Goal: Information Seeking & Learning: Check status

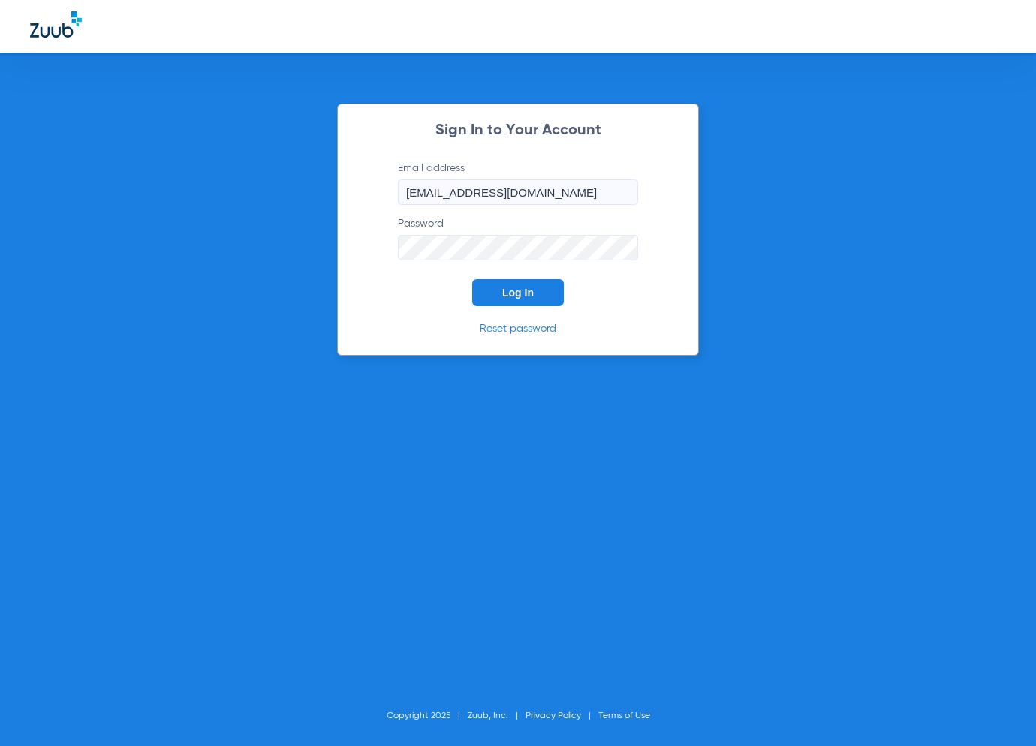
click at [519, 283] on button "Log In" at bounding box center [518, 292] width 92 height 27
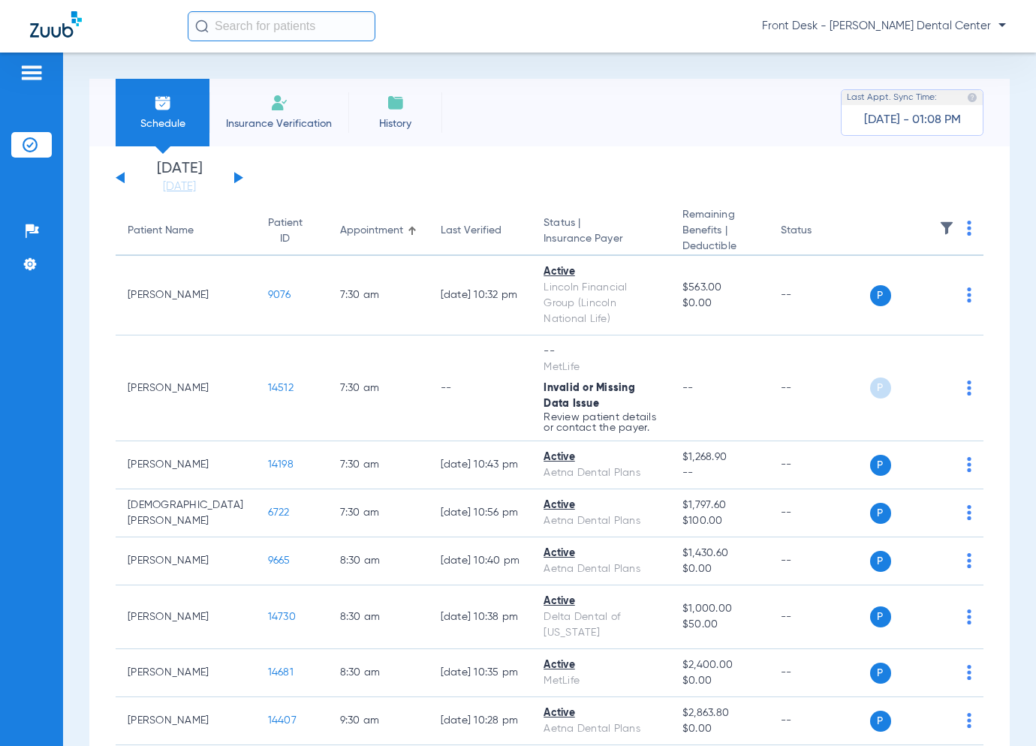
drag, startPoint x: 59, startPoint y: 374, endPoint x: 96, endPoint y: 386, distance: 38.7
click at [60, 374] on div "Patients Insurance Verification Setup Help Center Settings" at bounding box center [31, 426] width 63 height 746
click at [237, 179] on button at bounding box center [238, 177] width 9 height 11
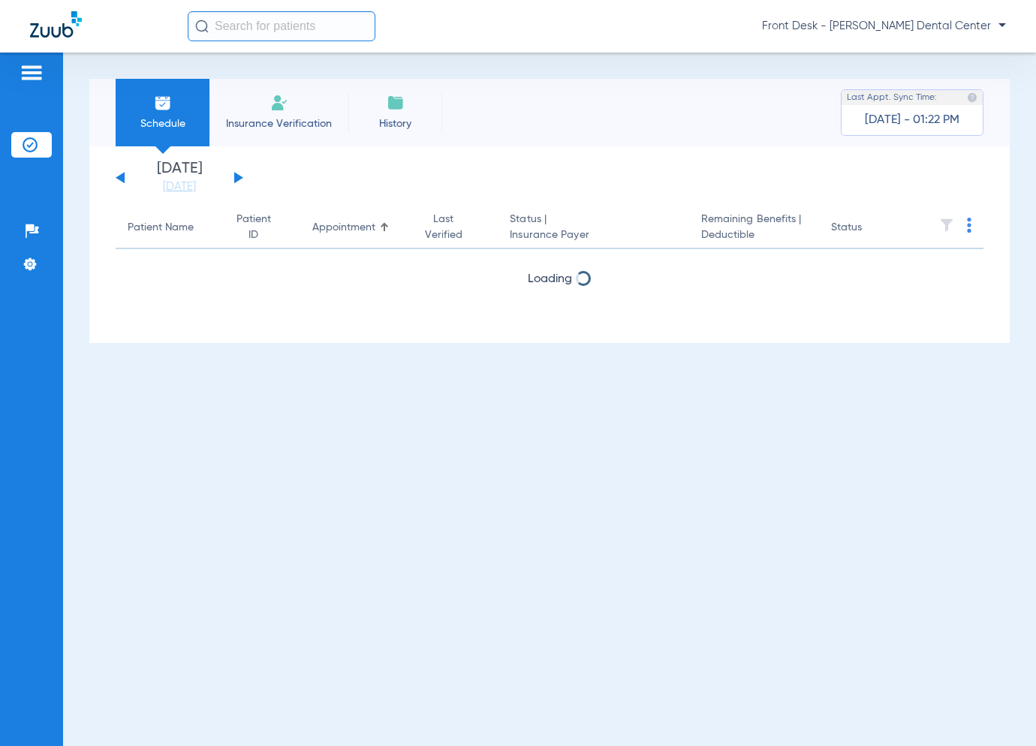
click at [237, 179] on button at bounding box center [238, 177] width 9 height 11
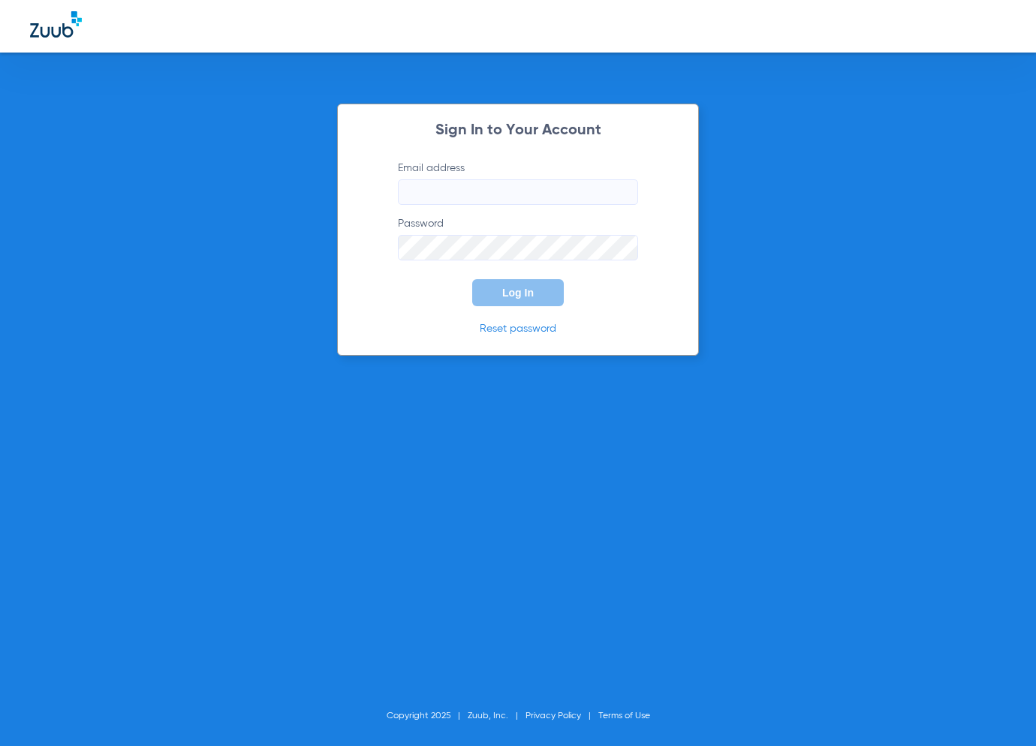
type input "[EMAIL_ADDRESS][DOMAIN_NAME]"
drag, startPoint x: 474, startPoint y: 285, endPoint x: 492, endPoint y: 280, distance: 18.8
click at [492, 280] on button "Log In" at bounding box center [518, 292] width 92 height 27
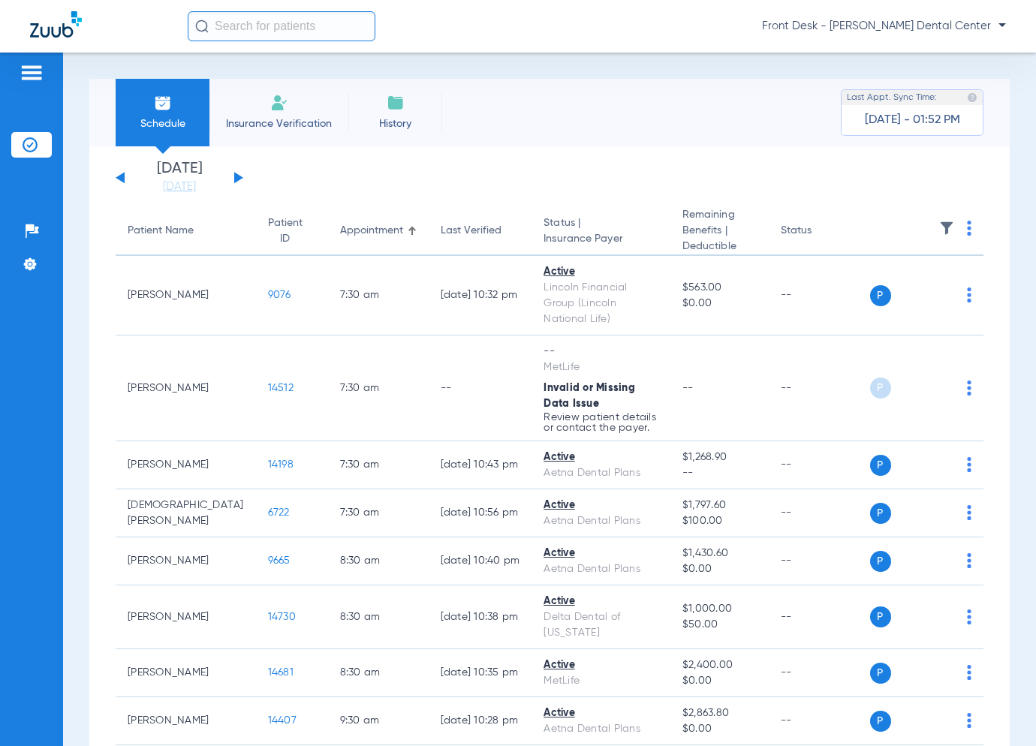
click at [239, 175] on div "[DATE] [DATE] [DATE] [DATE] [DATE] [DATE] [DATE] [DATE] [DATE] [DATE] [DATE] [D…" at bounding box center [180, 177] width 128 height 33
click at [238, 178] on button at bounding box center [238, 177] width 9 height 11
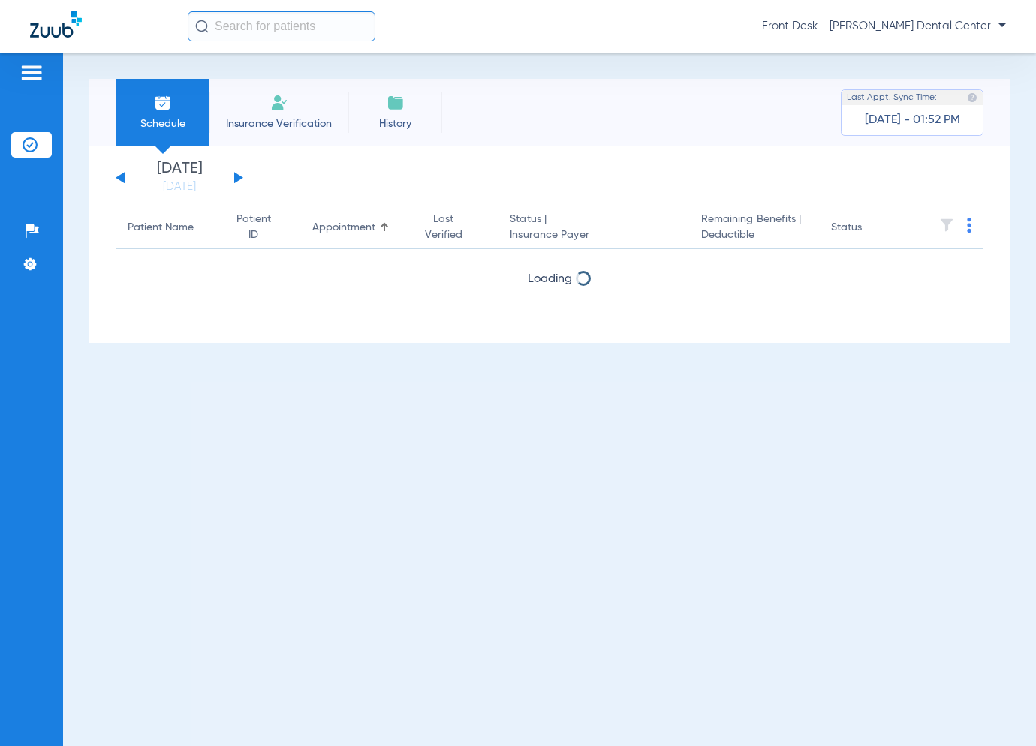
click at [238, 178] on button at bounding box center [238, 177] width 9 height 11
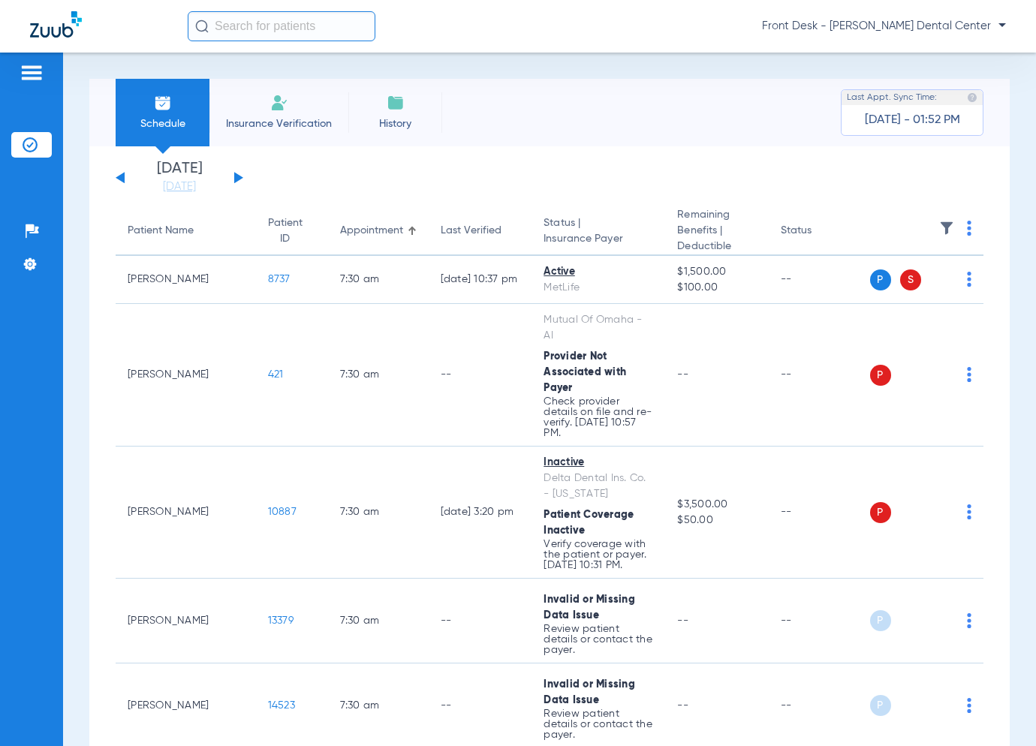
drag, startPoint x: 195, startPoint y: 182, endPoint x: 230, endPoint y: 230, distance: 59.2
click at [195, 182] on link "[DATE]" at bounding box center [179, 186] width 90 height 15
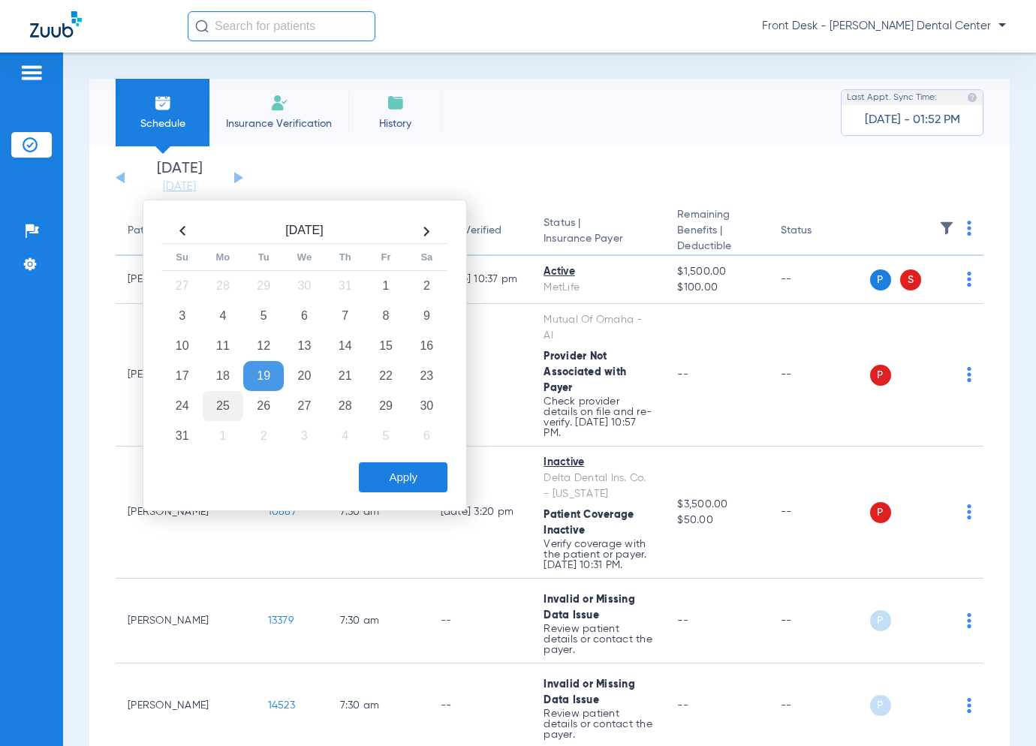
click at [221, 402] on td "25" at bounding box center [223, 406] width 41 height 30
click at [414, 480] on button "Apply" at bounding box center [403, 477] width 89 height 30
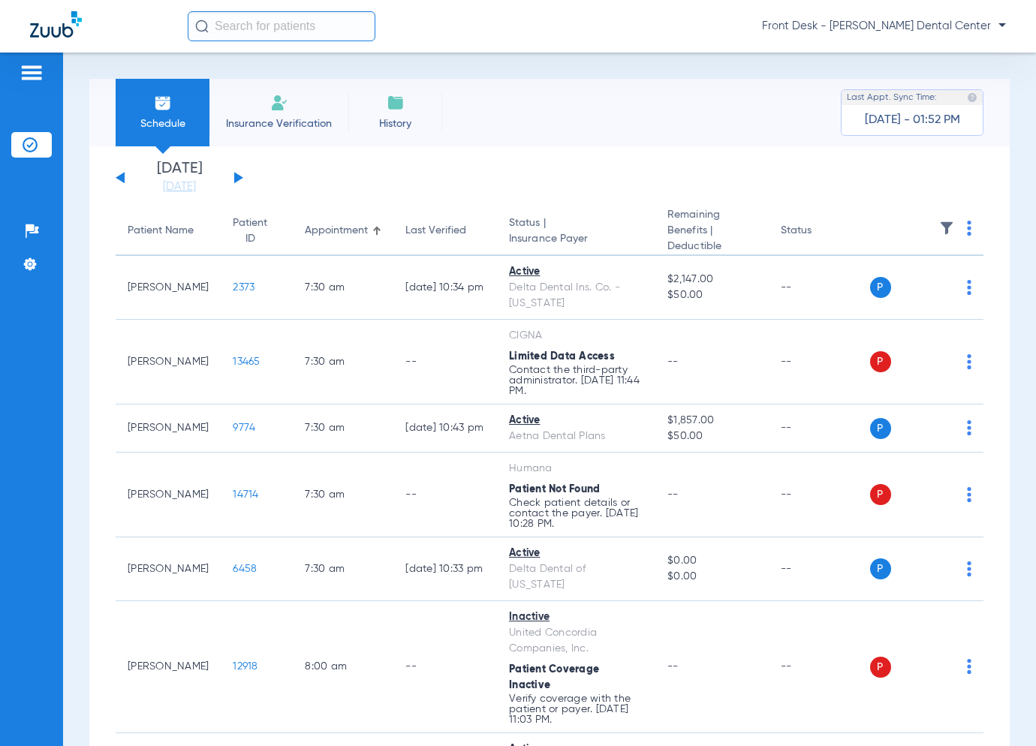
click at [236, 176] on button at bounding box center [238, 177] width 9 height 11
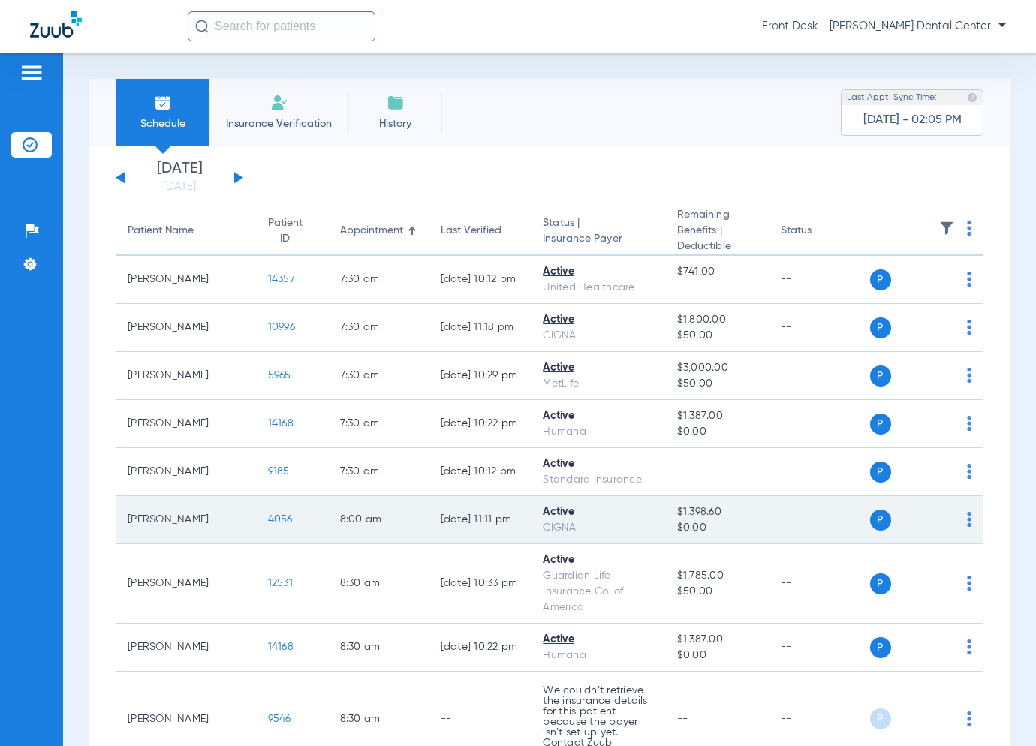
click at [268, 516] on span "4056" at bounding box center [280, 519] width 25 height 11
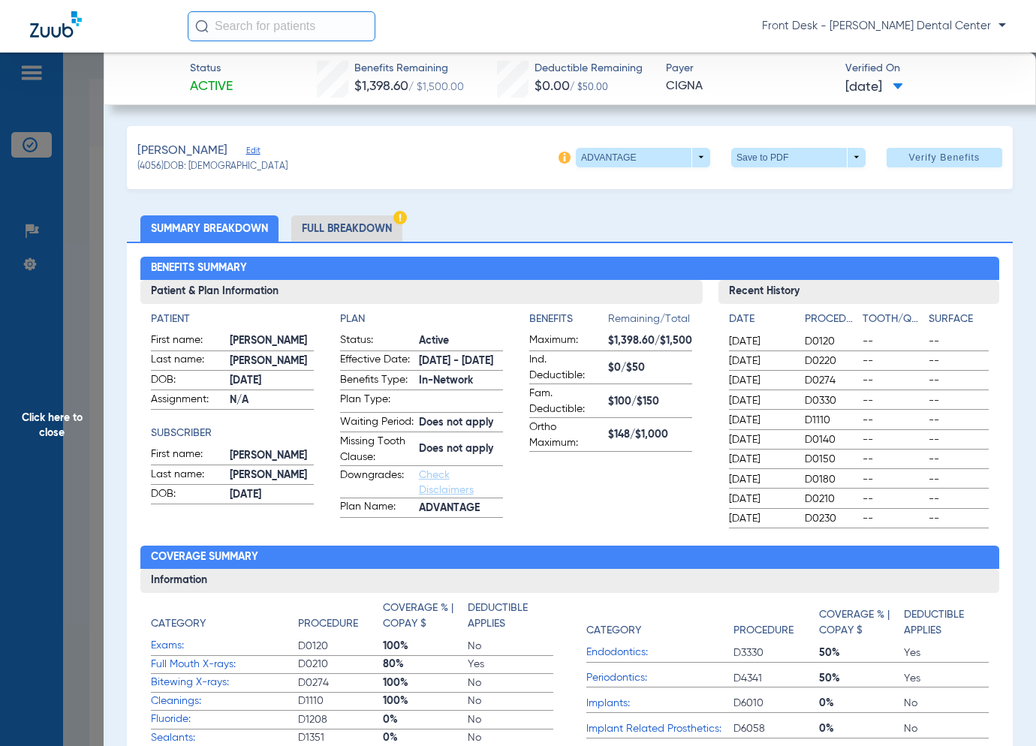
click at [65, 342] on span "Click here to close" at bounding box center [52, 426] width 104 height 746
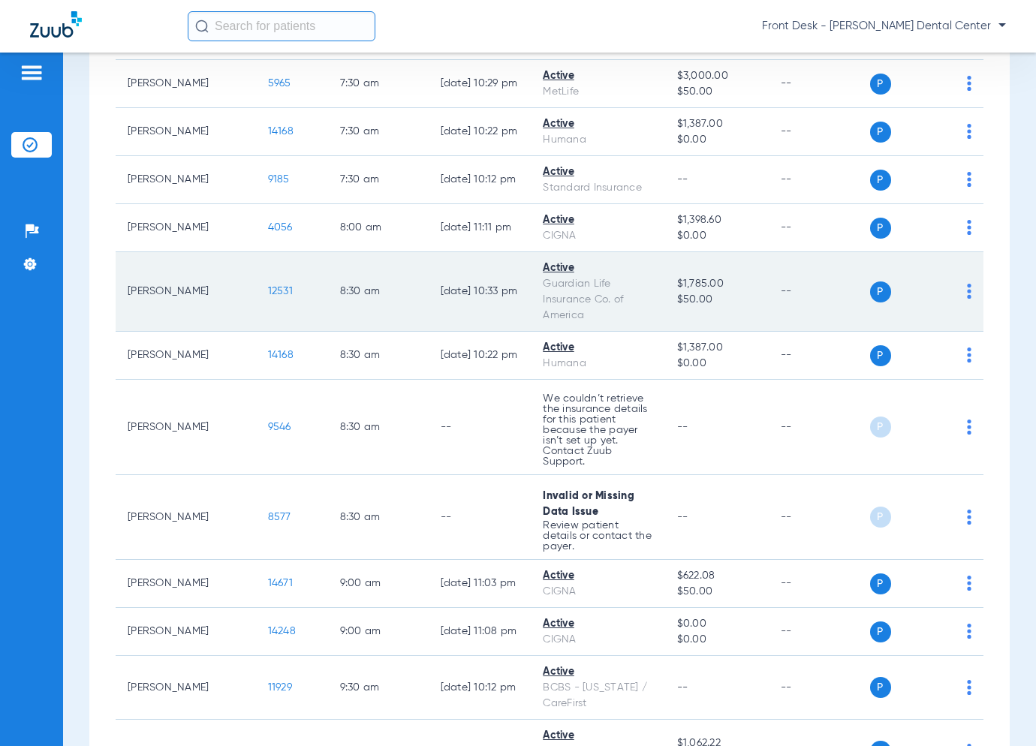
scroll to position [375, 0]
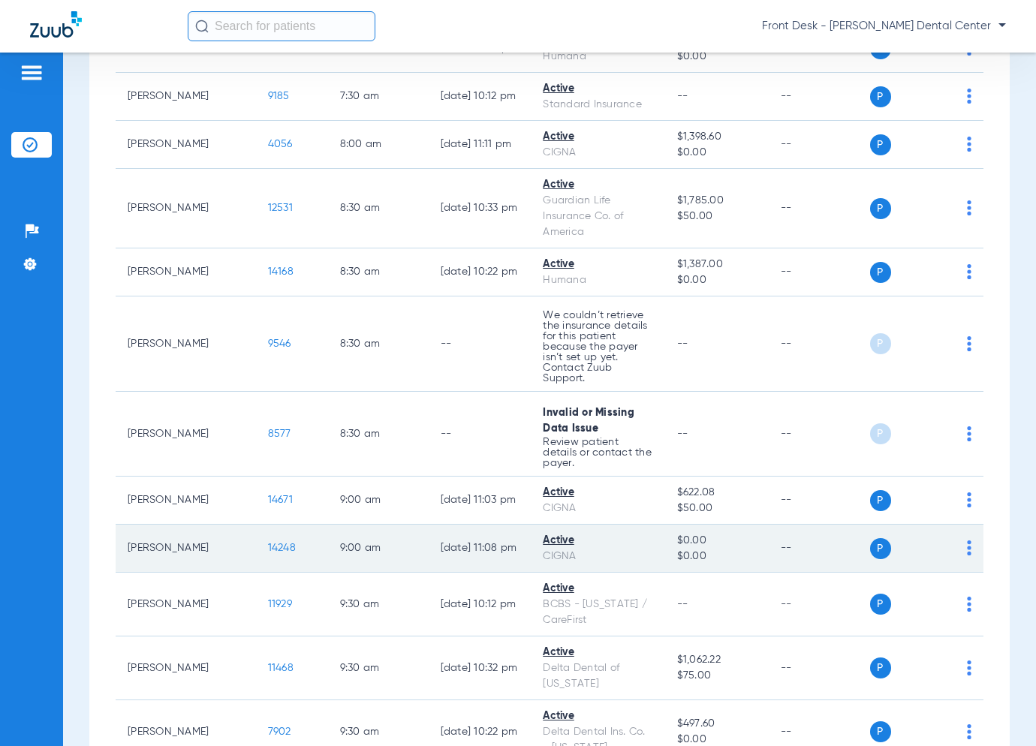
click at [268, 543] on span "14248" at bounding box center [282, 548] width 28 height 11
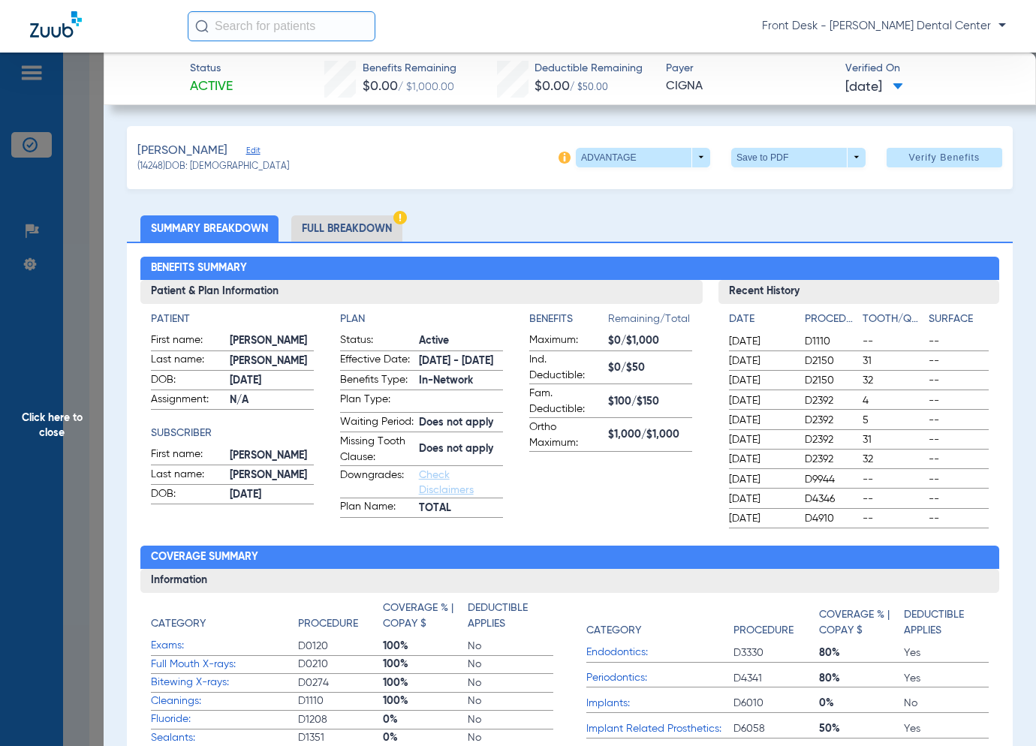
click at [58, 348] on span "Click here to close" at bounding box center [52, 426] width 104 height 746
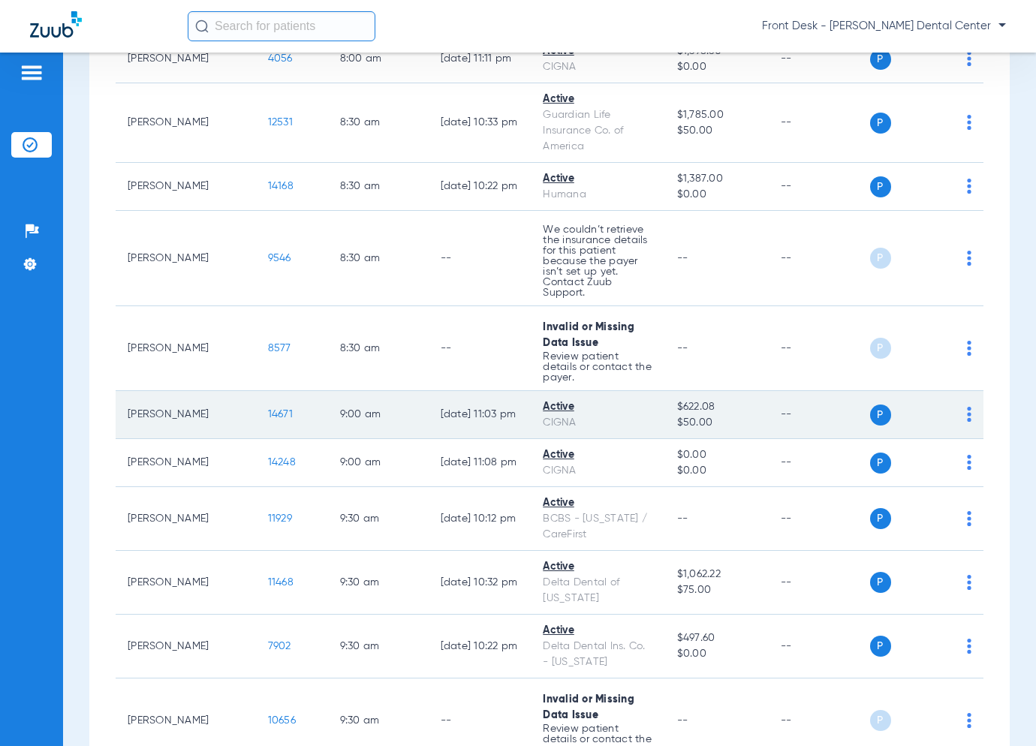
scroll to position [525, 0]
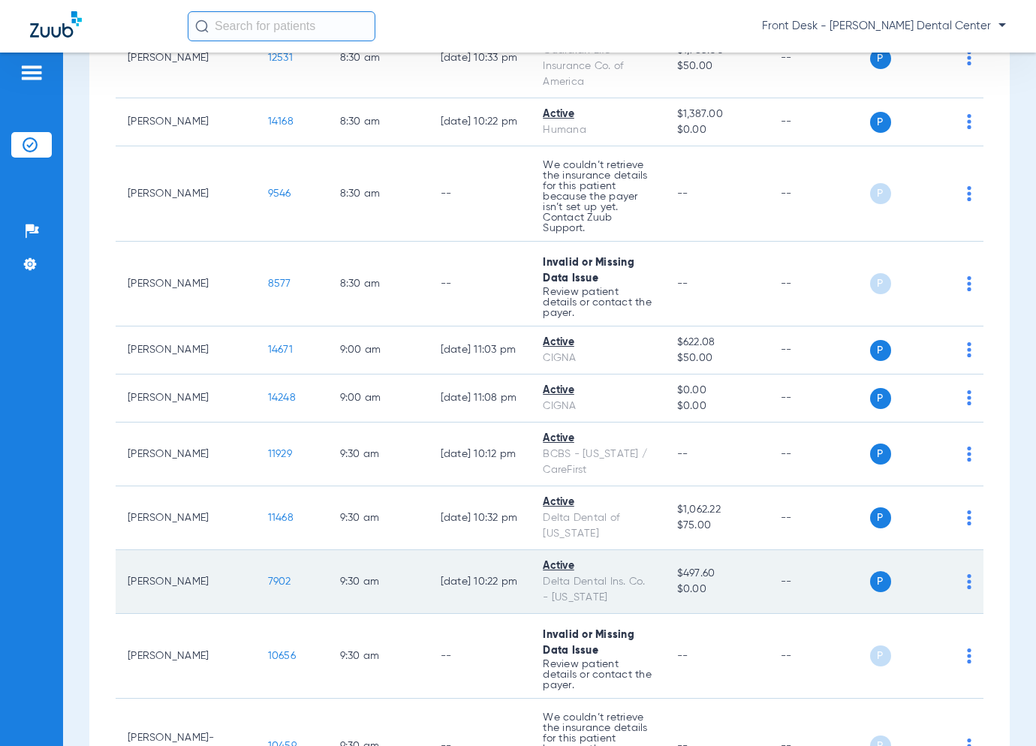
click at [268, 576] on span "7902" at bounding box center [279, 581] width 23 height 11
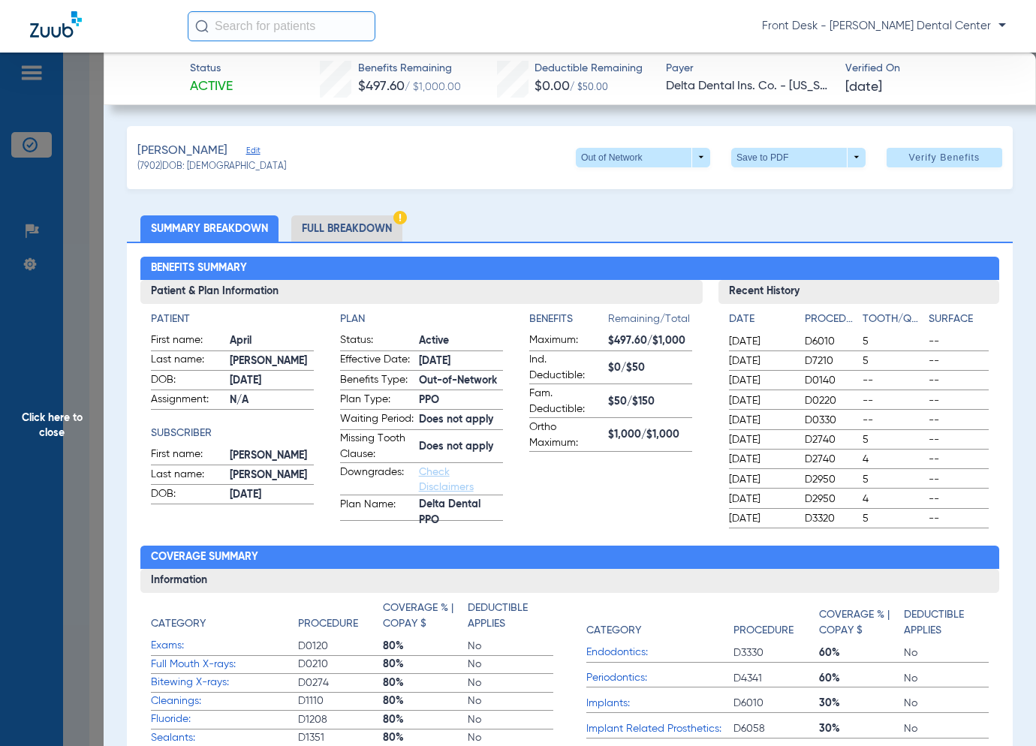
click at [53, 441] on span "Click here to close" at bounding box center [52, 426] width 104 height 746
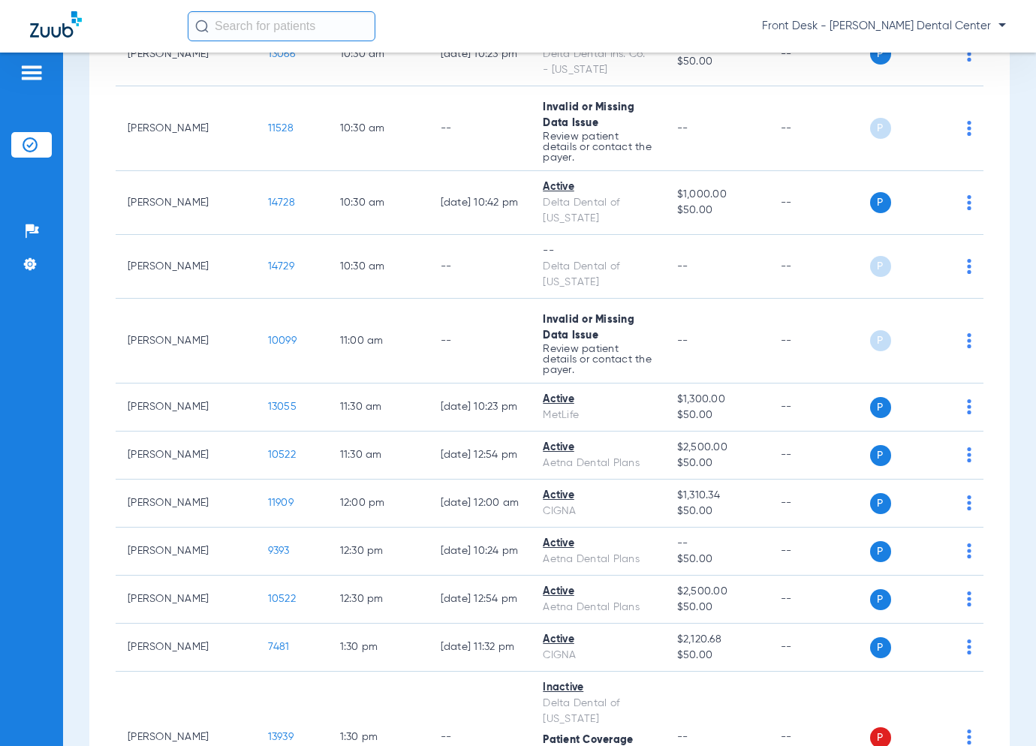
scroll to position [1501, 0]
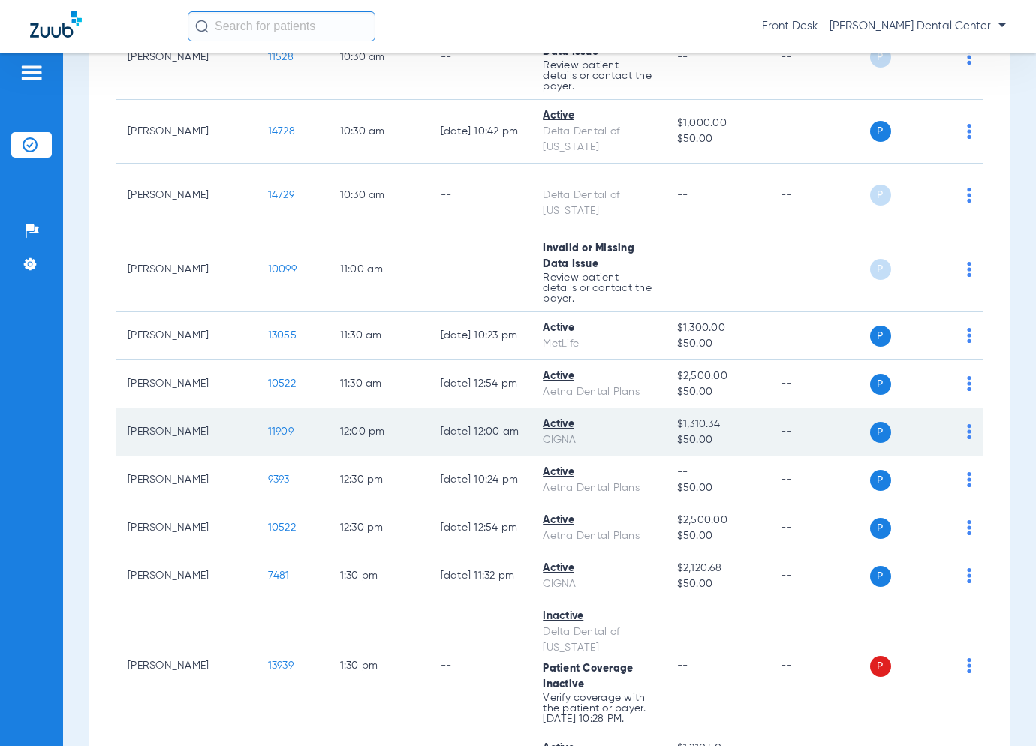
click at [268, 426] on span "11909" at bounding box center [281, 431] width 26 height 11
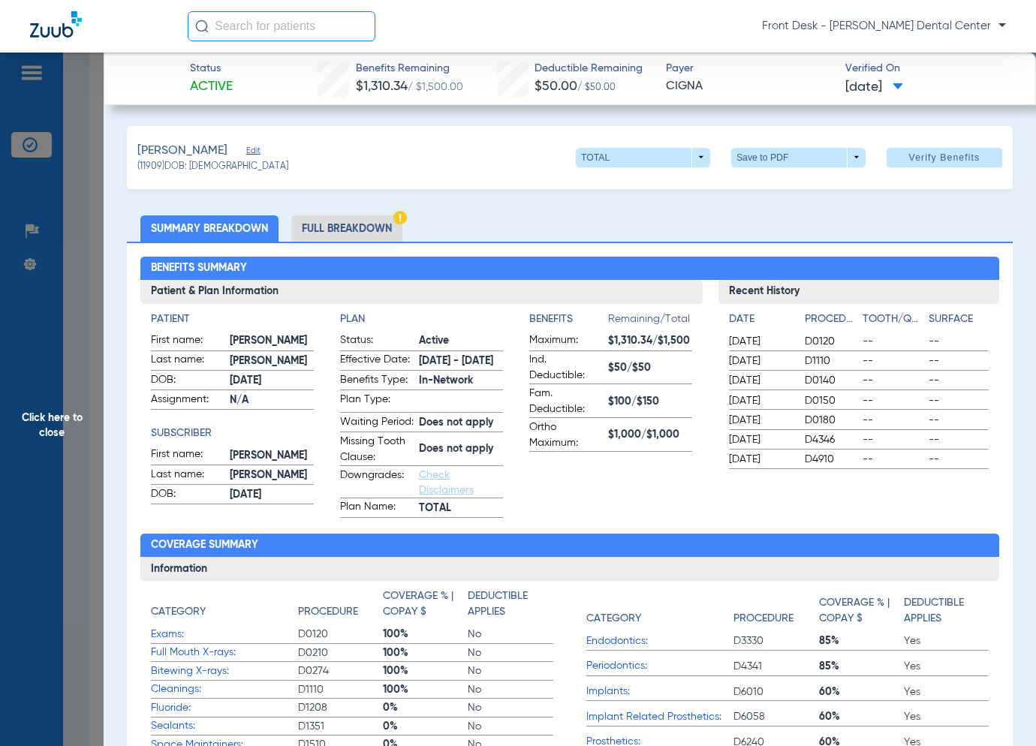
click at [36, 394] on span "Click here to close" at bounding box center [52, 426] width 104 height 746
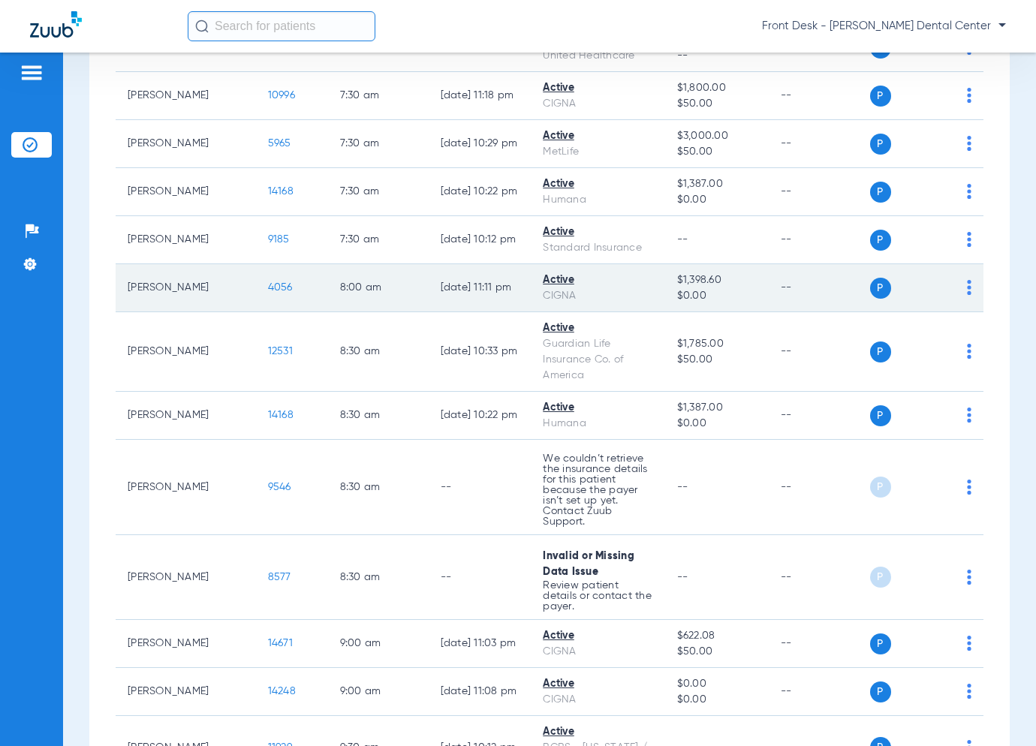
scroll to position [300, 0]
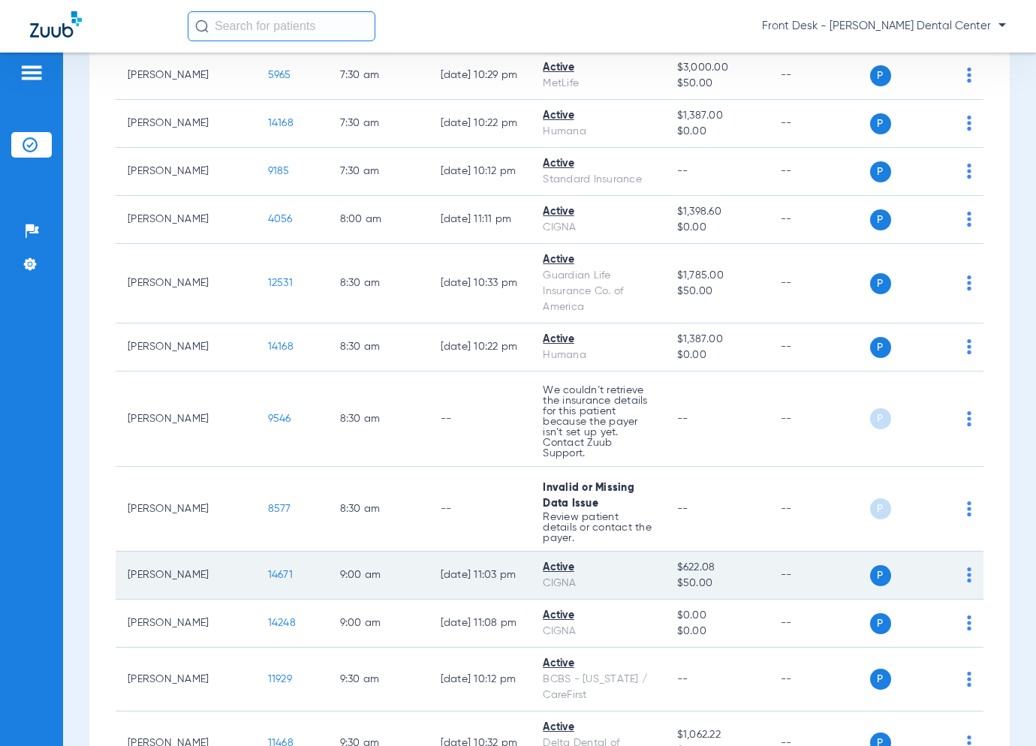
click at [268, 570] on span "14671" at bounding box center [280, 575] width 25 height 11
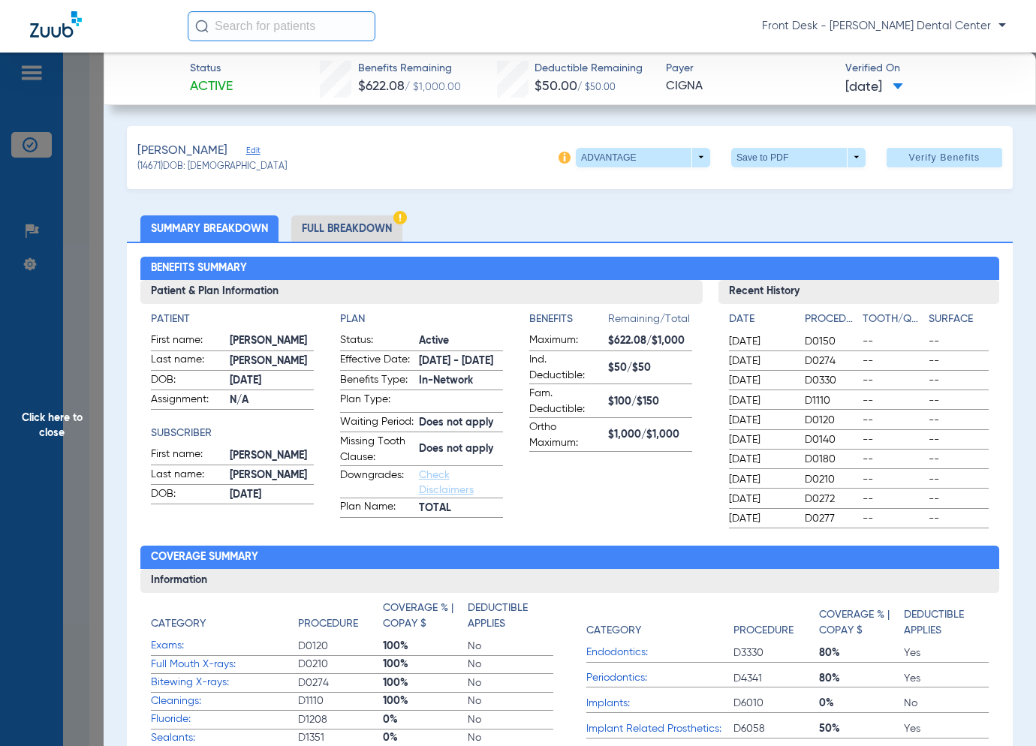
click at [50, 405] on span "Click here to close" at bounding box center [52, 426] width 104 height 746
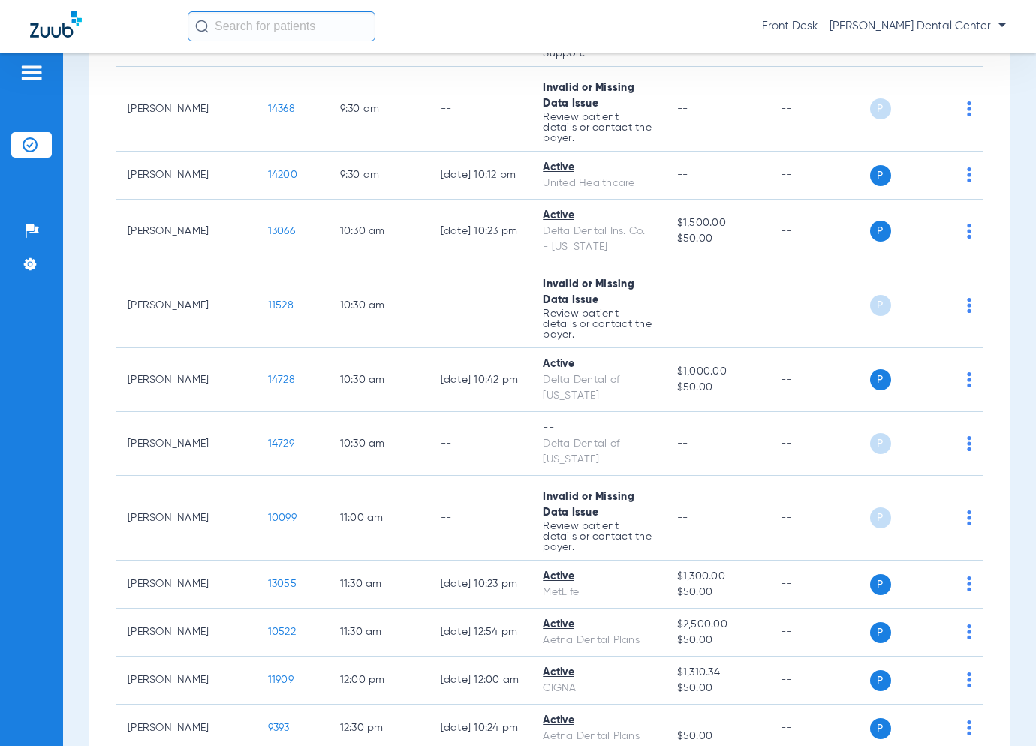
scroll to position [1276, 0]
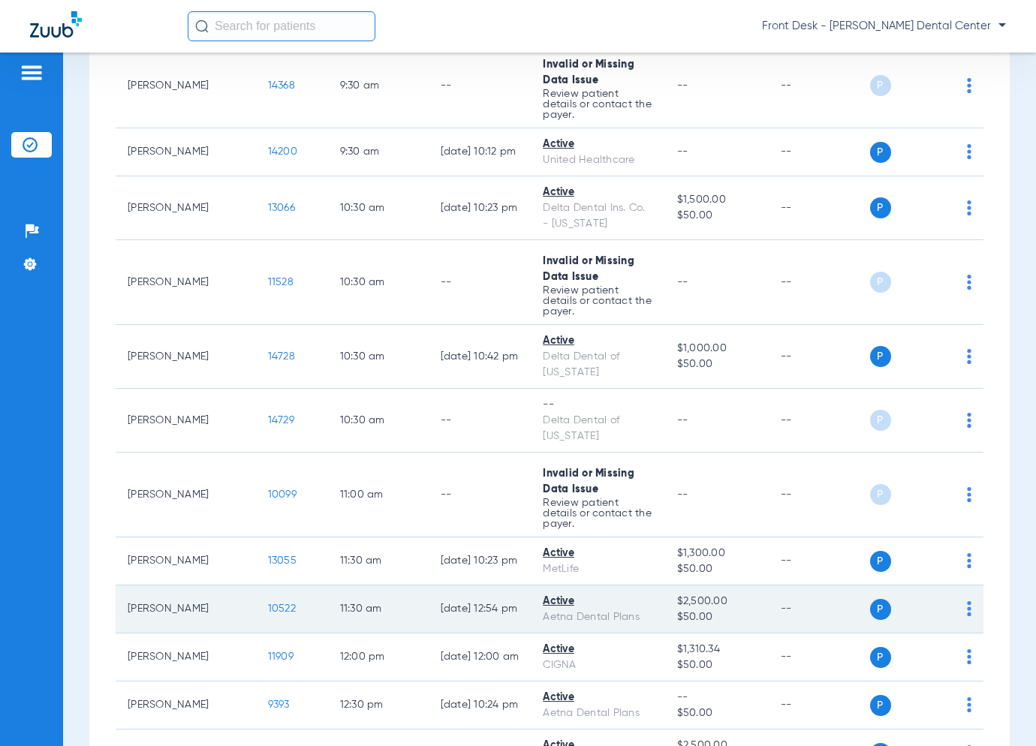
click at [268, 604] on span "10522" at bounding box center [282, 609] width 28 height 11
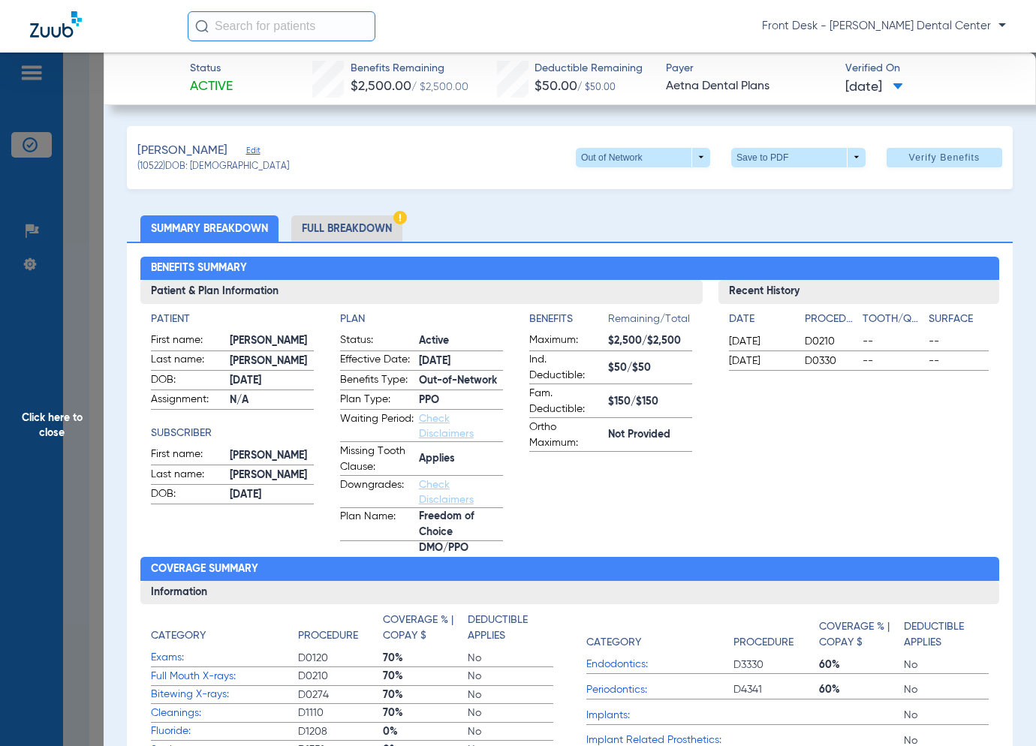
click at [82, 387] on span "Click here to close" at bounding box center [52, 426] width 104 height 746
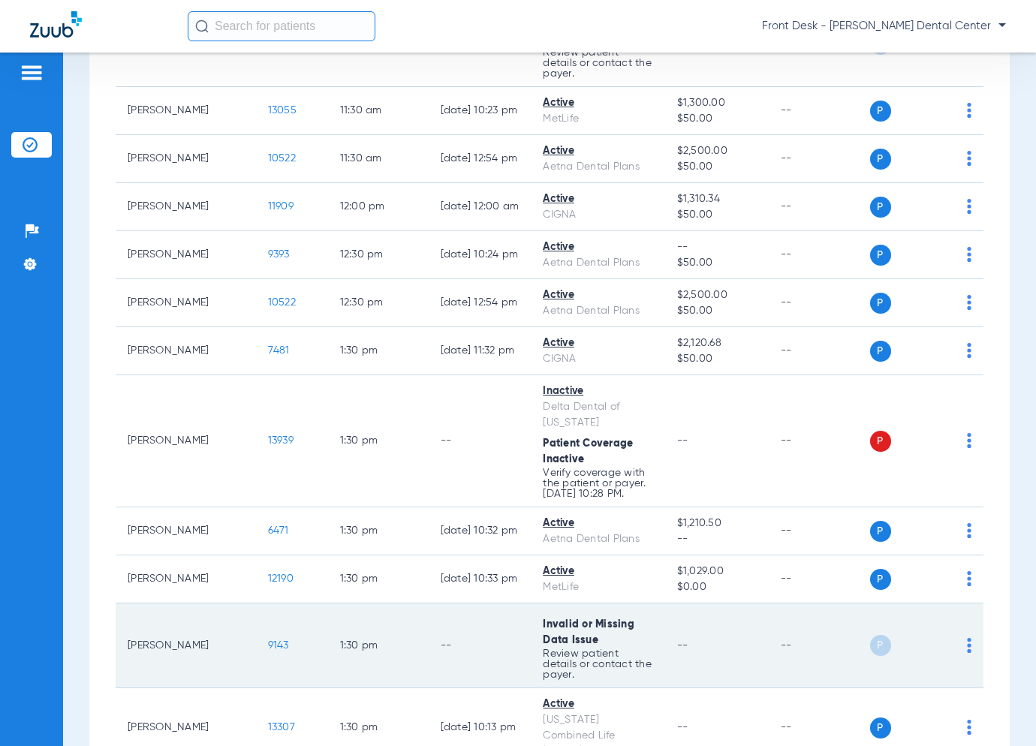
scroll to position [1877, 0]
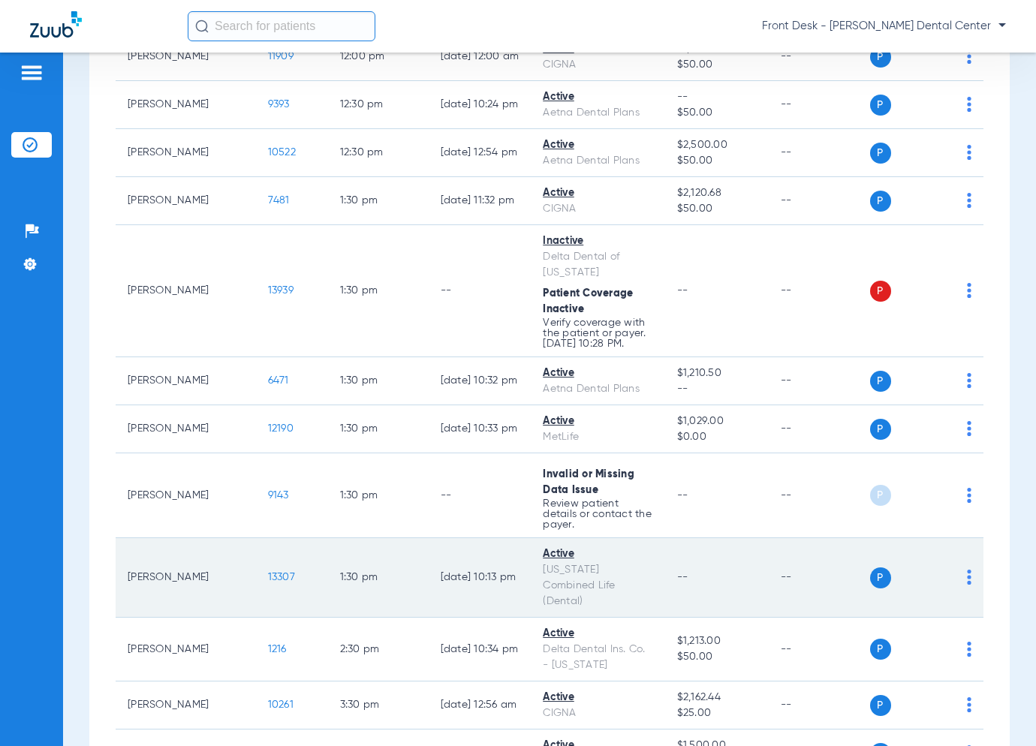
click at [268, 572] on span "13307" at bounding box center [281, 577] width 27 height 11
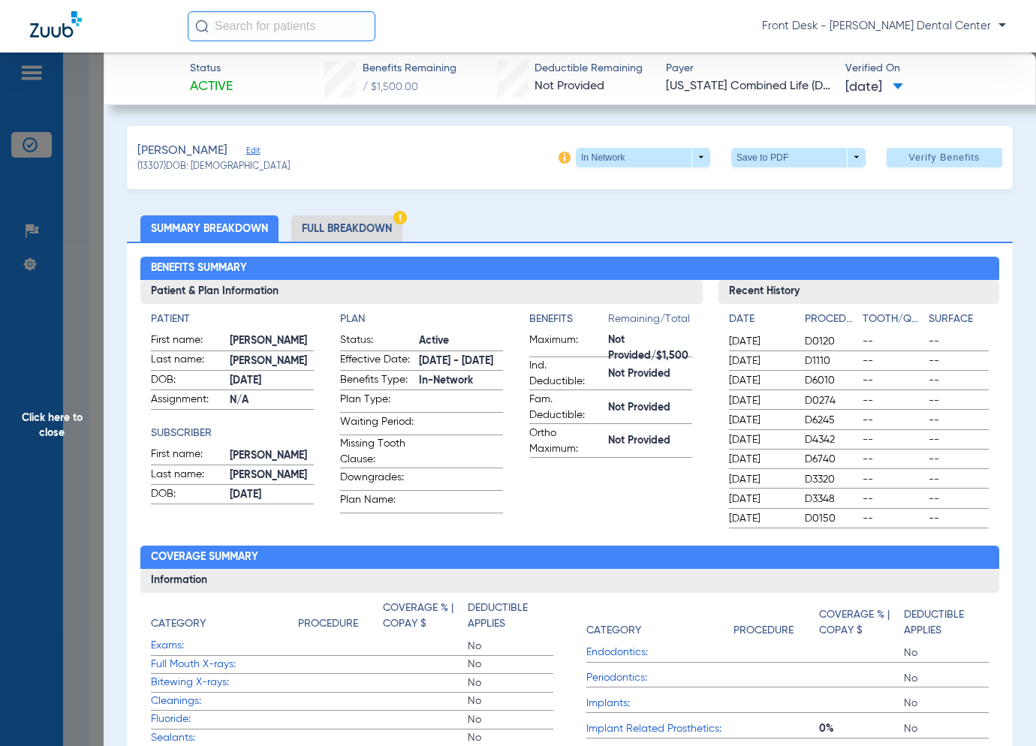
click at [83, 410] on span "Click here to close" at bounding box center [52, 426] width 104 height 746
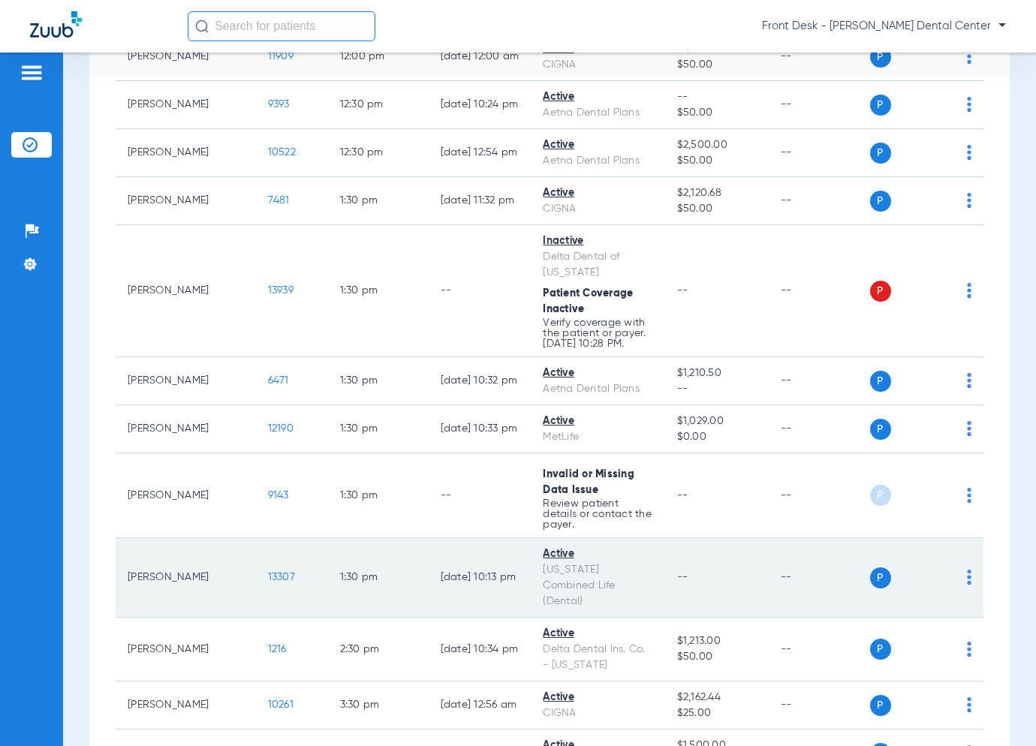
click at [268, 572] on span "13307" at bounding box center [281, 577] width 27 height 11
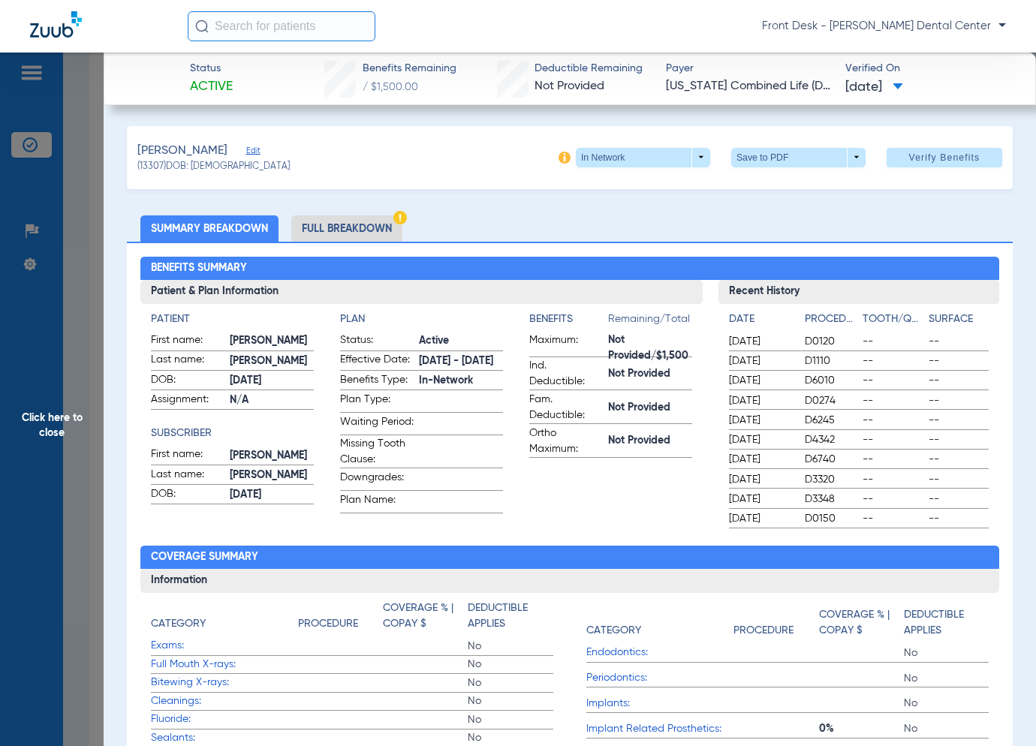
click at [69, 444] on span "Click here to close" at bounding box center [52, 426] width 104 height 746
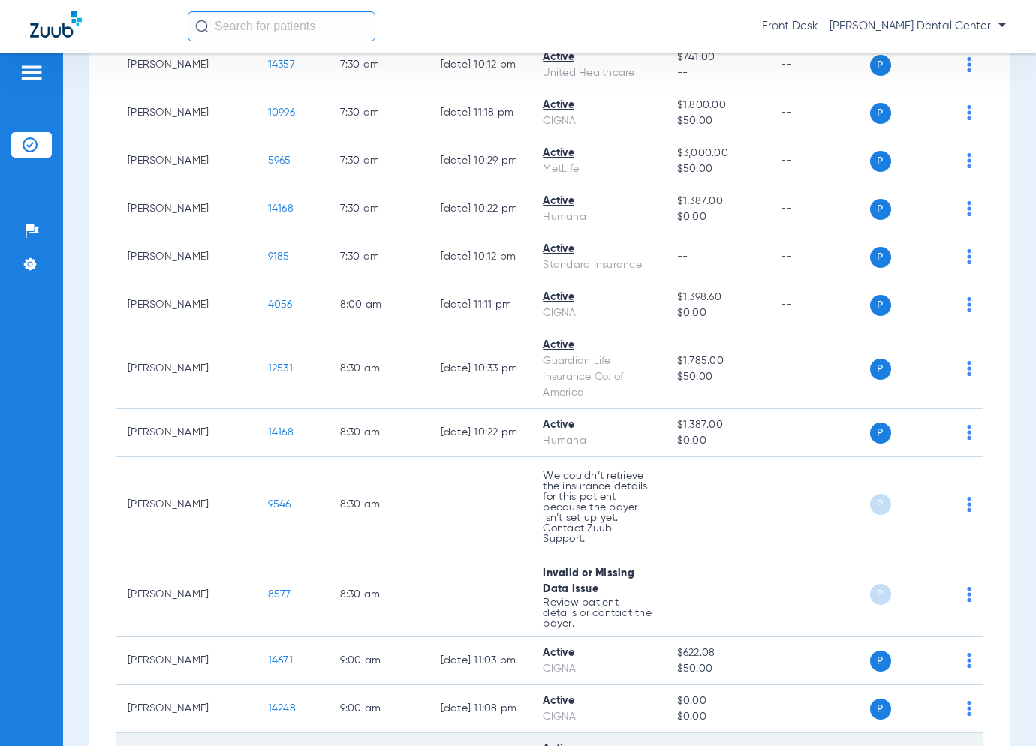
scroll to position [92, 0]
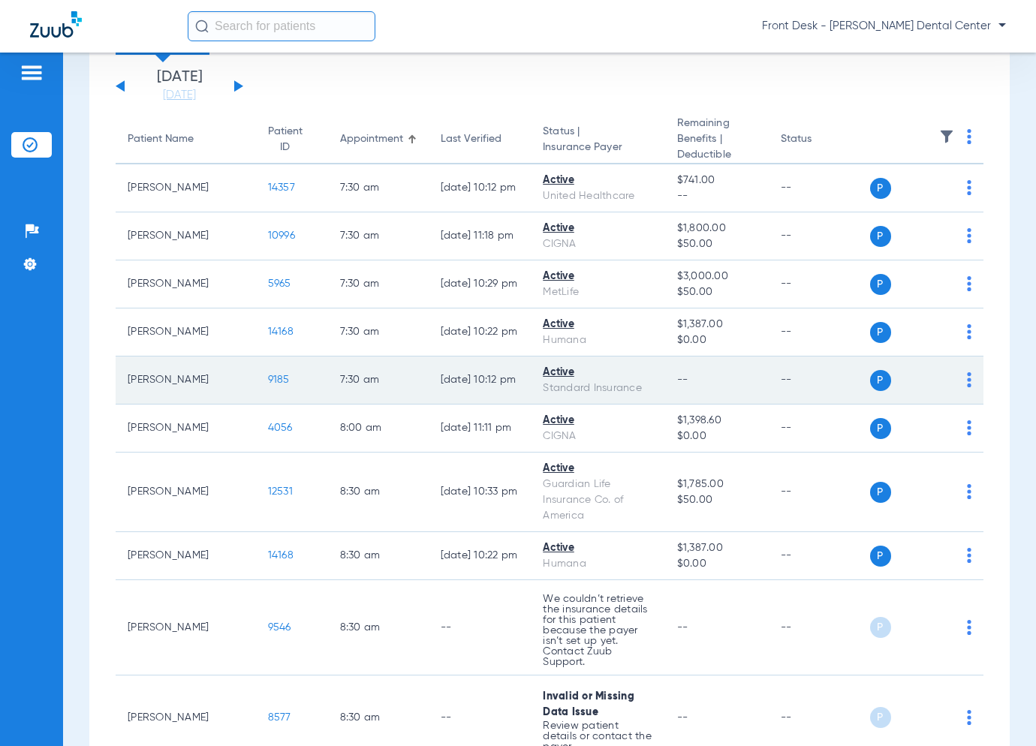
click at [268, 379] on span "9185" at bounding box center [279, 380] width 22 height 11
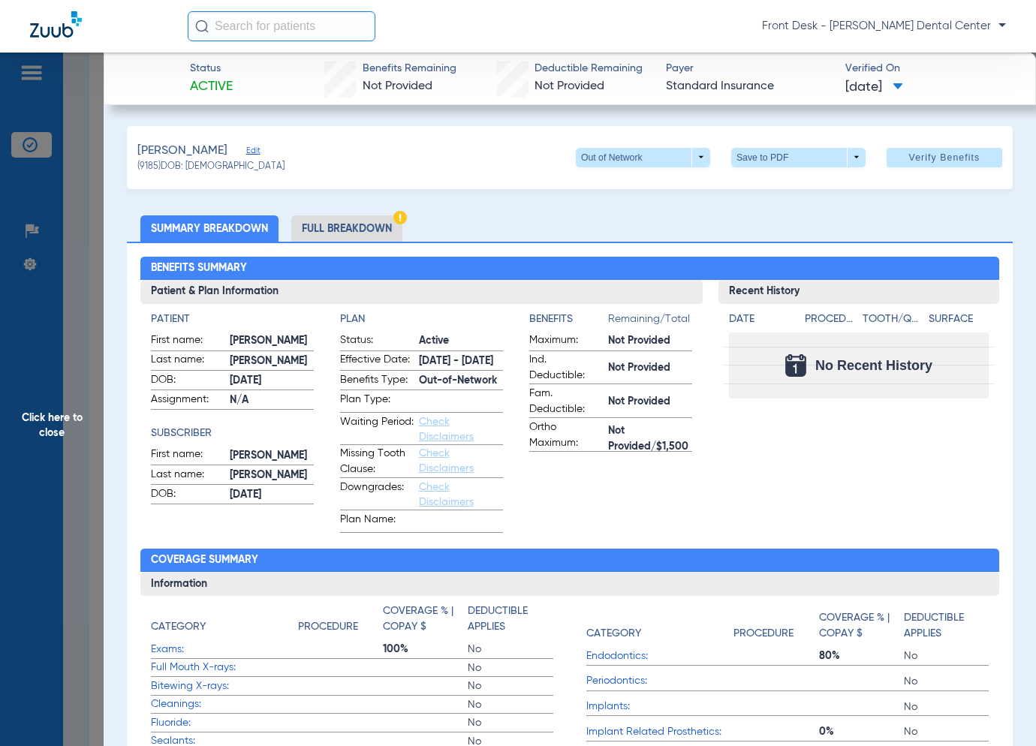
click at [58, 404] on span "Click here to close" at bounding box center [52, 426] width 104 height 746
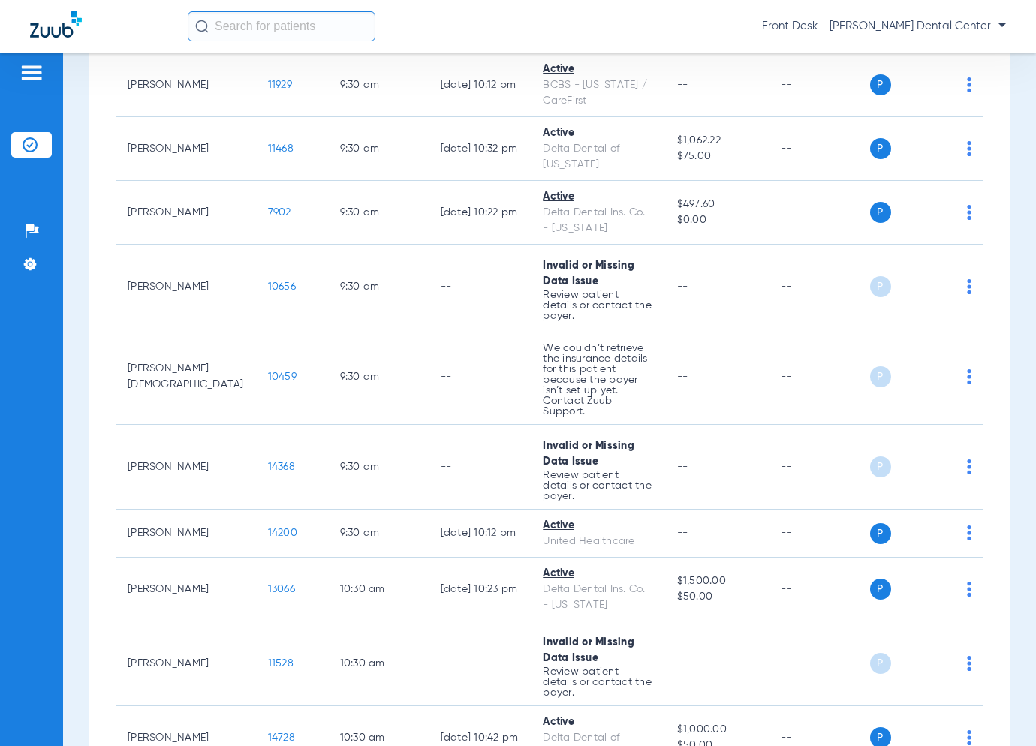
scroll to position [917, 0]
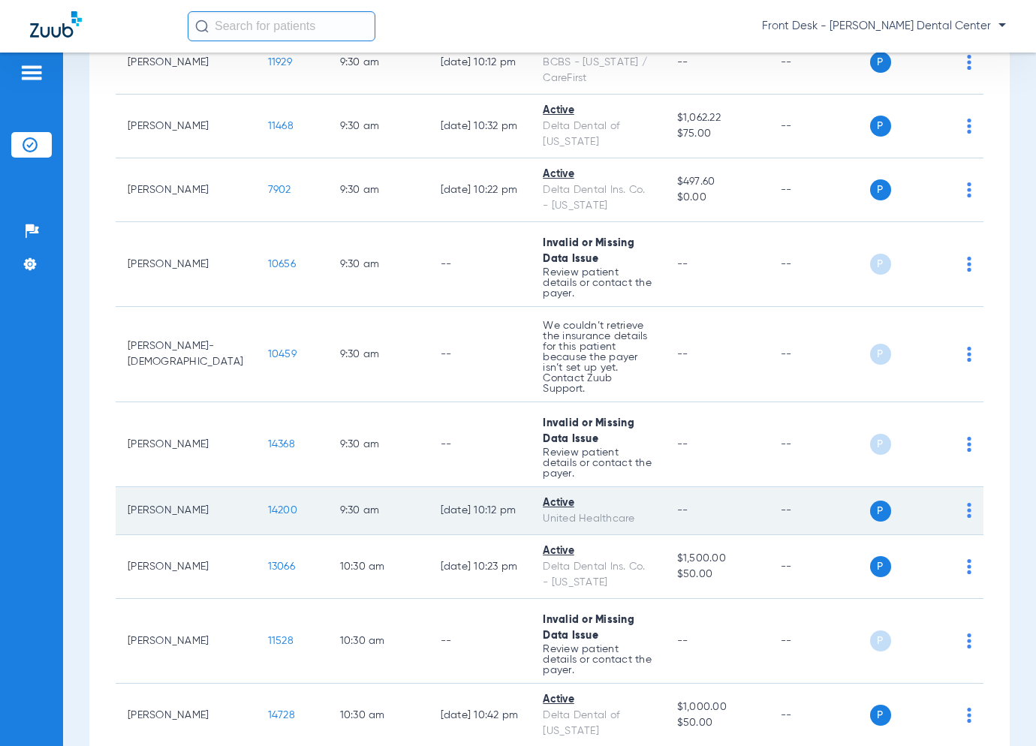
click at [268, 505] on span "14200" at bounding box center [282, 510] width 29 height 11
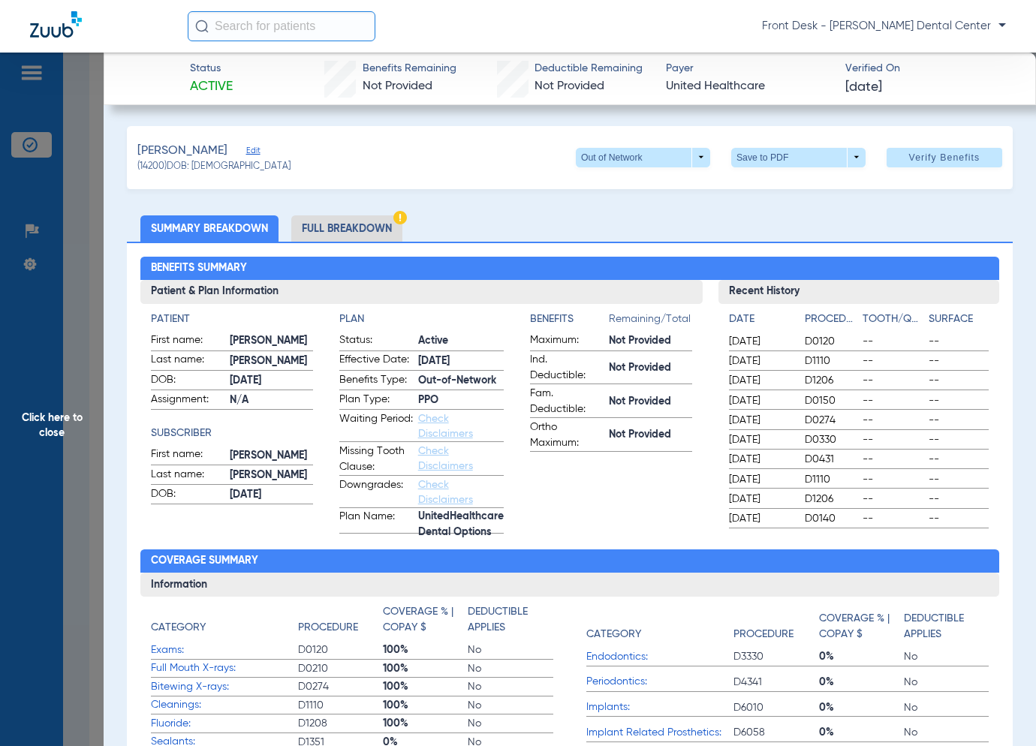
click at [41, 382] on span "Click here to close" at bounding box center [52, 426] width 104 height 746
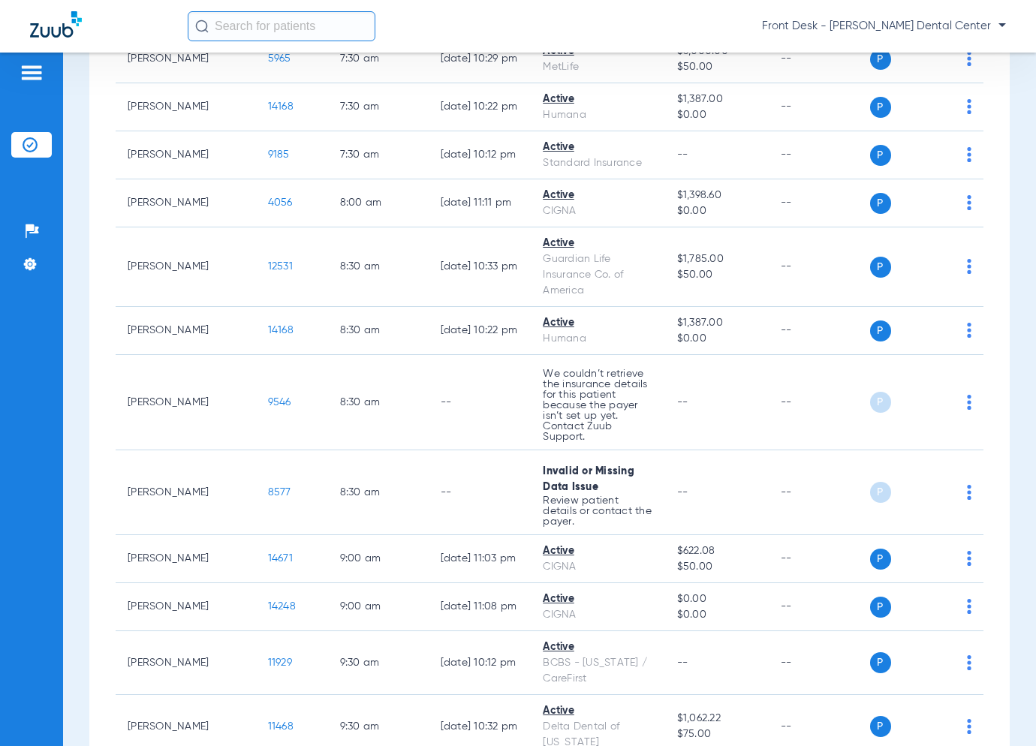
scroll to position [17, 0]
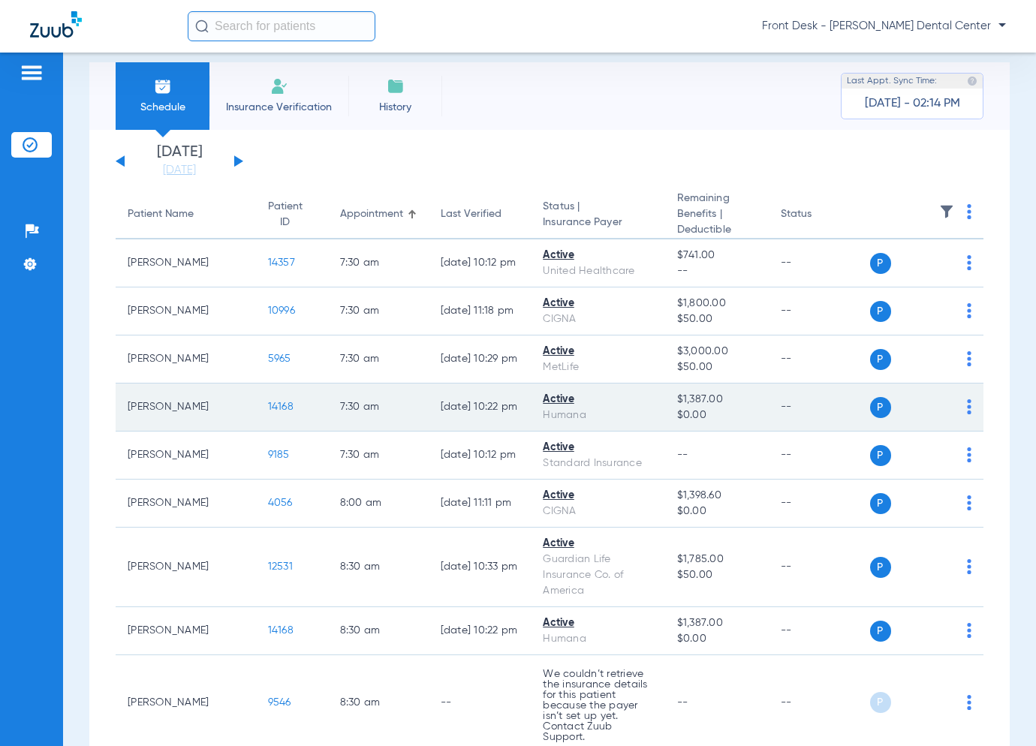
click at [268, 402] on span "14168" at bounding box center [281, 407] width 26 height 11
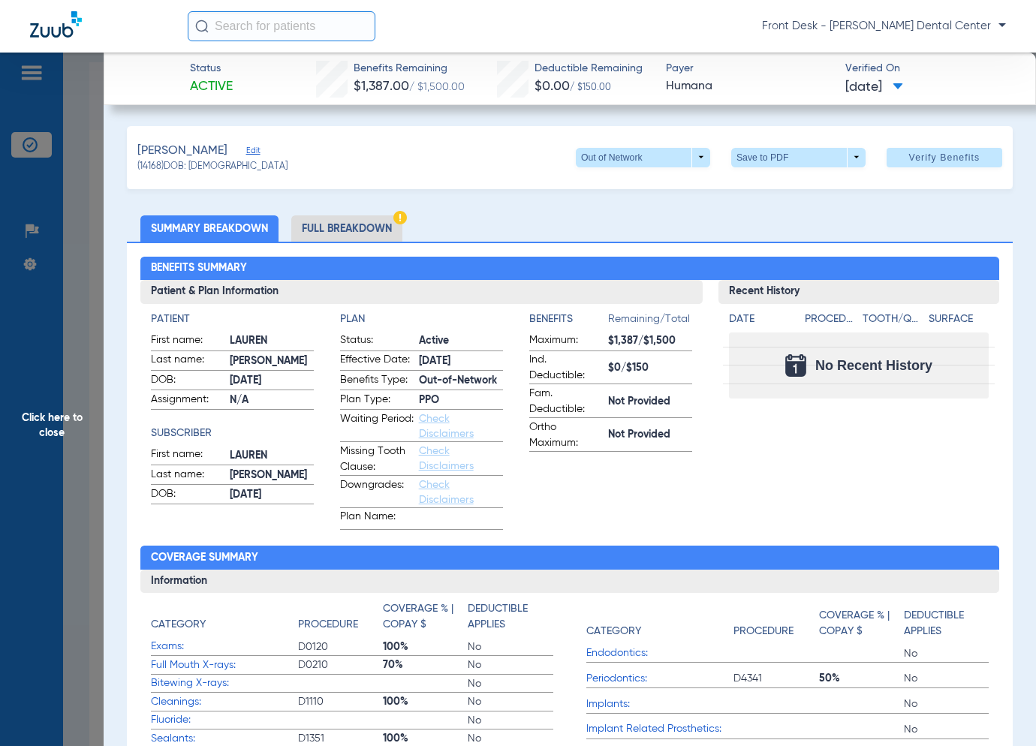
click at [85, 417] on span "Click here to close" at bounding box center [52, 426] width 104 height 746
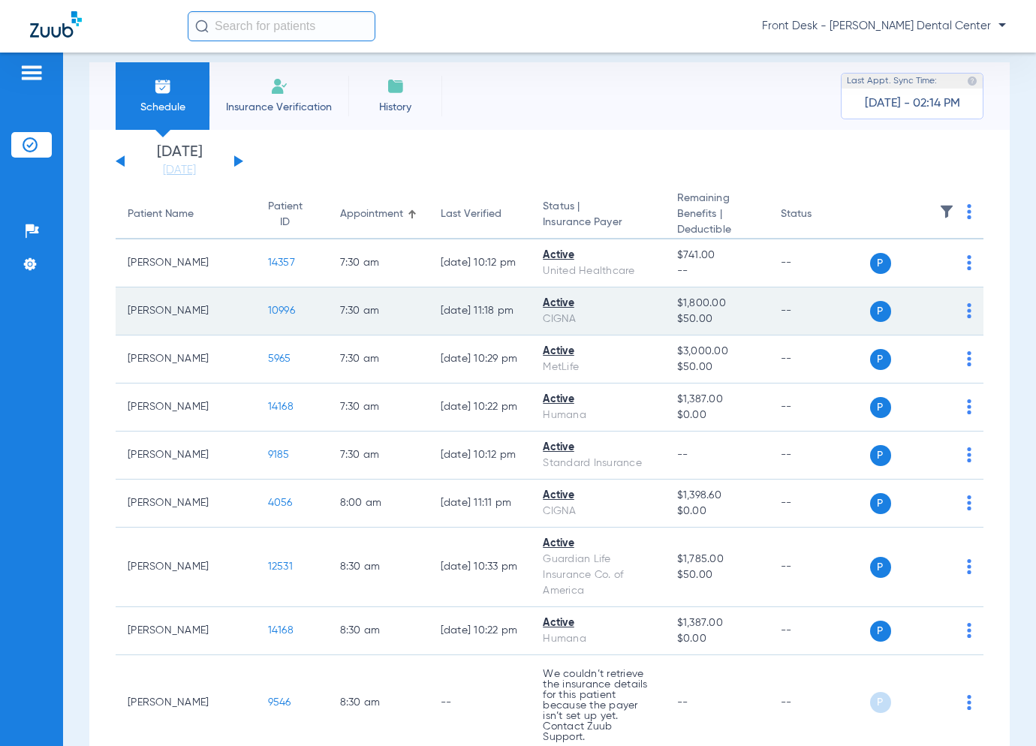
click at [268, 312] on span "10996" at bounding box center [281, 311] width 27 height 11
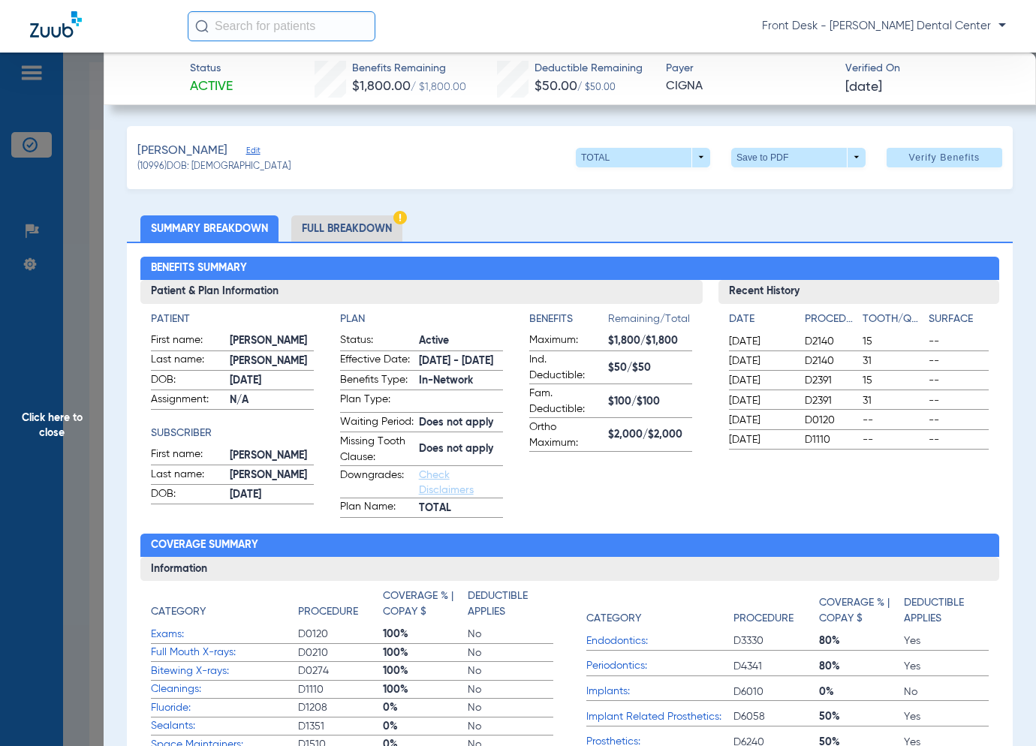
click at [82, 423] on span "Click here to close" at bounding box center [52, 426] width 104 height 746
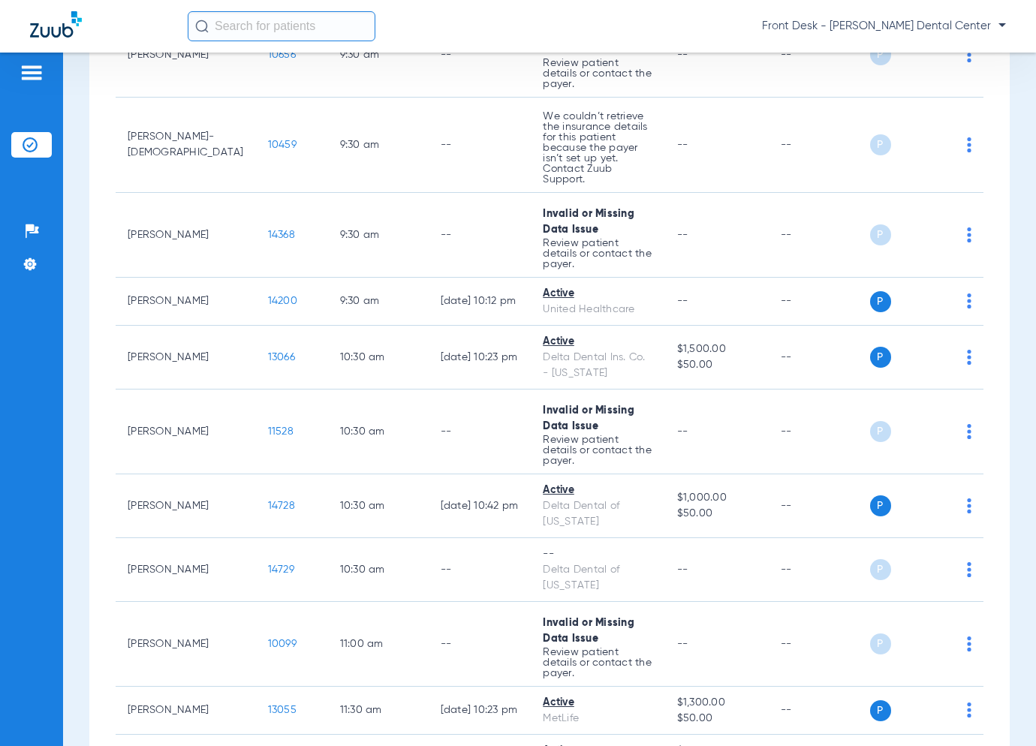
scroll to position [1218, 0]
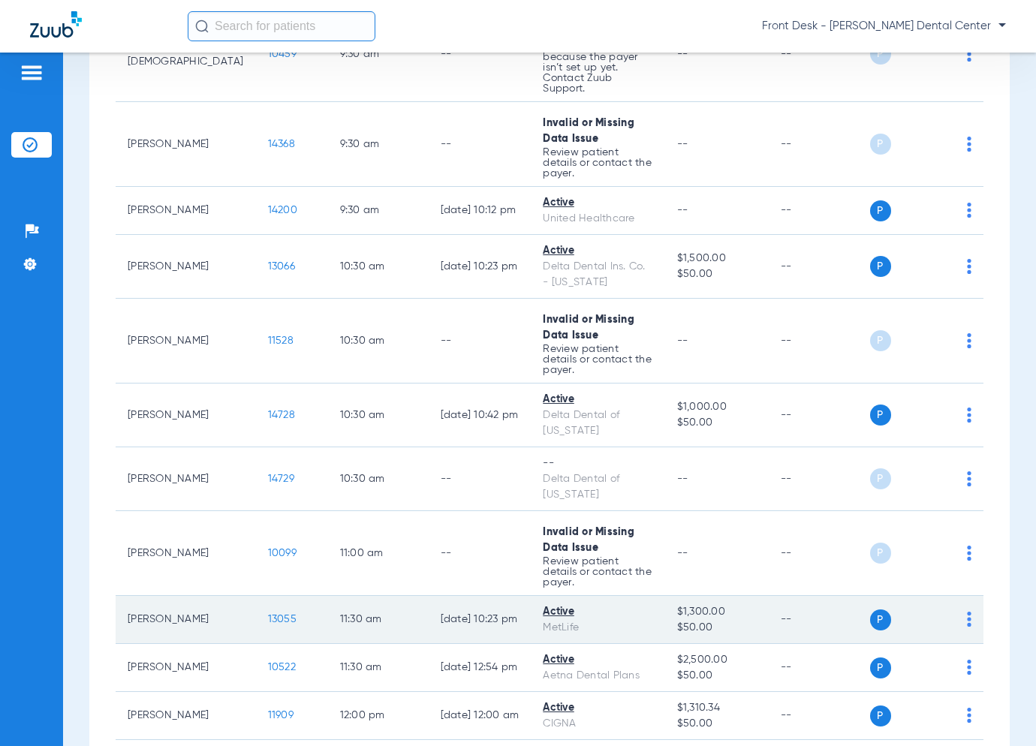
click at [268, 614] on span "13055" at bounding box center [282, 619] width 29 height 11
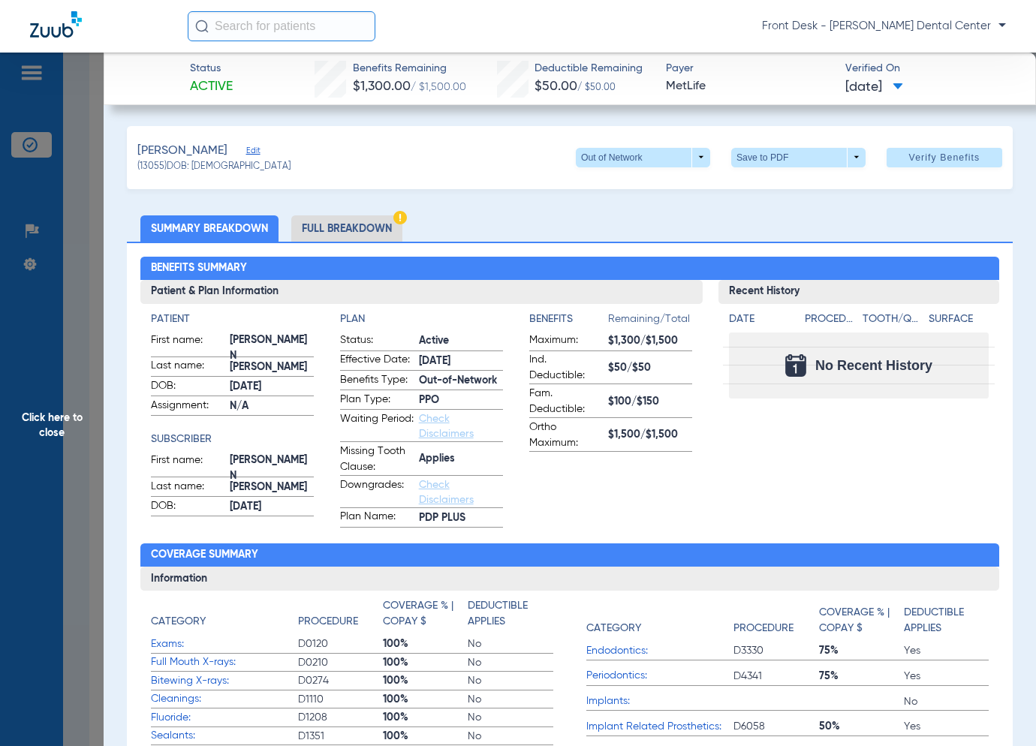
click at [38, 396] on span "Click here to close" at bounding box center [52, 426] width 104 height 746
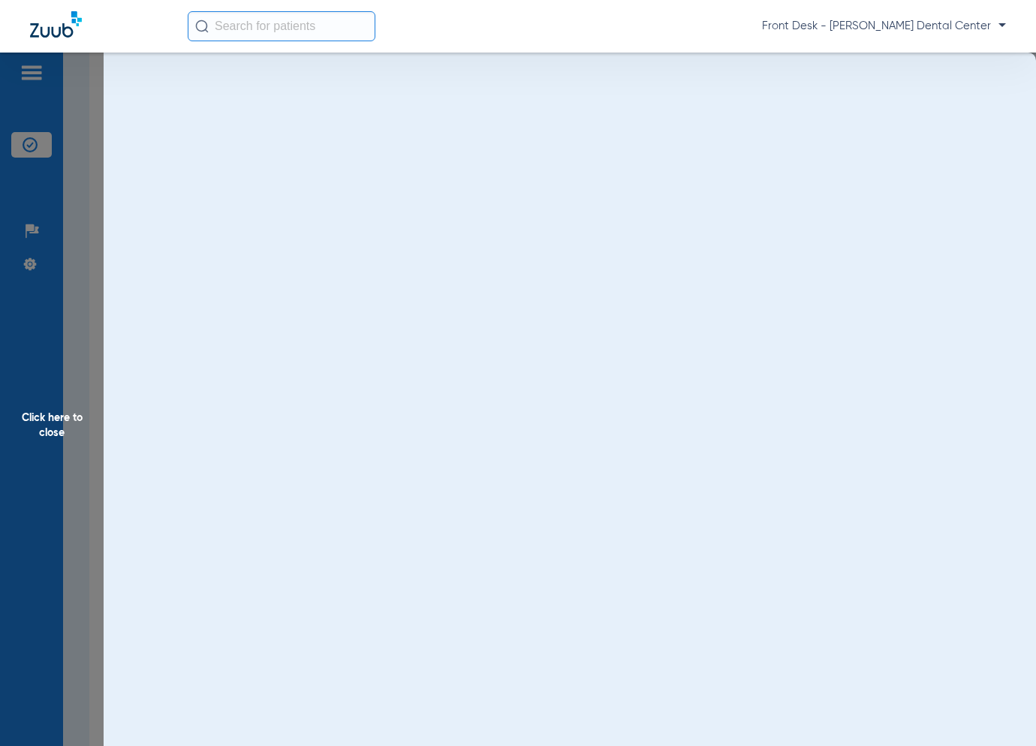
click at [38, 396] on span "Click here to close" at bounding box center [52, 426] width 104 height 746
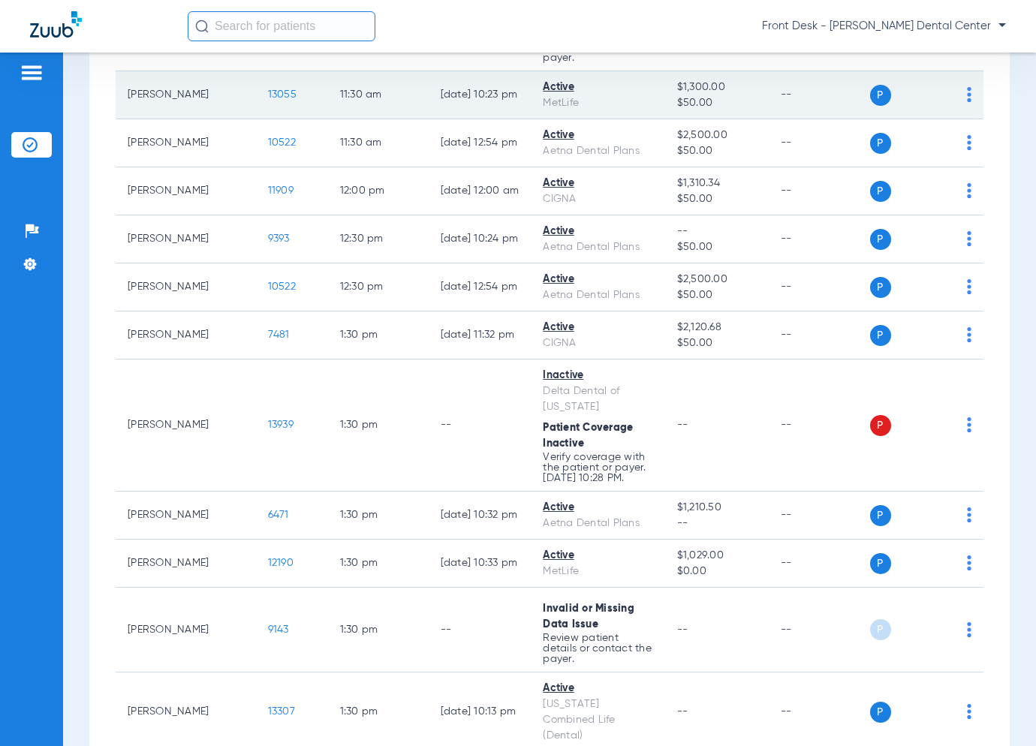
scroll to position [1743, 0]
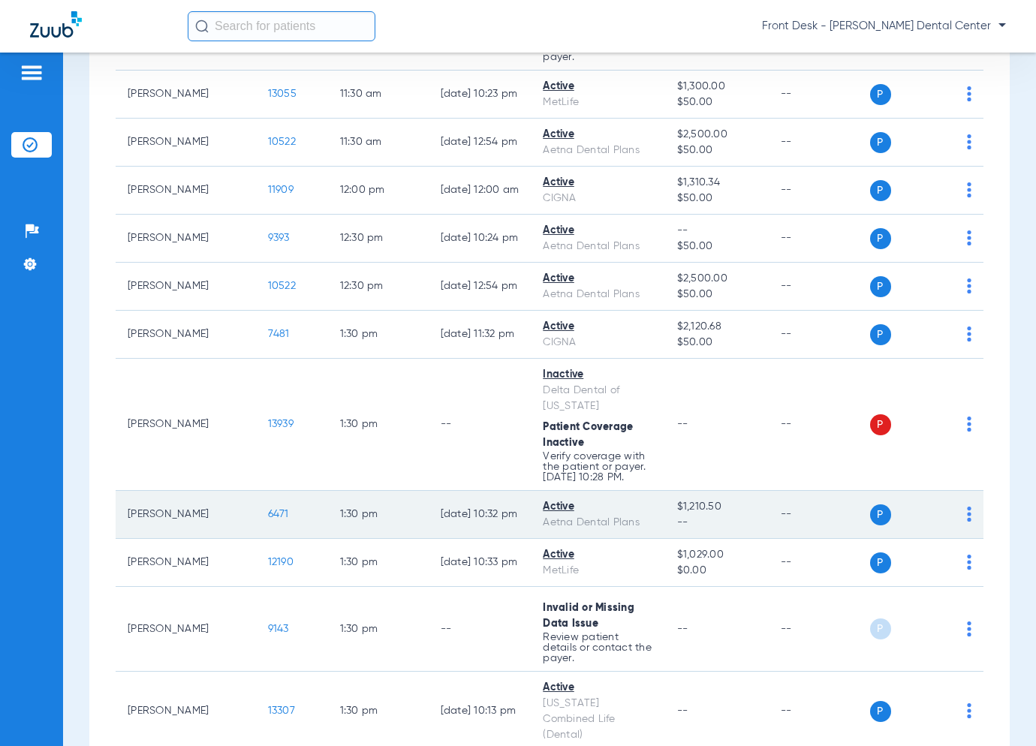
click at [268, 509] on span "6471" at bounding box center [278, 514] width 21 height 11
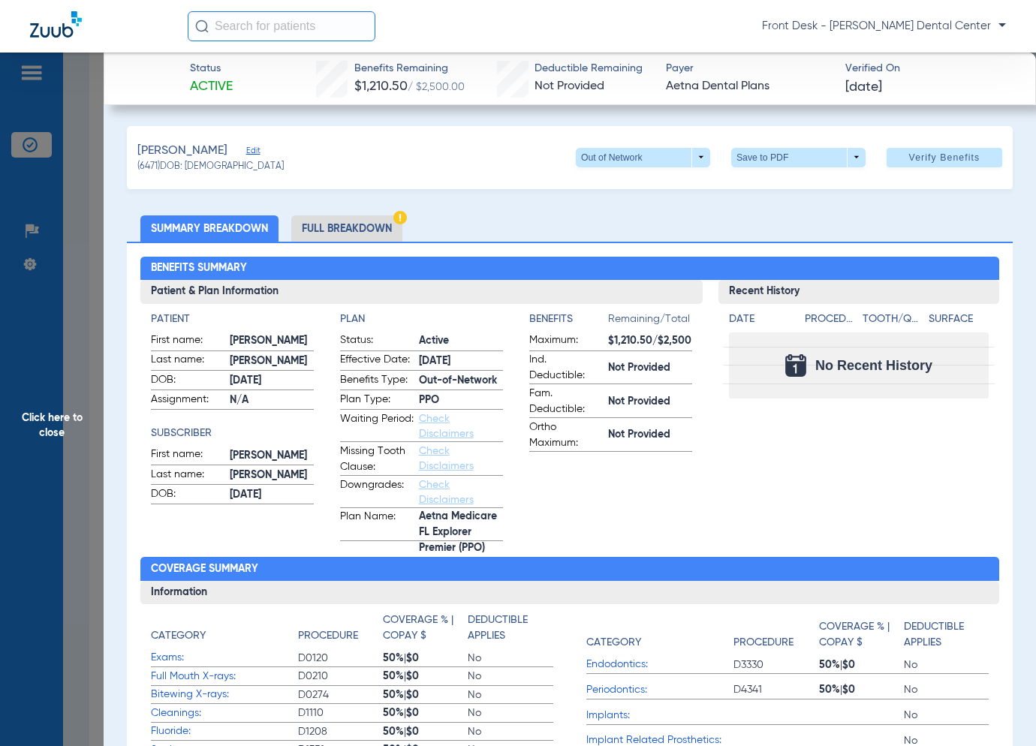
click at [51, 360] on span "Click here to close" at bounding box center [52, 426] width 104 height 746
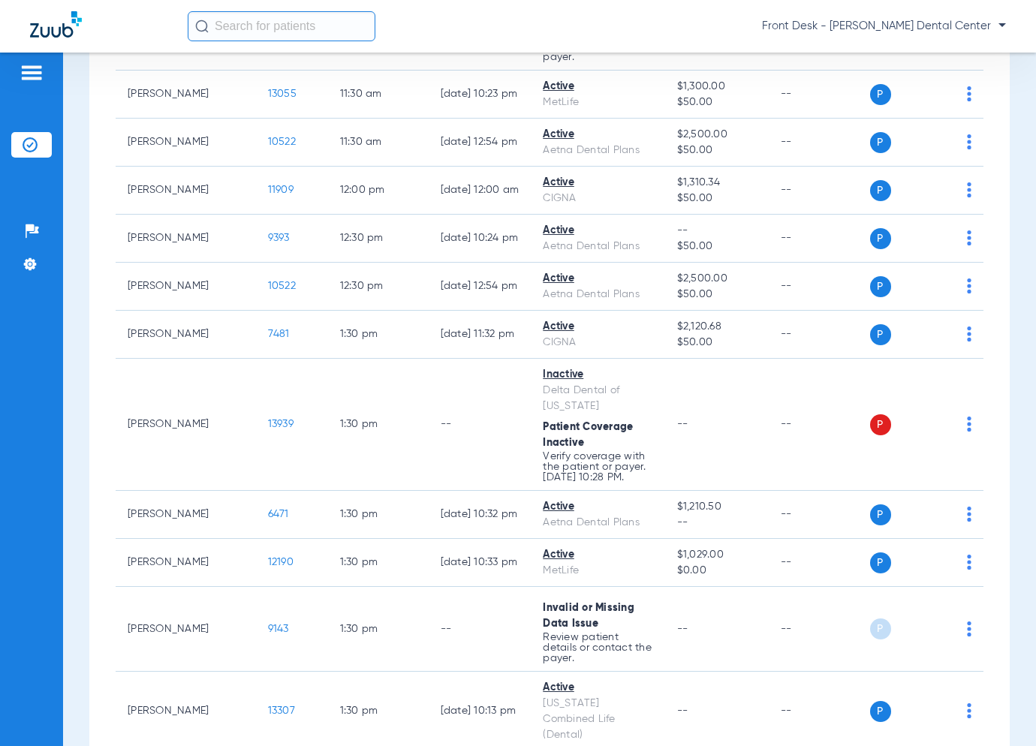
scroll to position [1893, 0]
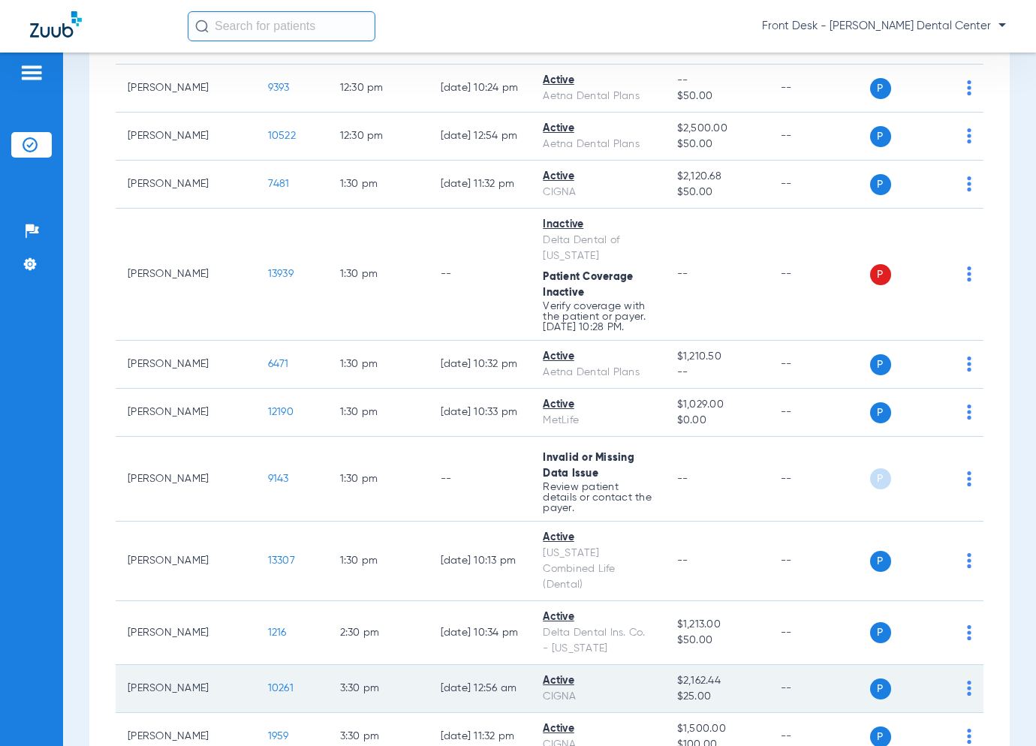
click at [268, 683] on span "10261" at bounding box center [281, 688] width 26 height 11
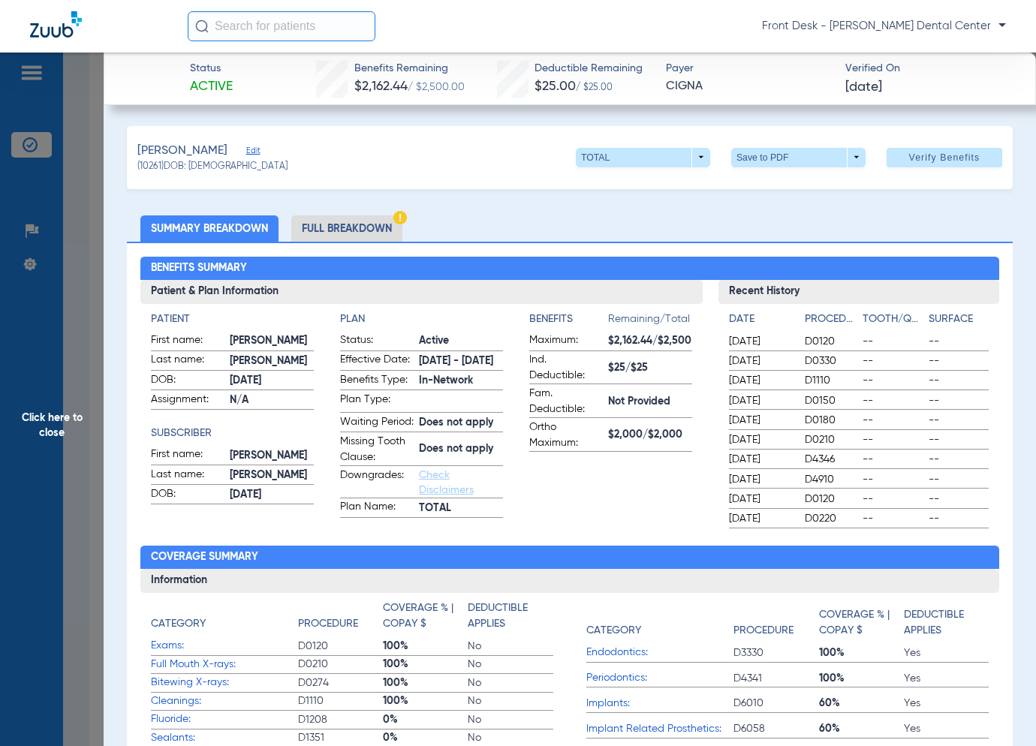
click at [64, 480] on span "Click here to close" at bounding box center [52, 426] width 104 height 746
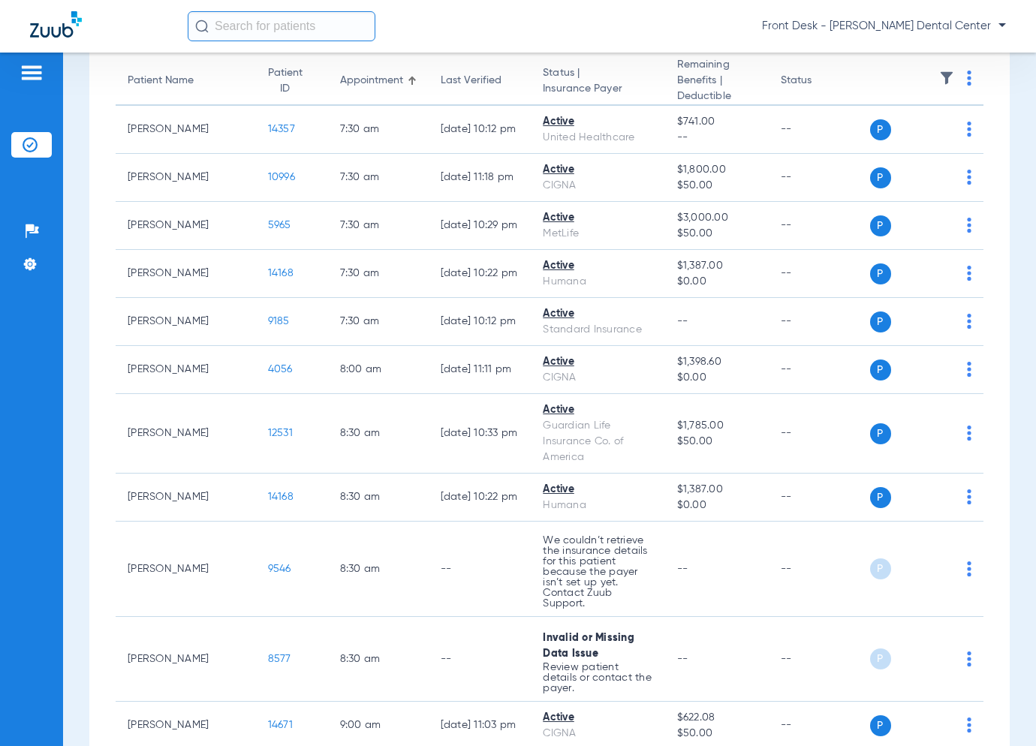
scroll to position [0, 0]
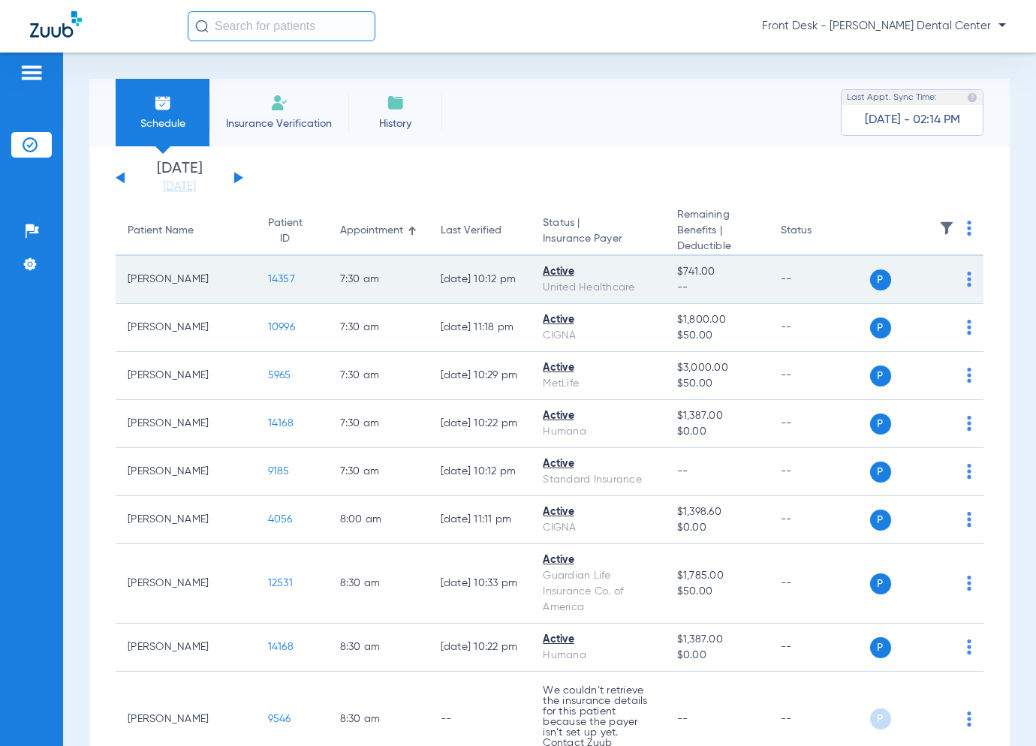
click at [268, 281] on span "14357" at bounding box center [281, 279] width 27 height 11
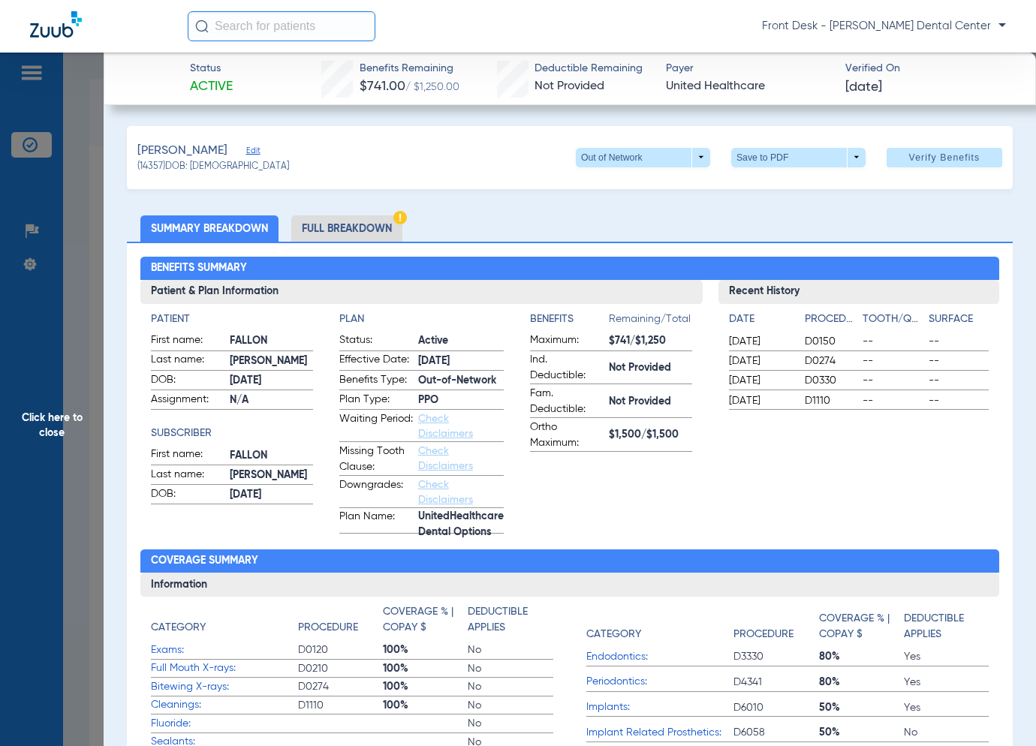
click at [30, 394] on span "Click here to close" at bounding box center [52, 426] width 104 height 746
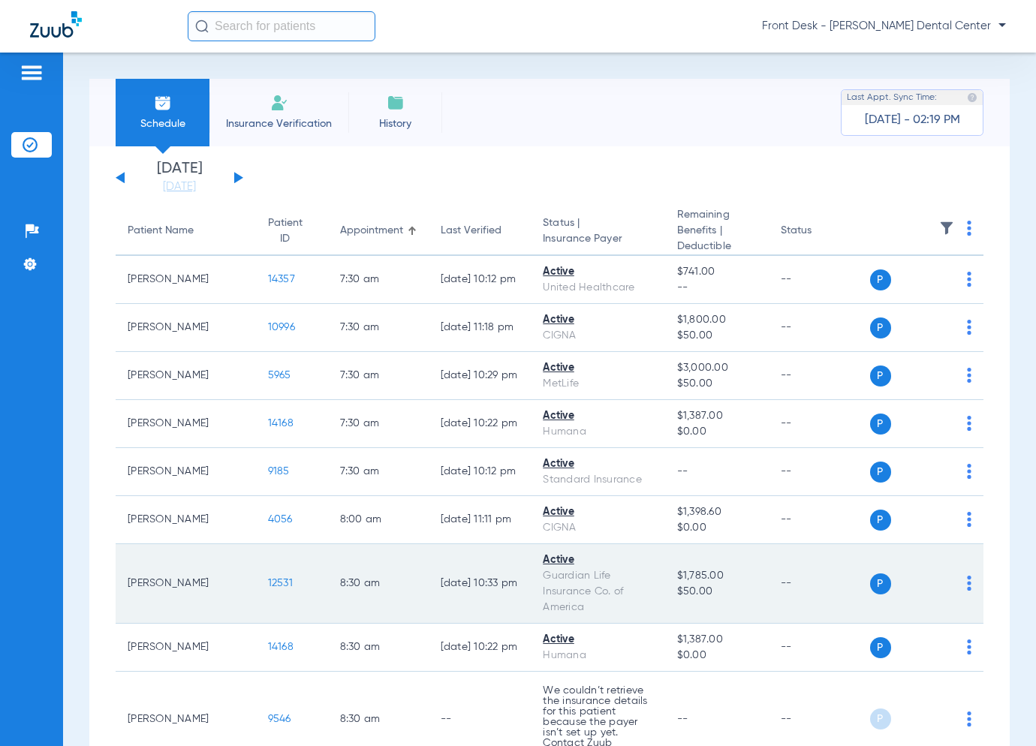
click at [268, 578] on span "12531" at bounding box center [280, 583] width 25 height 11
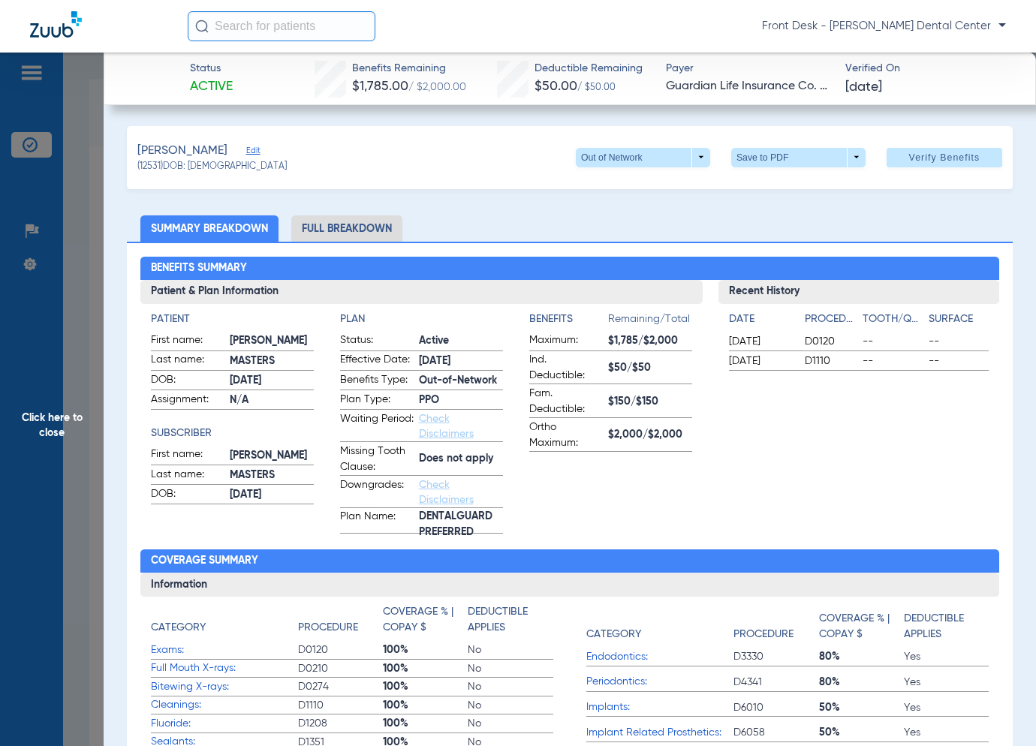
click at [12, 243] on span "Click here to close" at bounding box center [52, 426] width 104 height 746
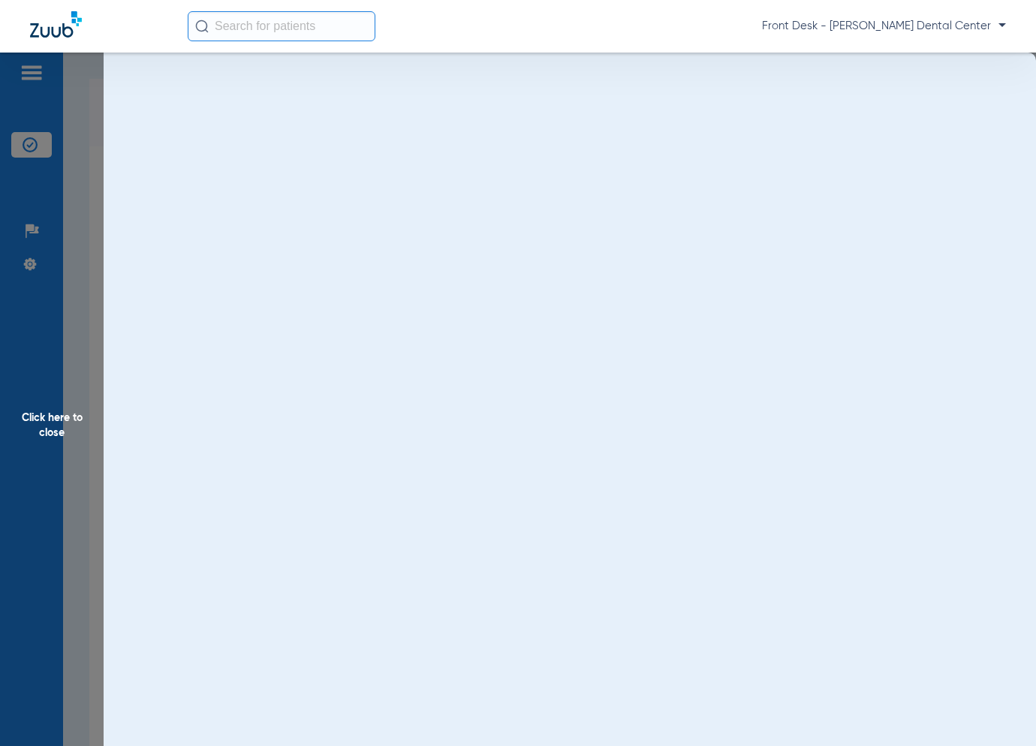
click at [49, 295] on span "Click here to close" at bounding box center [52, 426] width 104 height 746
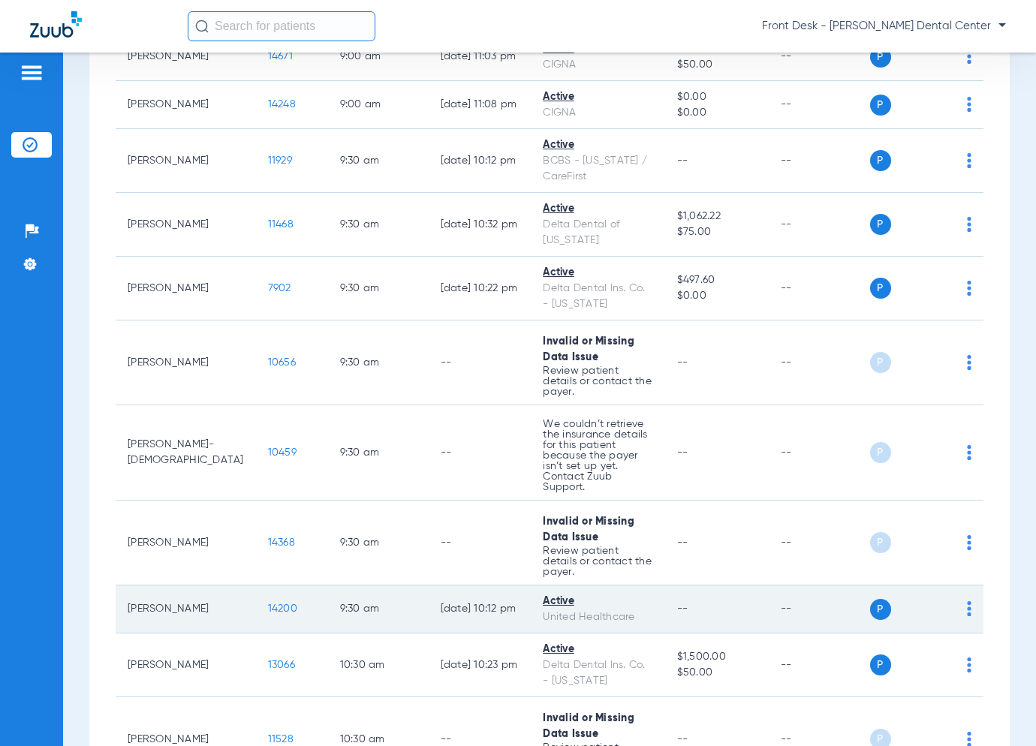
scroll to position [826, 0]
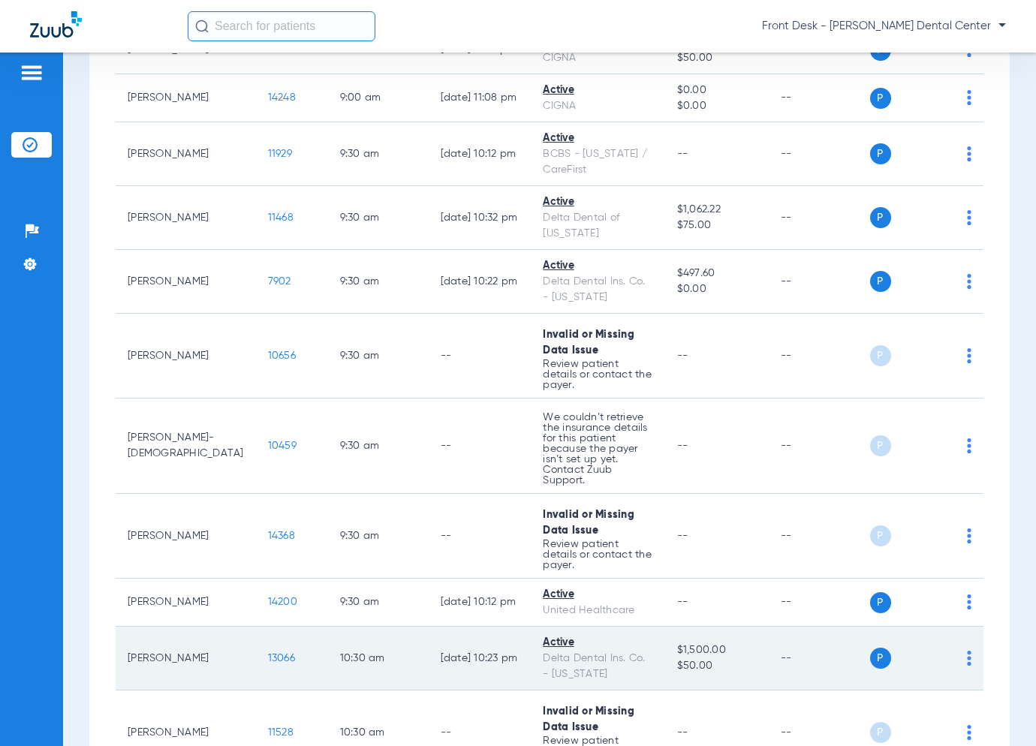
click at [268, 653] on span "13066" at bounding box center [281, 658] width 27 height 11
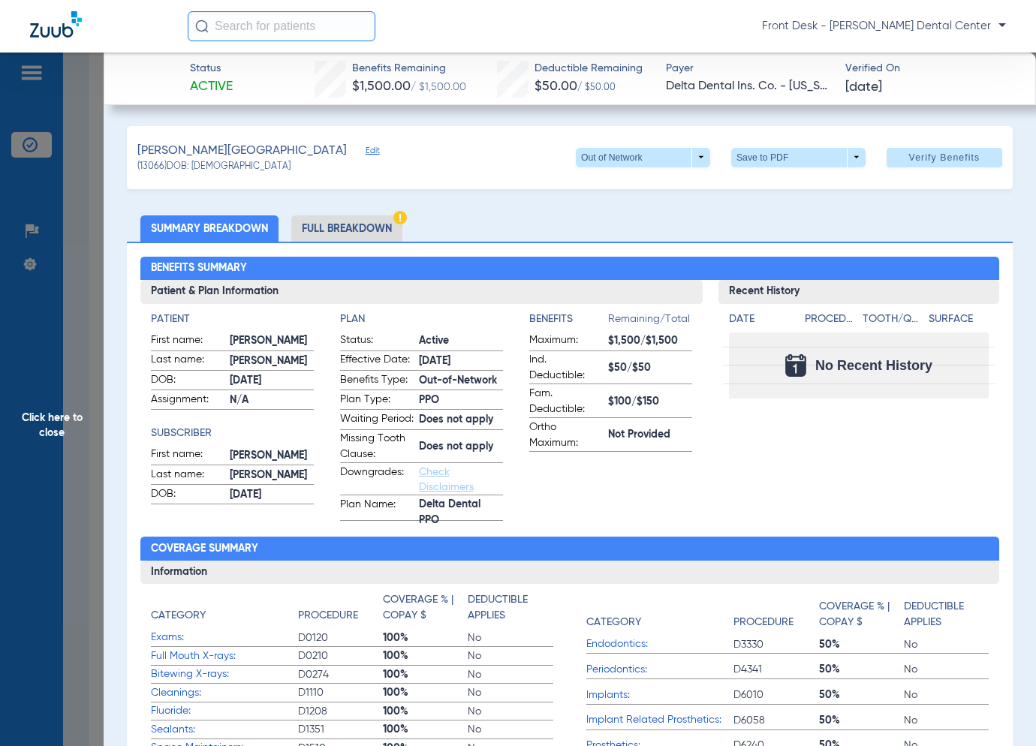
click at [36, 374] on span "Click here to close" at bounding box center [52, 426] width 104 height 746
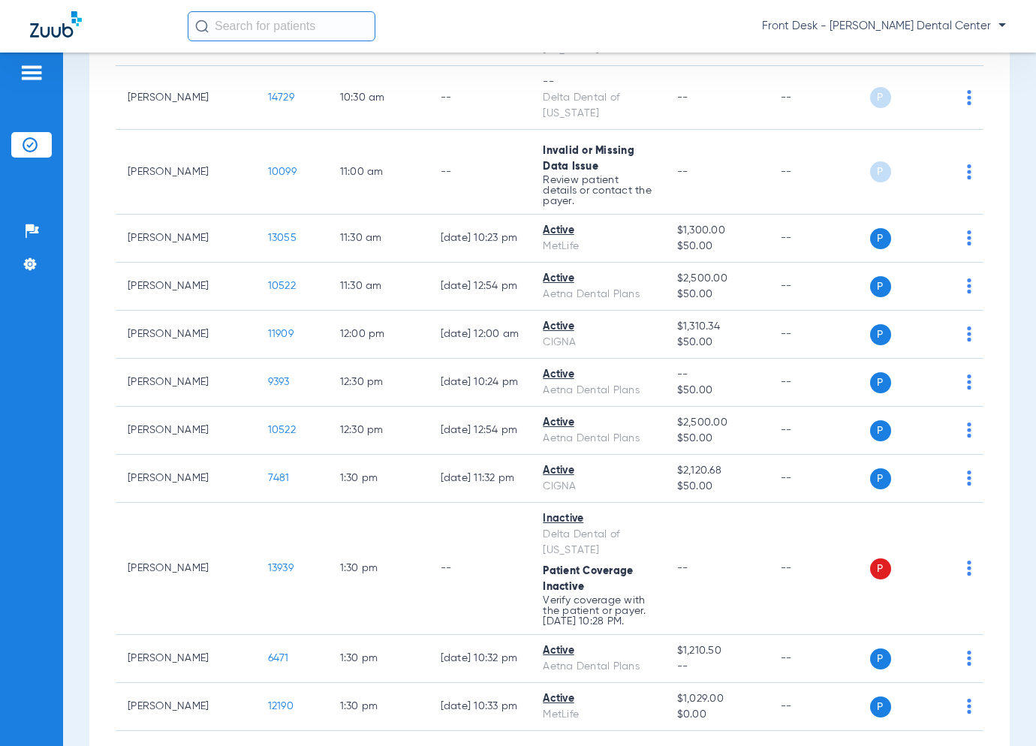
scroll to position [1726, 0]
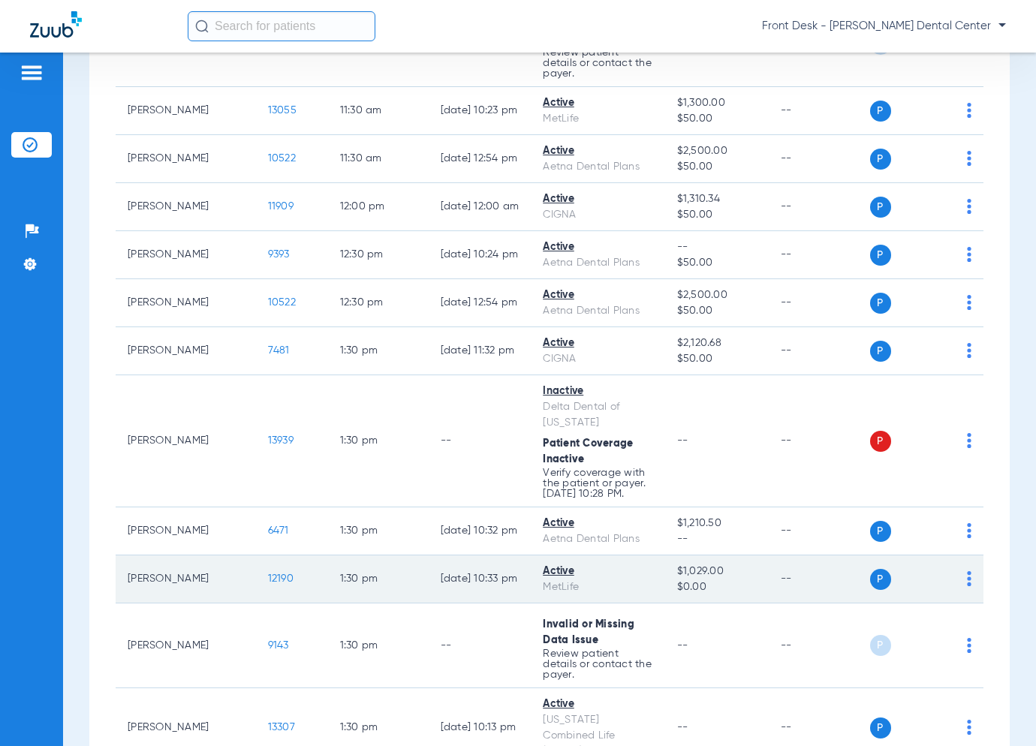
click at [268, 573] on span "12190" at bounding box center [281, 578] width 26 height 11
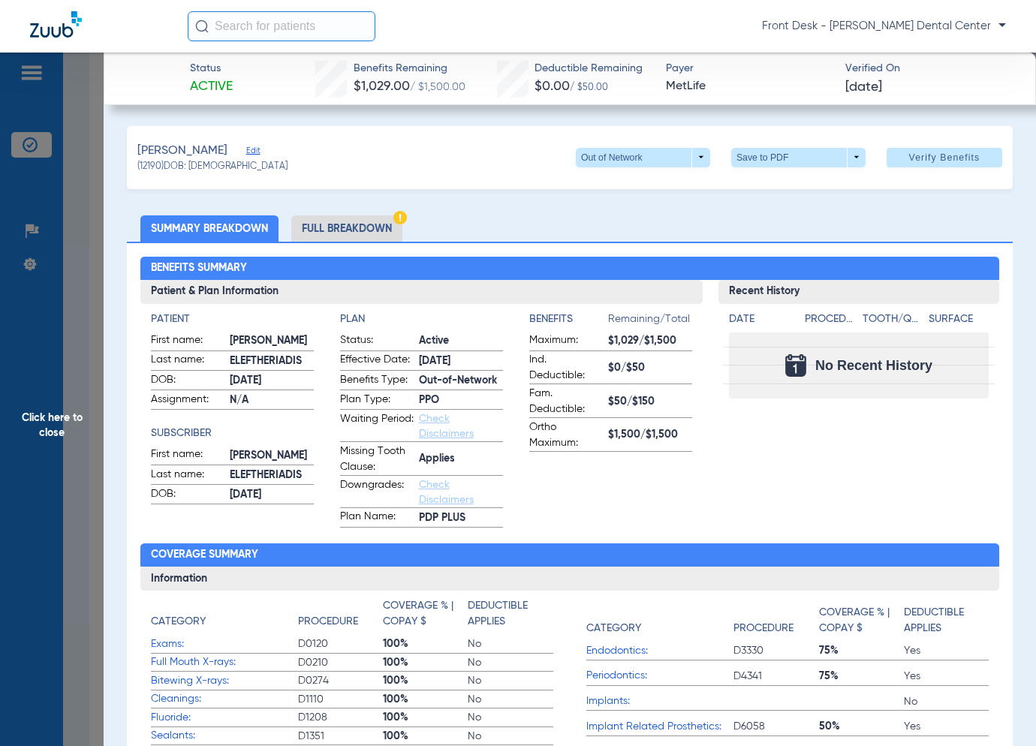
click at [78, 418] on span "Click here to close" at bounding box center [52, 426] width 104 height 746
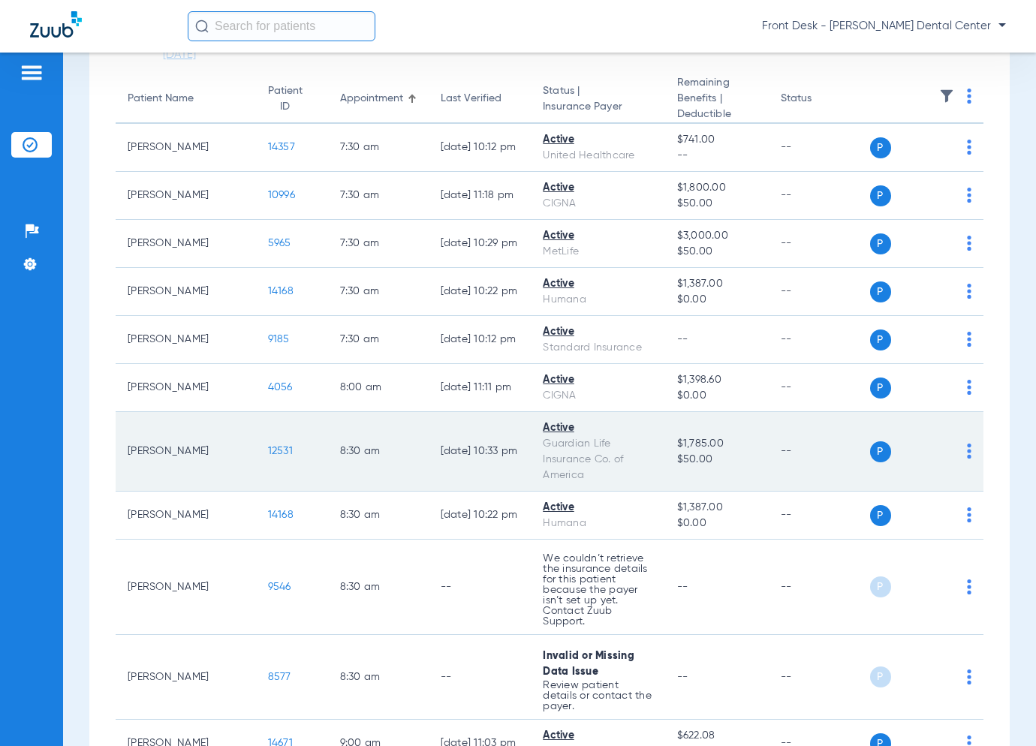
scroll to position [225, 0]
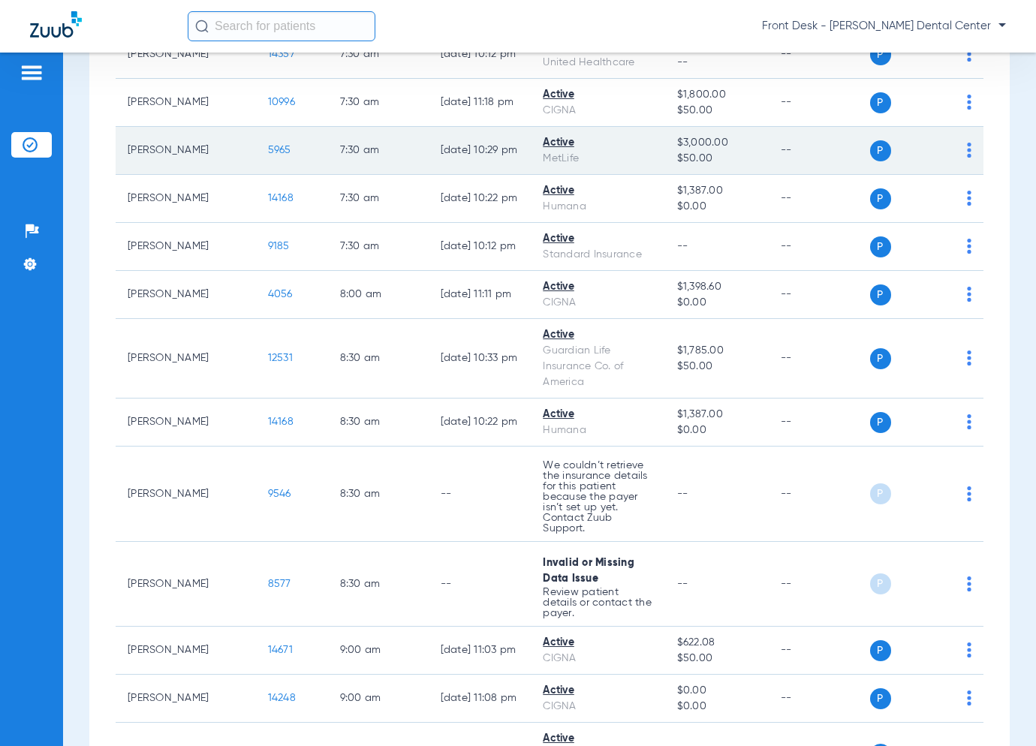
click at [268, 149] on span "5965" at bounding box center [279, 150] width 23 height 11
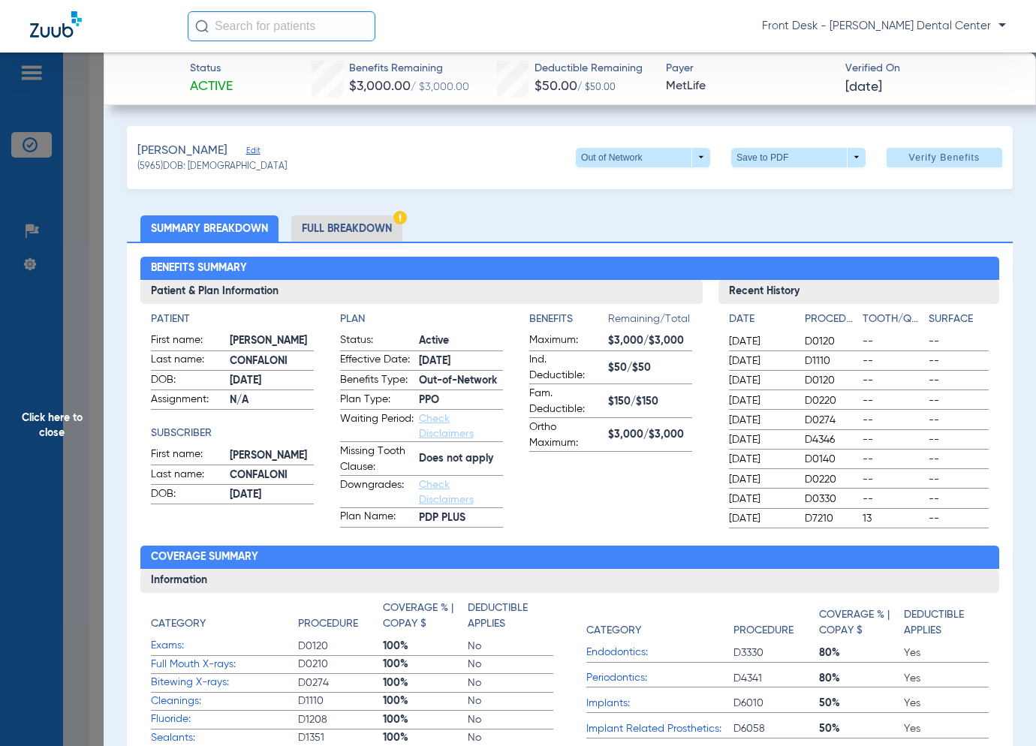
click at [69, 420] on span "Click here to close" at bounding box center [52, 426] width 104 height 746
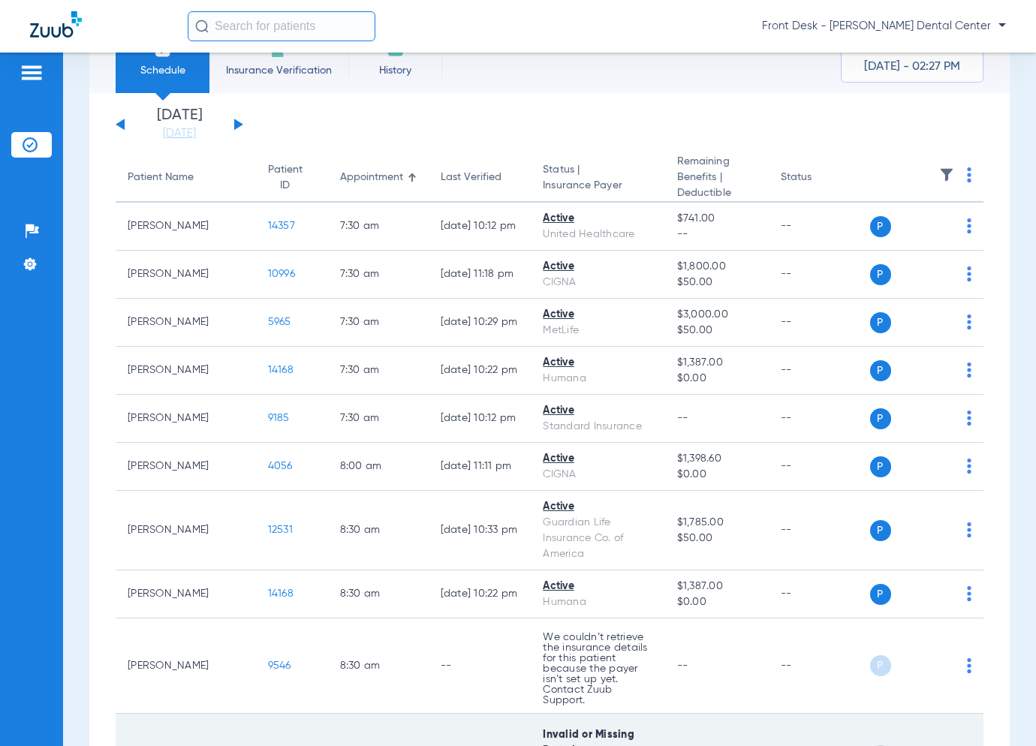
scroll to position [0, 0]
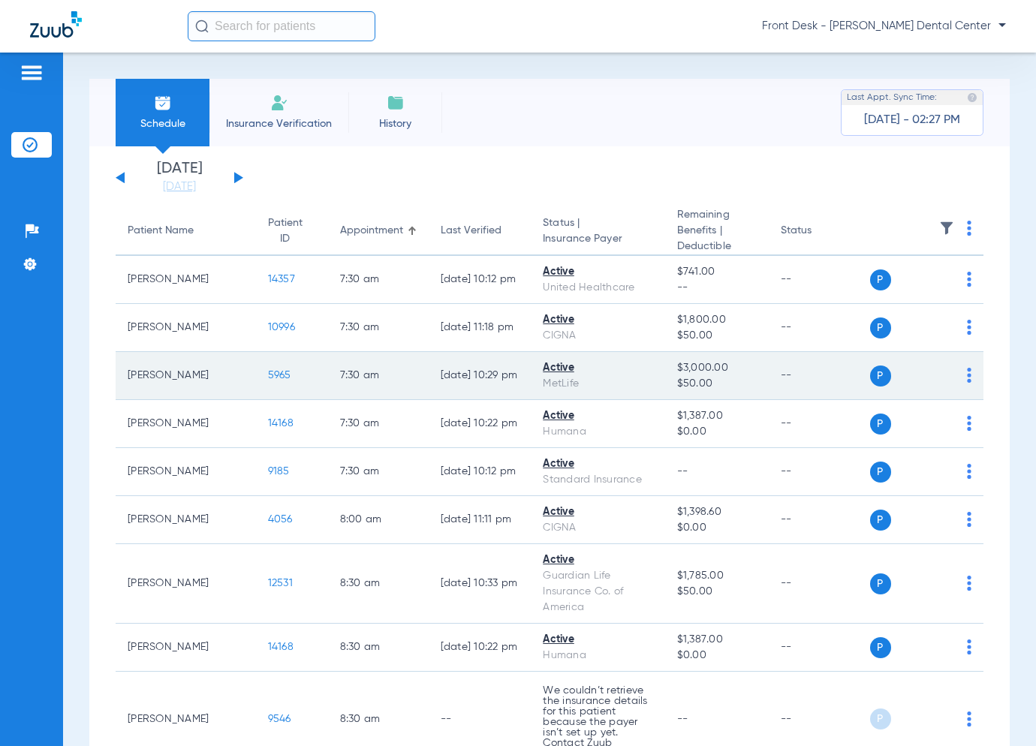
click at [268, 370] on span "5965" at bounding box center [279, 375] width 23 height 11
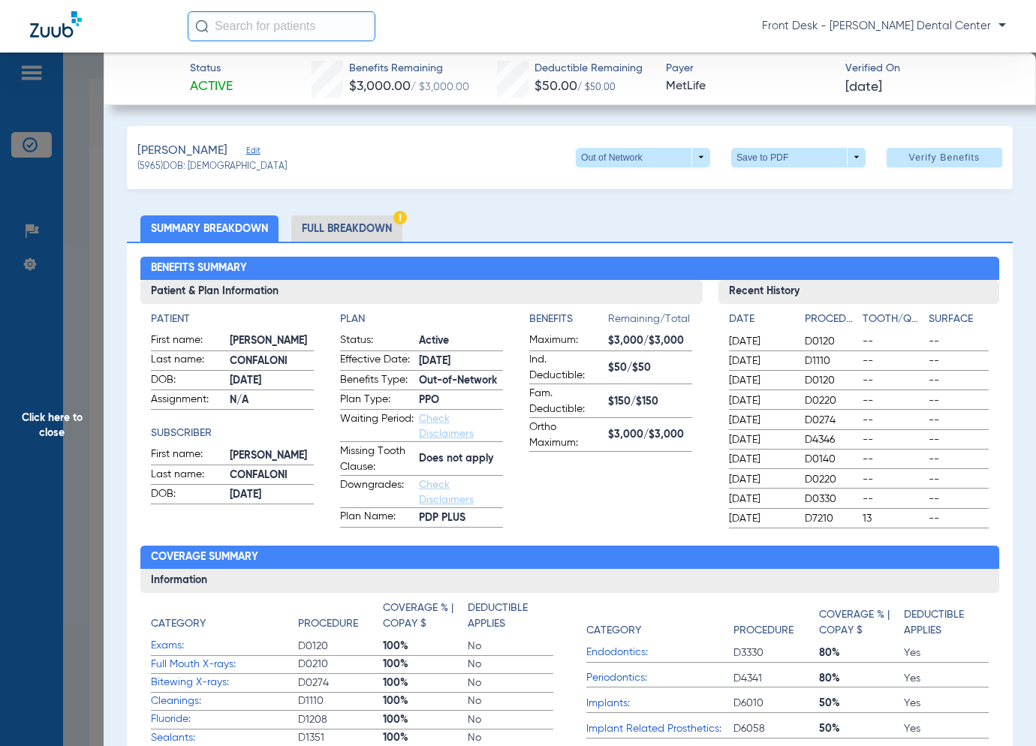
click at [77, 367] on span "Click here to close" at bounding box center [52, 426] width 104 height 746
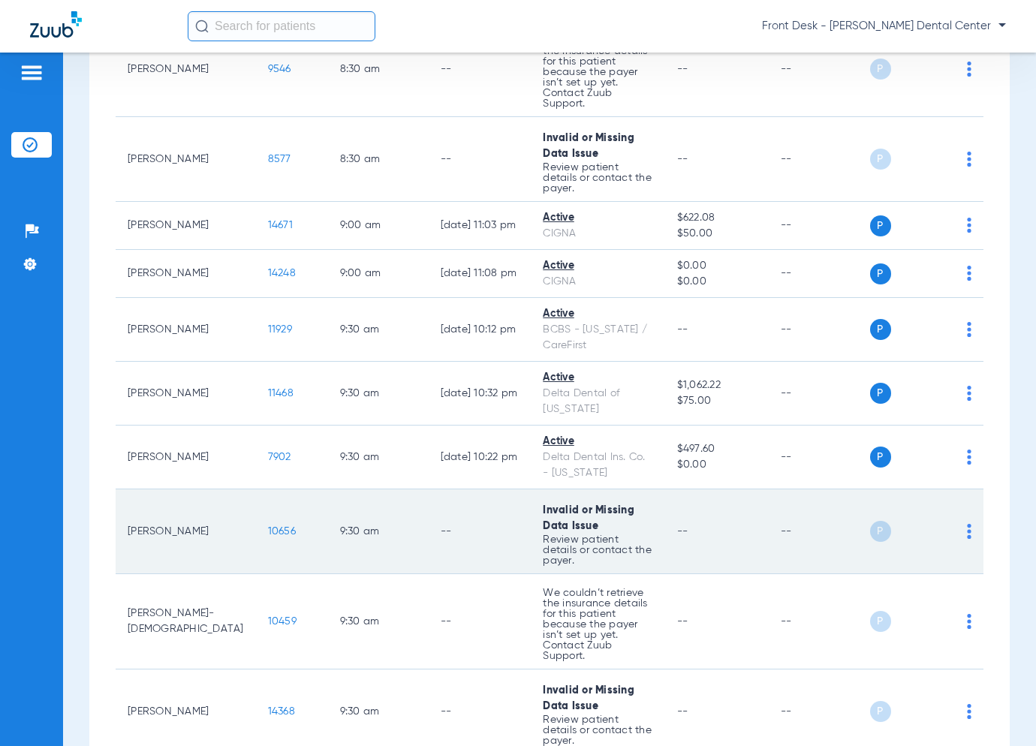
scroll to position [676, 0]
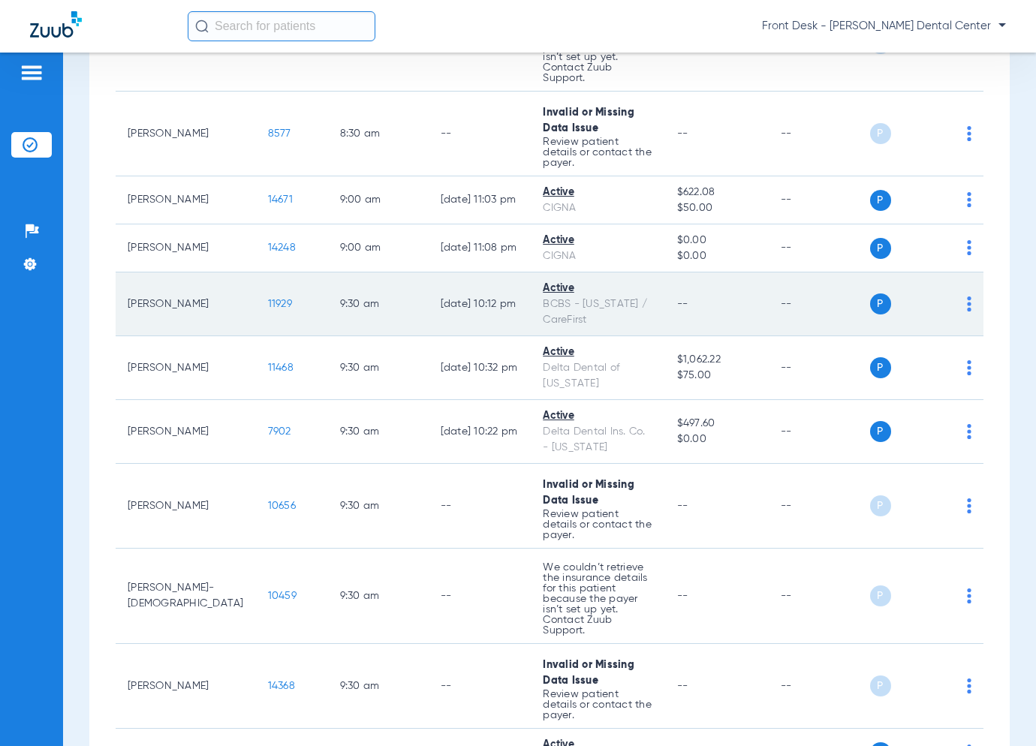
click at [268, 299] on span "11929" at bounding box center [280, 304] width 24 height 11
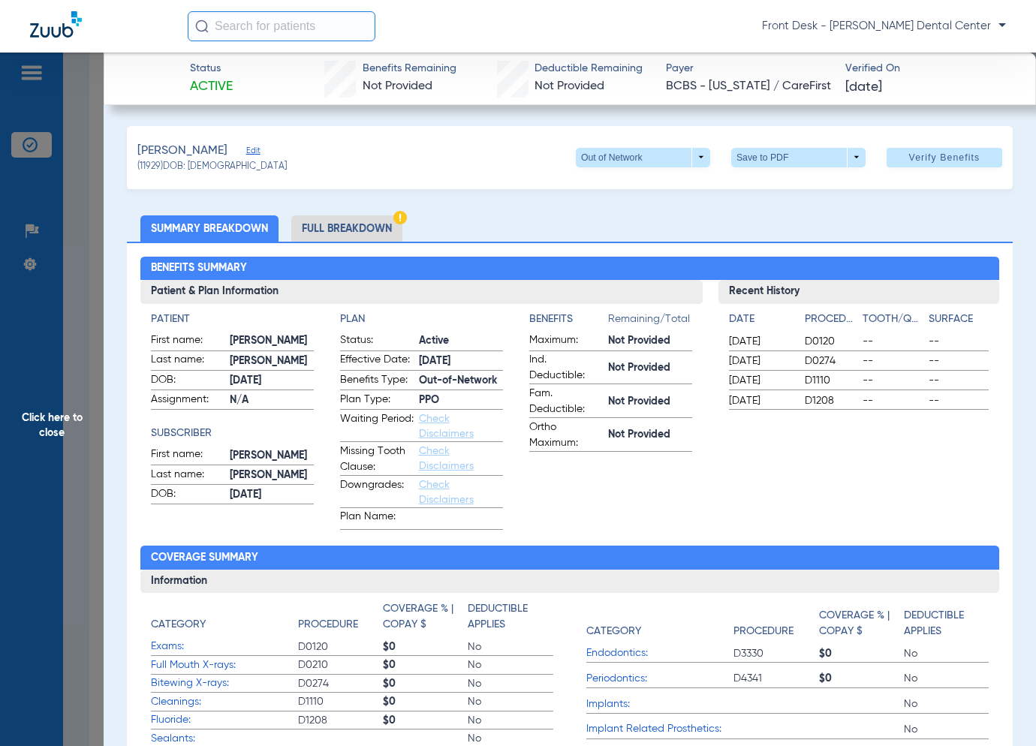
click at [29, 438] on span "Click here to close" at bounding box center [52, 426] width 104 height 746
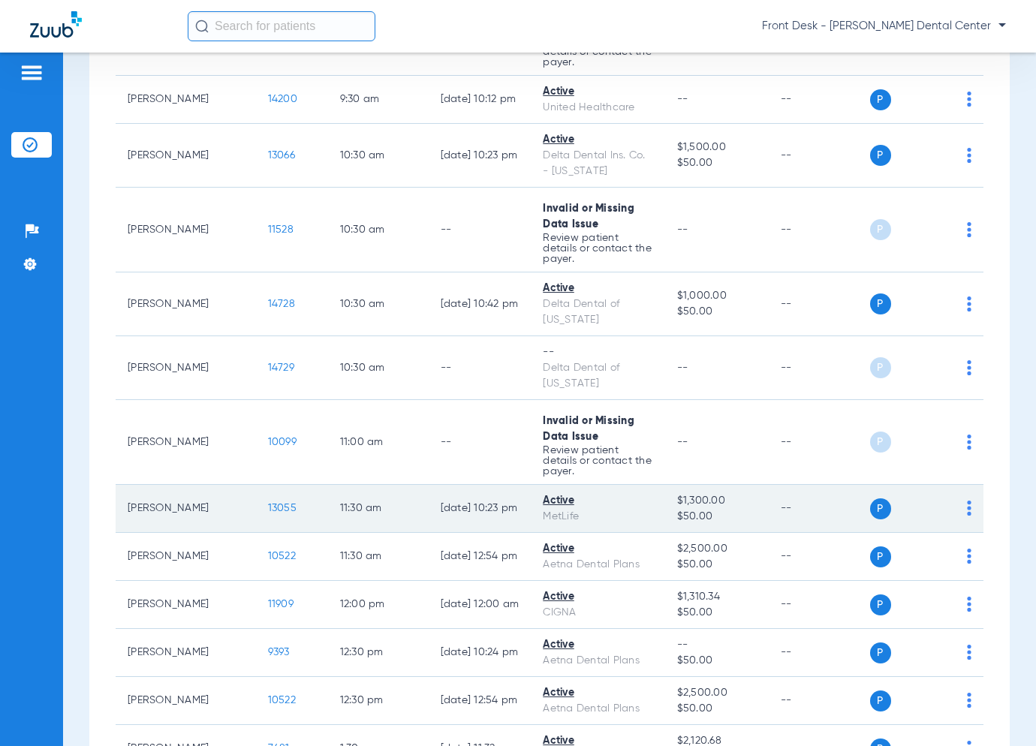
scroll to position [1426, 0]
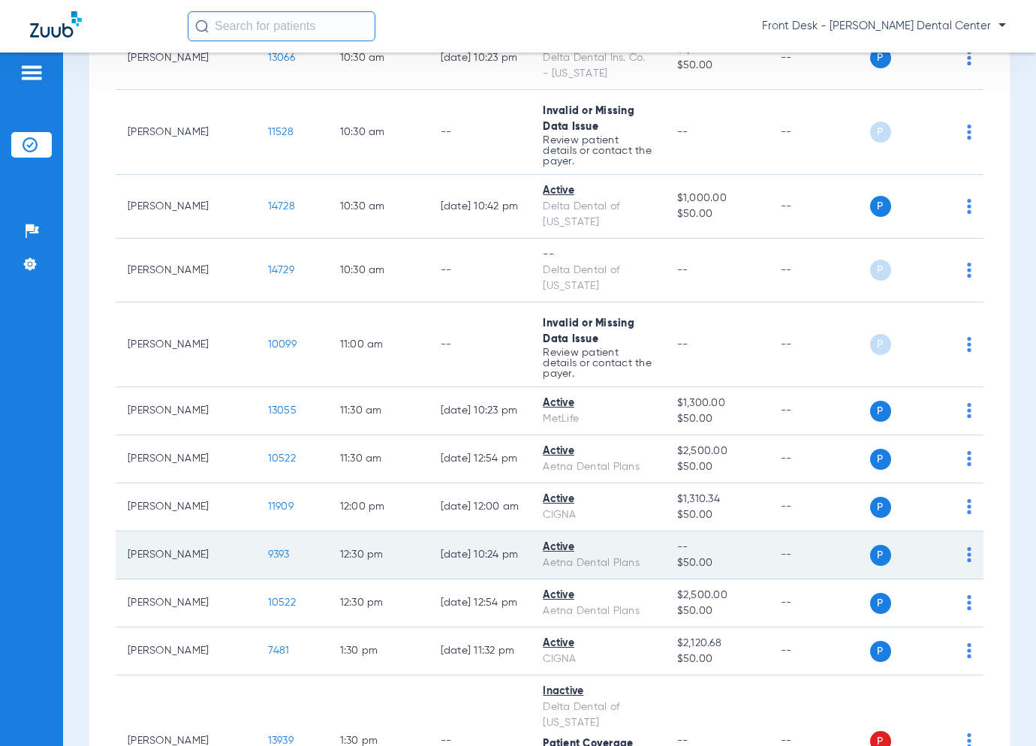
click at [268, 549] on span "9393" at bounding box center [279, 554] width 22 height 11
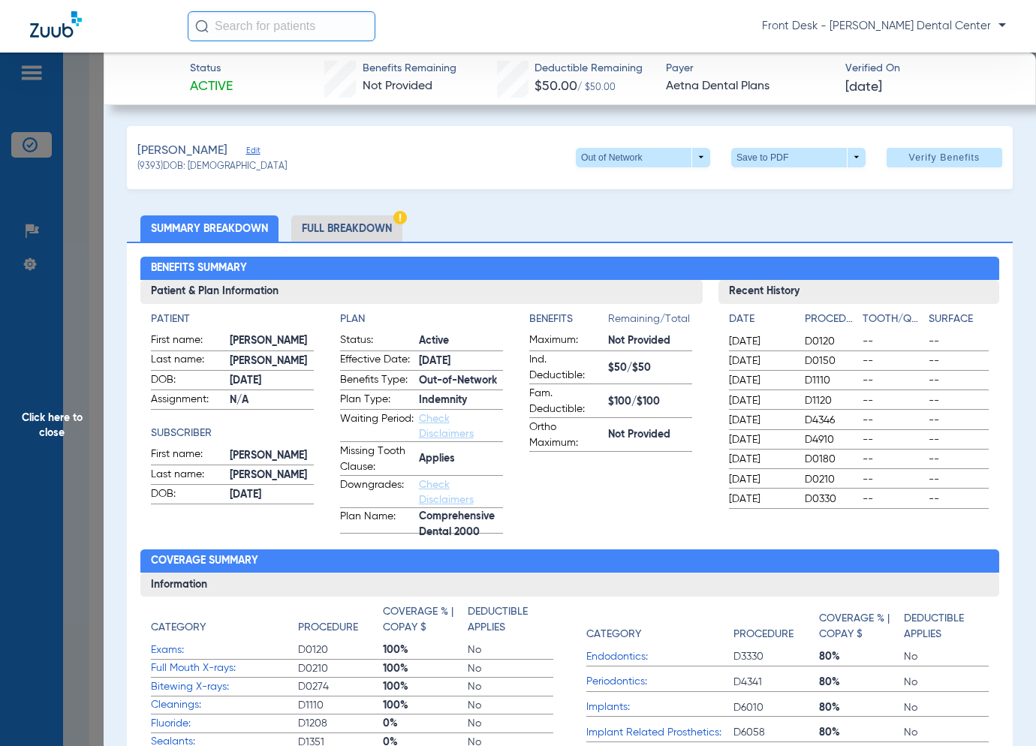
click at [63, 435] on span "Click here to close" at bounding box center [52, 426] width 104 height 746
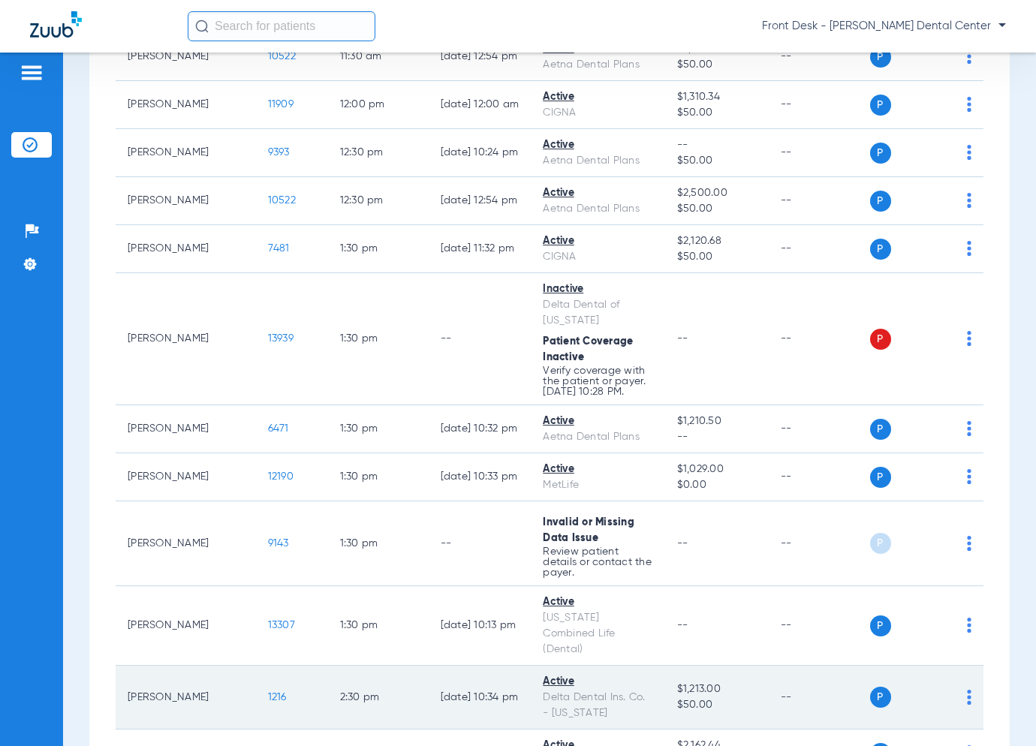
scroll to position [1893, 0]
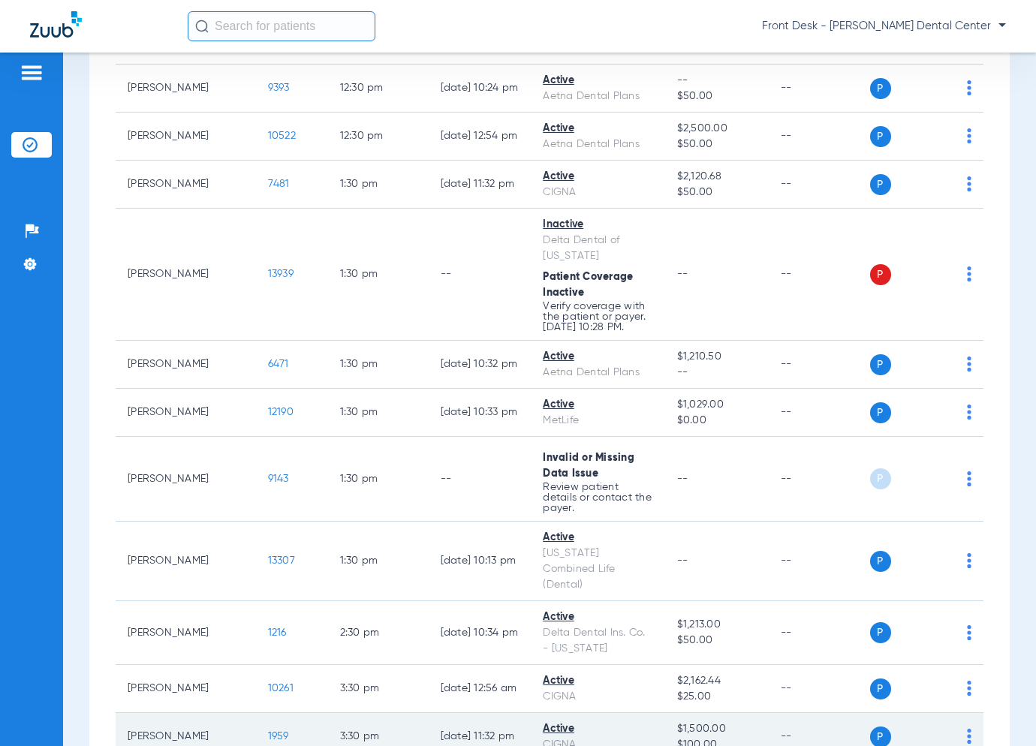
click at [268, 731] on span "1959" at bounding box center [278, 736] width 21 height 11
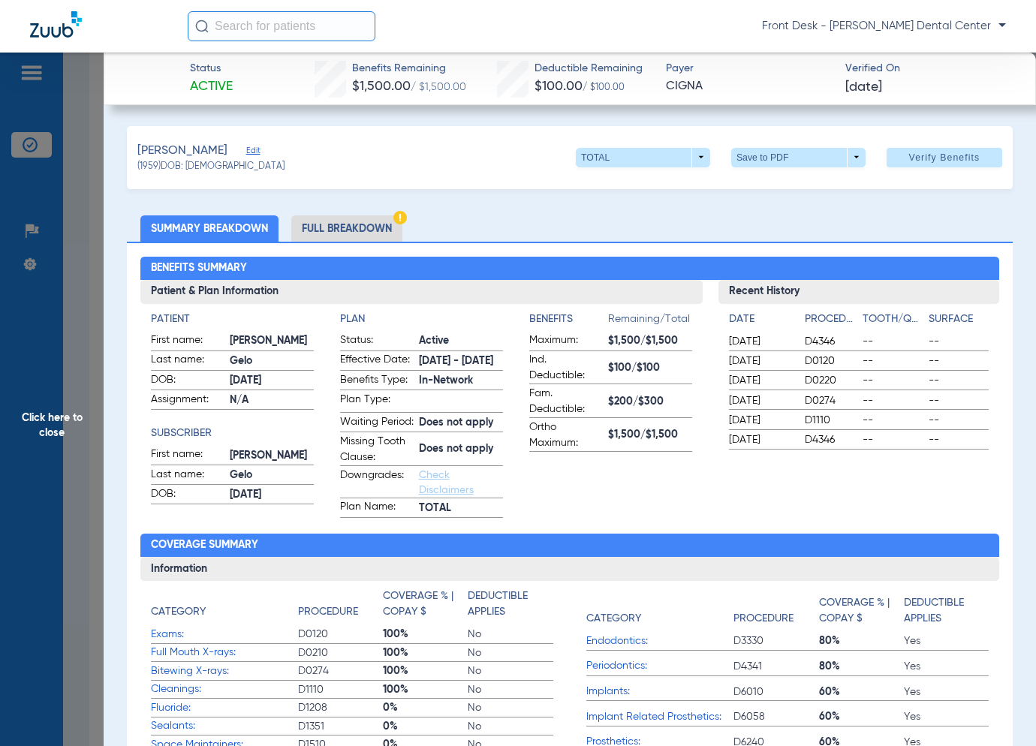
click at [51, 426] on span "Click here to close" at bounding box center [52, 426] width 104 height 746
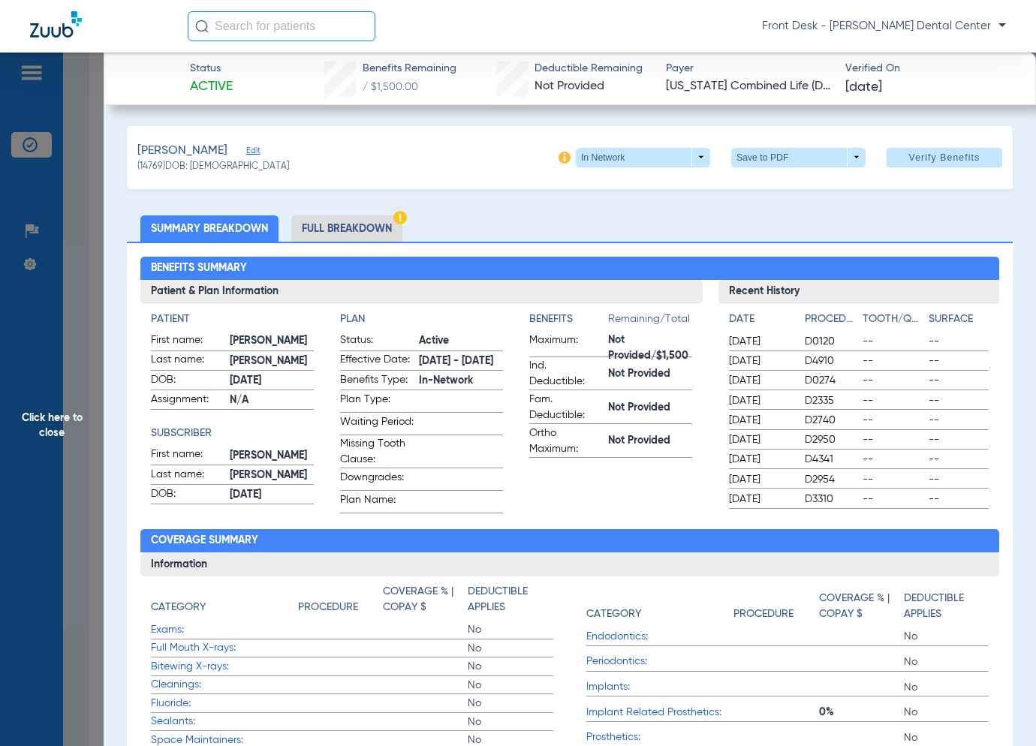
click at [67, 405] on span "Click here to close" at bounding box center [52, 426] width 104 height 746
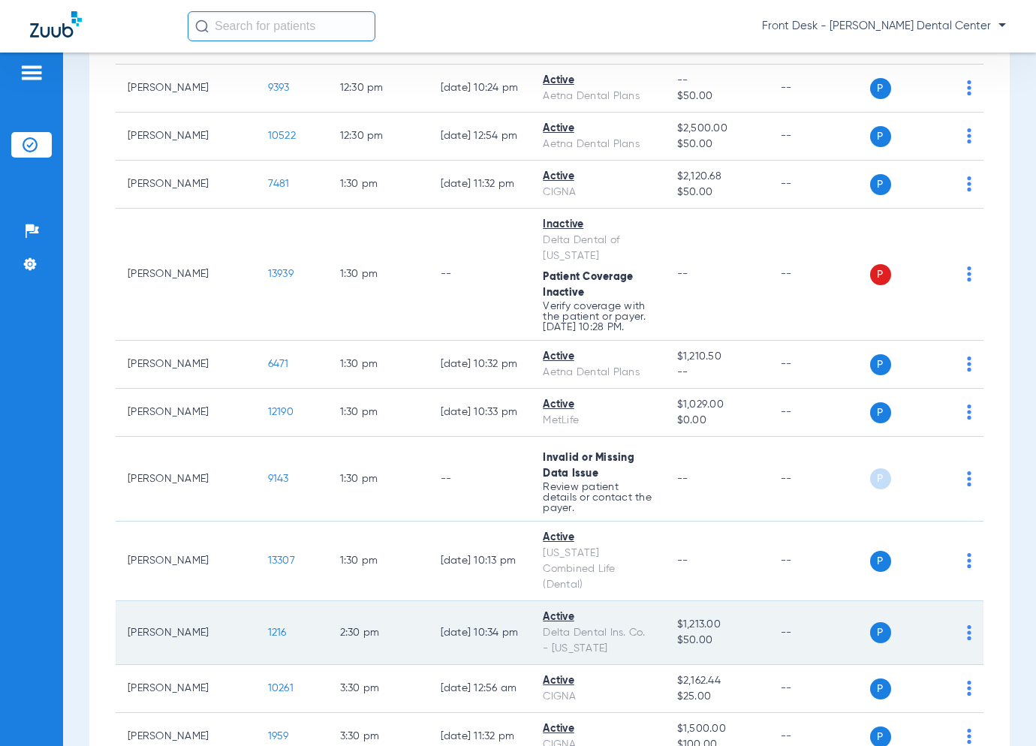
click at [268, 628] on span "1216" at bounding box center [277, 633] width 19 height 11
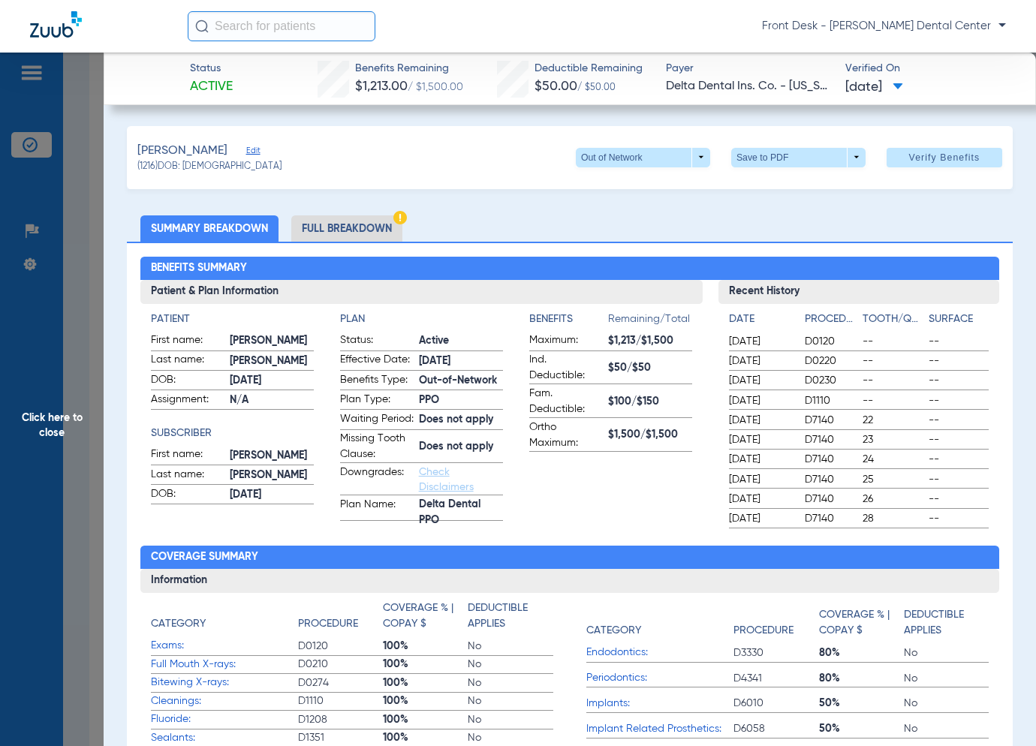
click at [80, 449] on span "Click here to close" at bounding box center [52, 426] width 104 height 746
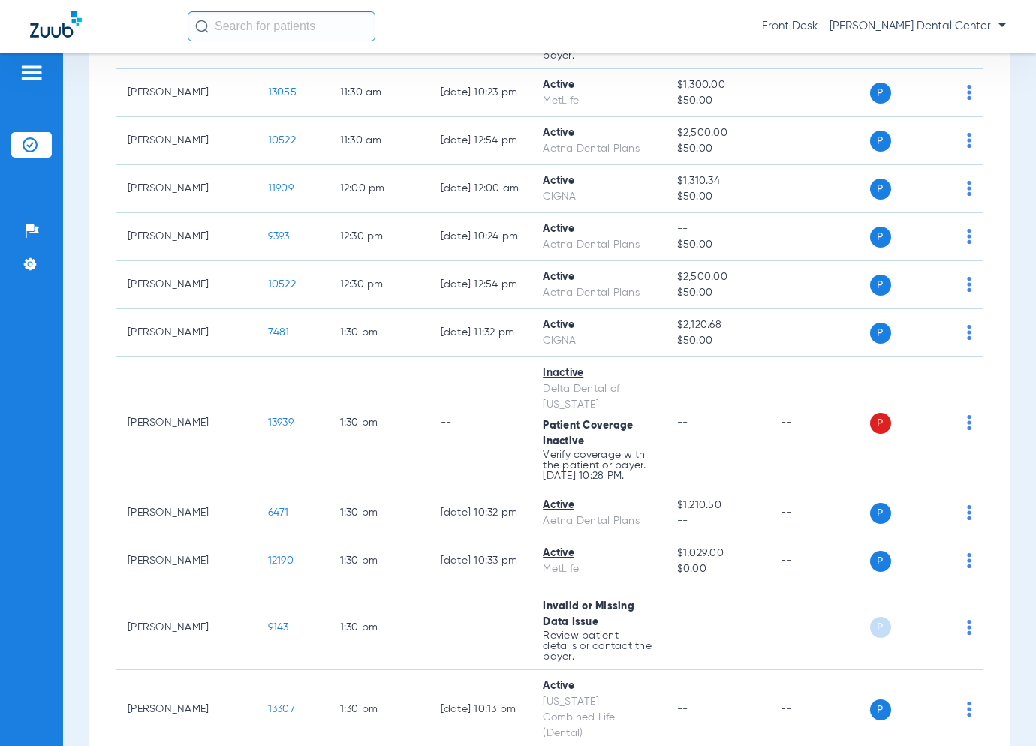
scroll to position [1668, 0]
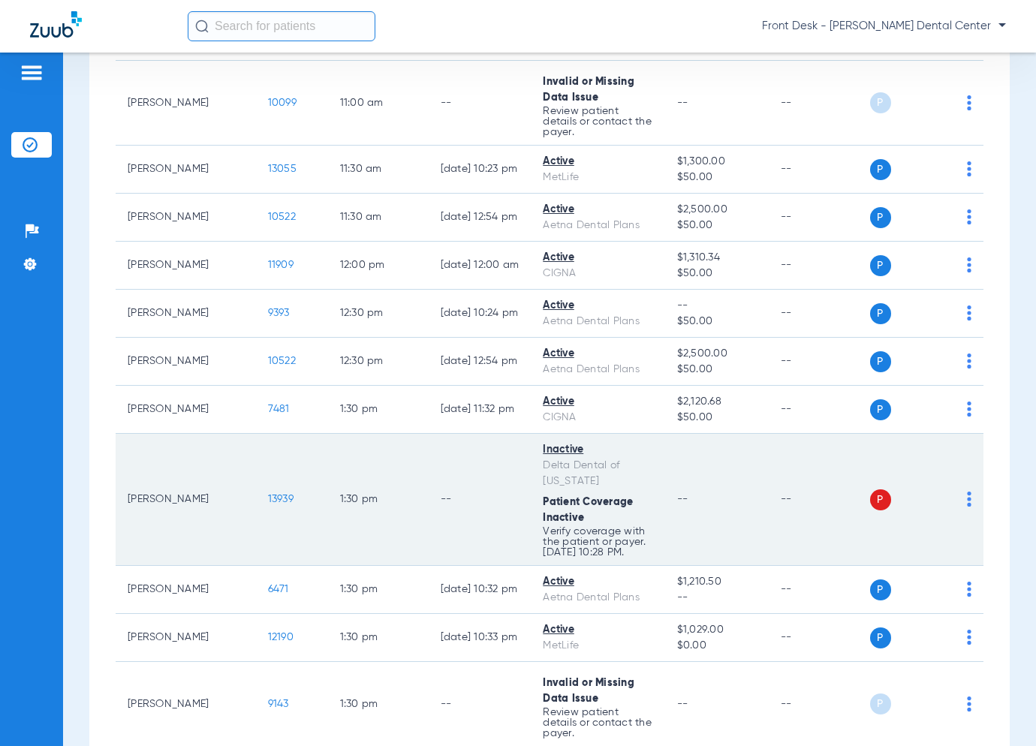
click at [268, 494] on span "13939" at bounding box center [281, 499] width 26 height 11
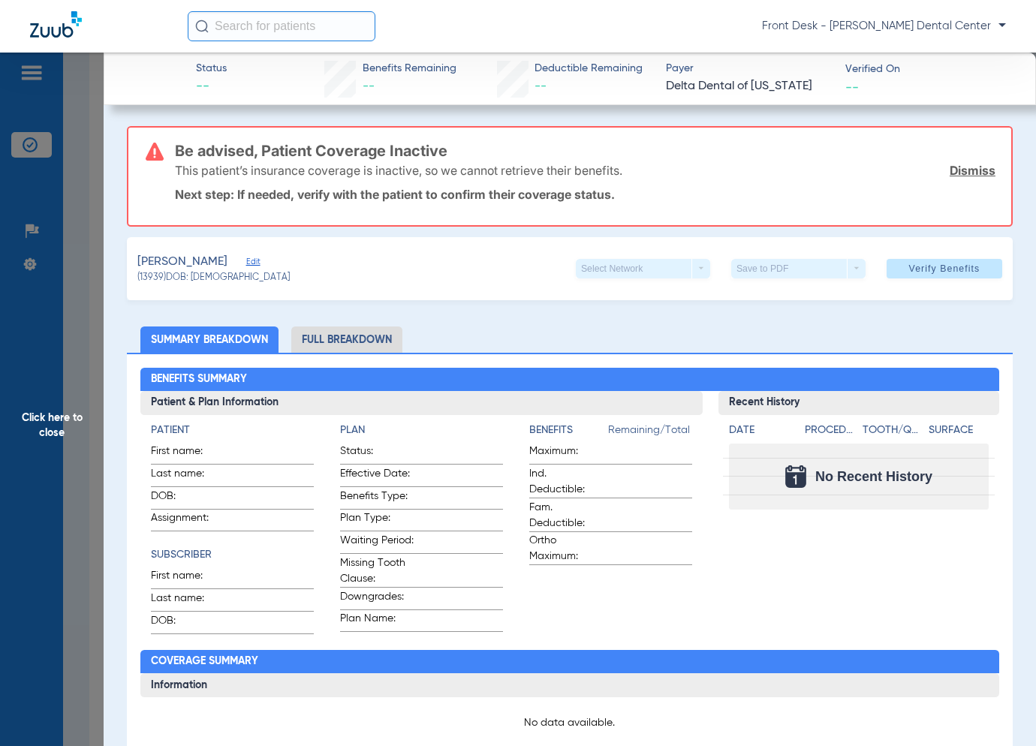
click at [94, 405] on span "Click here to close" at bounding box center [52, 426] width 104 height 746
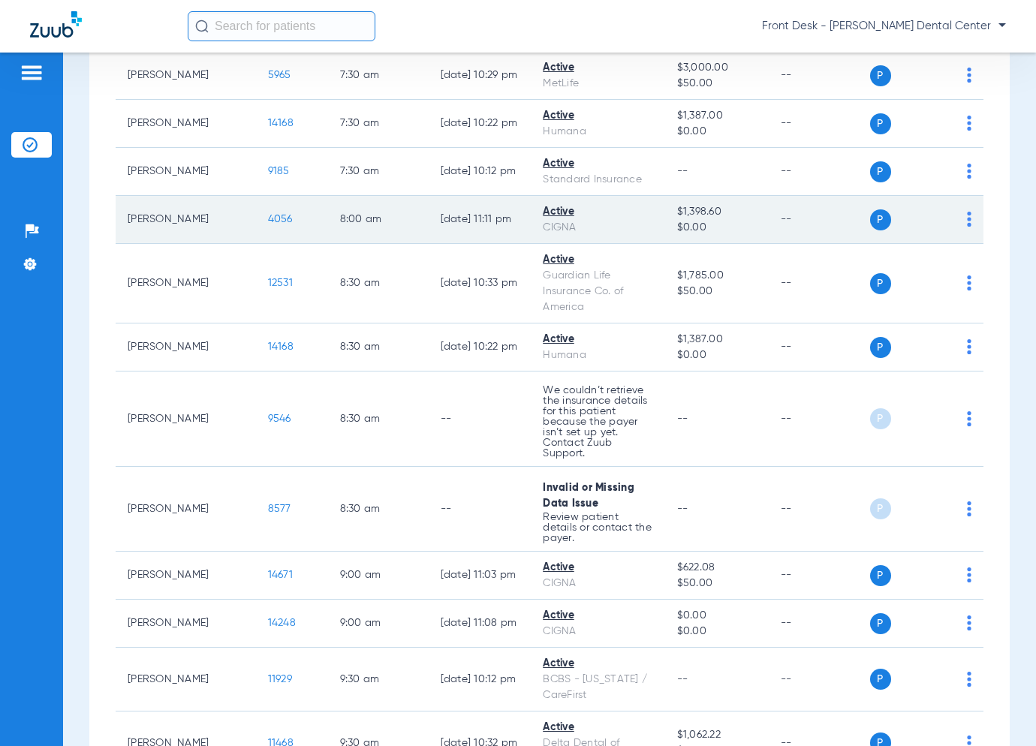
scroll to position [450, 0]
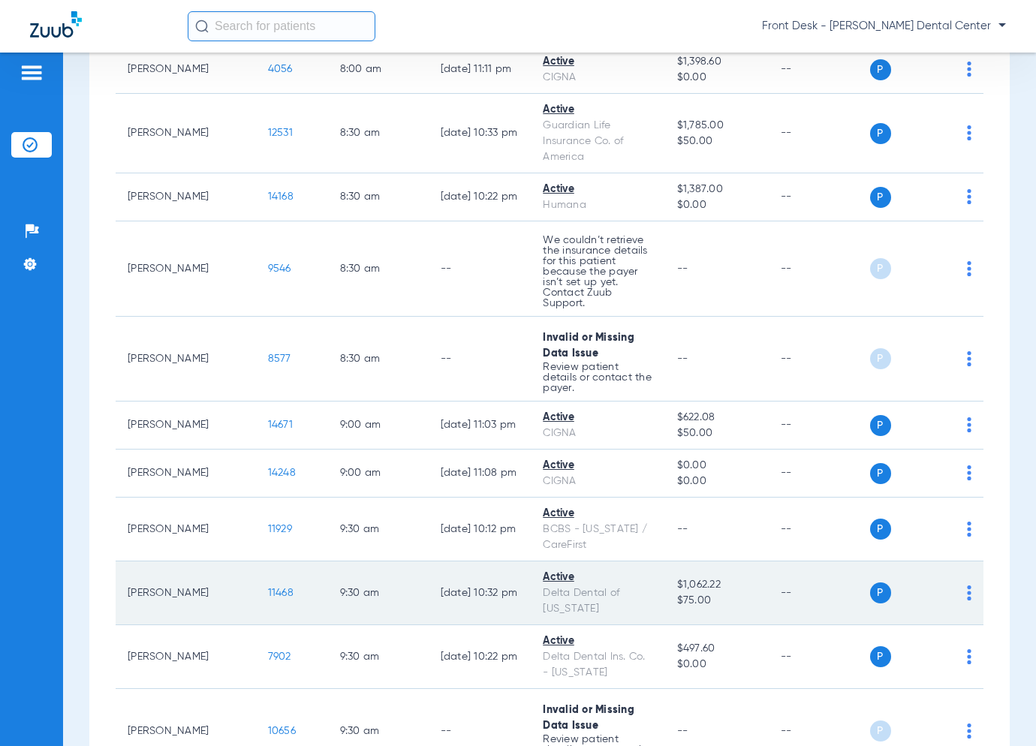
click at [268, 588] on span "11468" at bounding box center [281, 593] width 26 height 11
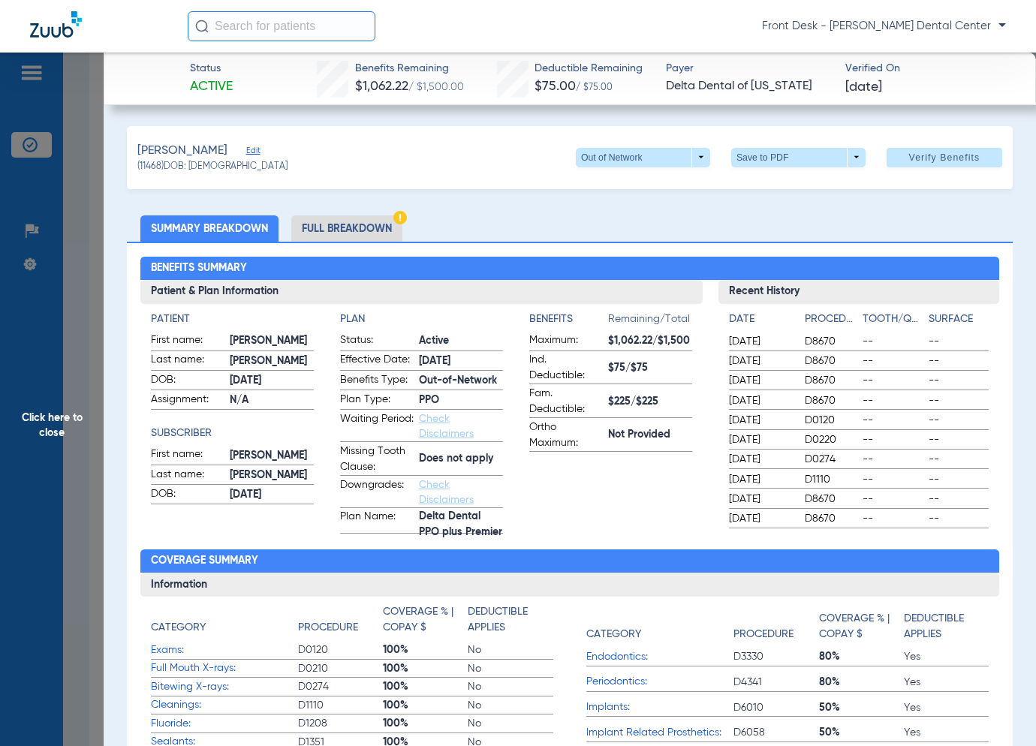
click at [181, 405] on span "Assignment:" at bounding box center [188, 401] width 74 height 18
click at [96, 453] on span "Click here to close" at bounding box center [52, 426] width 104 height 746
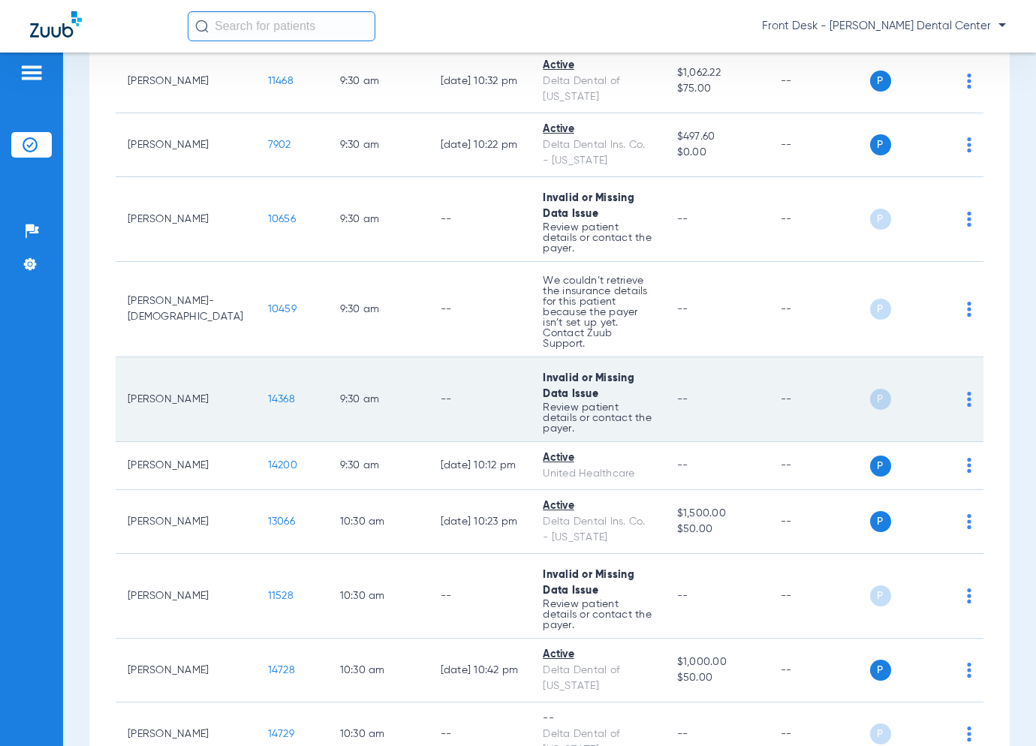
scroll to position [1051, 0]
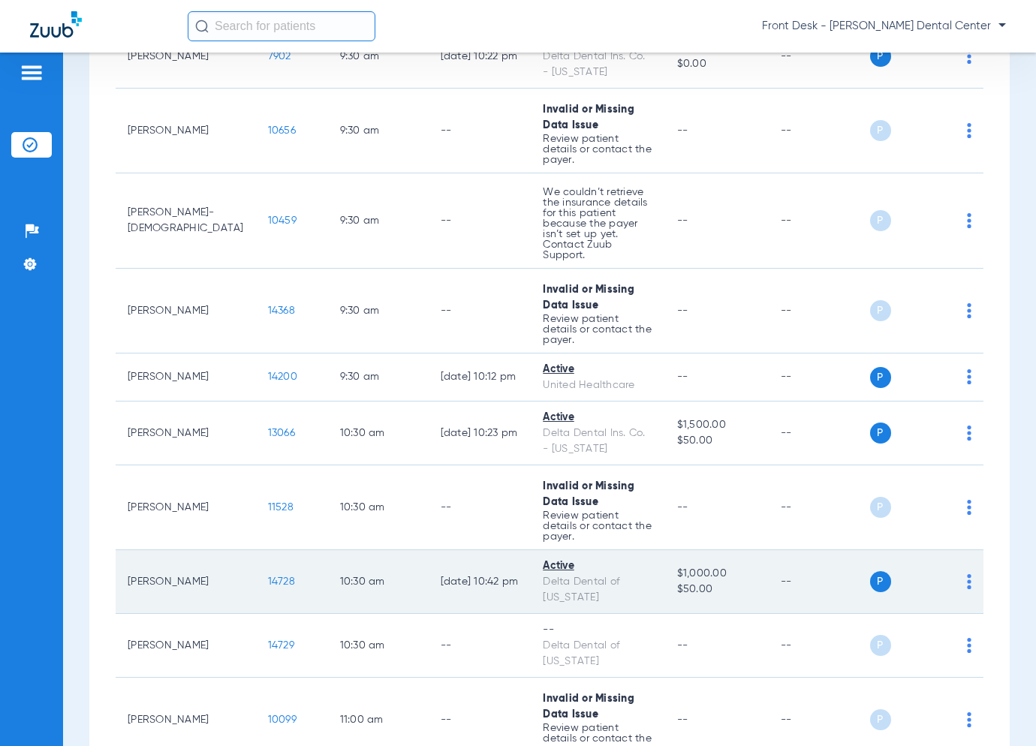
click at [268, 576] on span "14728" at bounding box center [281, 581] width 27 height 11
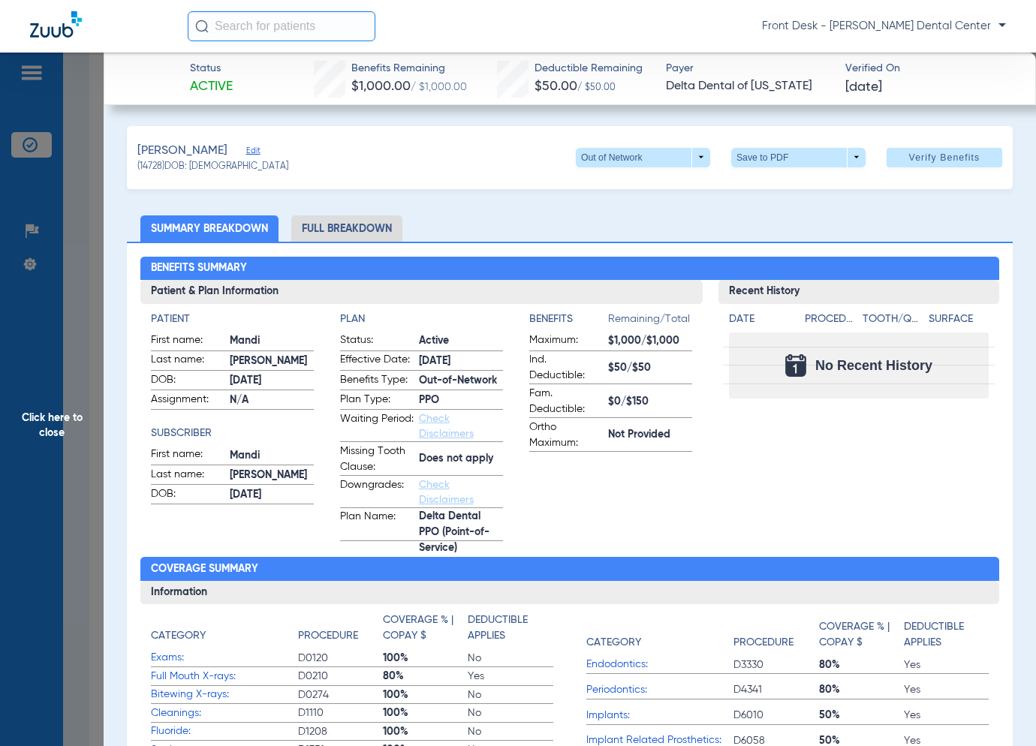
click at [45, 378] on span "Click here to close" at bounding box center [52, 426] width 104 height 746
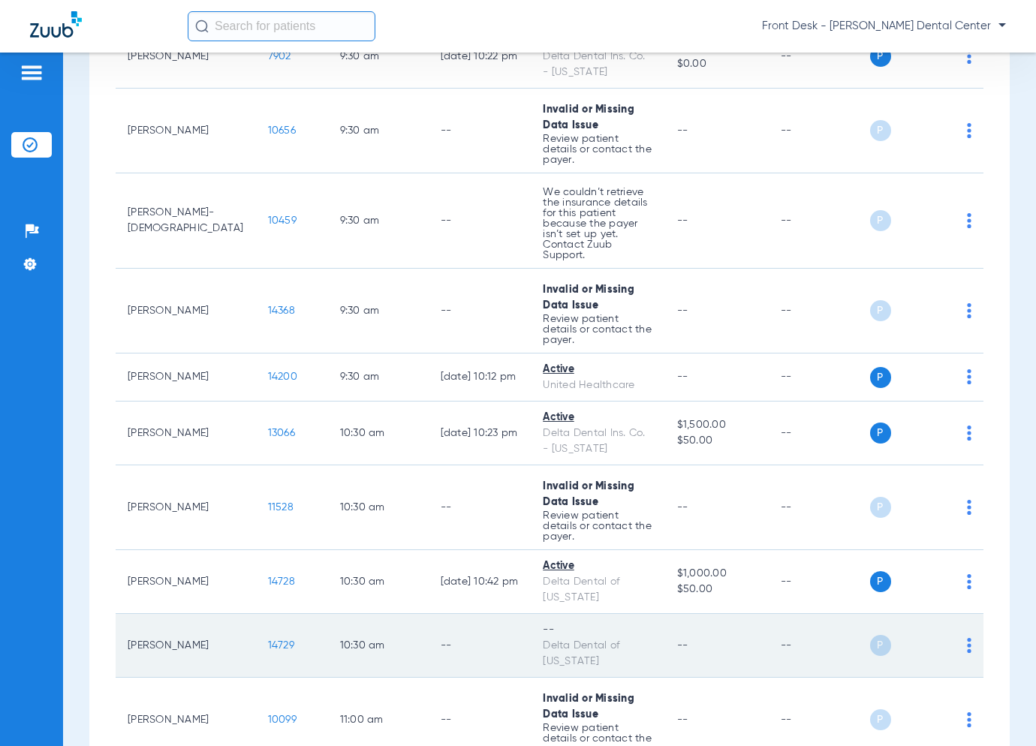
click at [268, 640] on span "14729" at bounding box center [281, 645] width 26 height 11
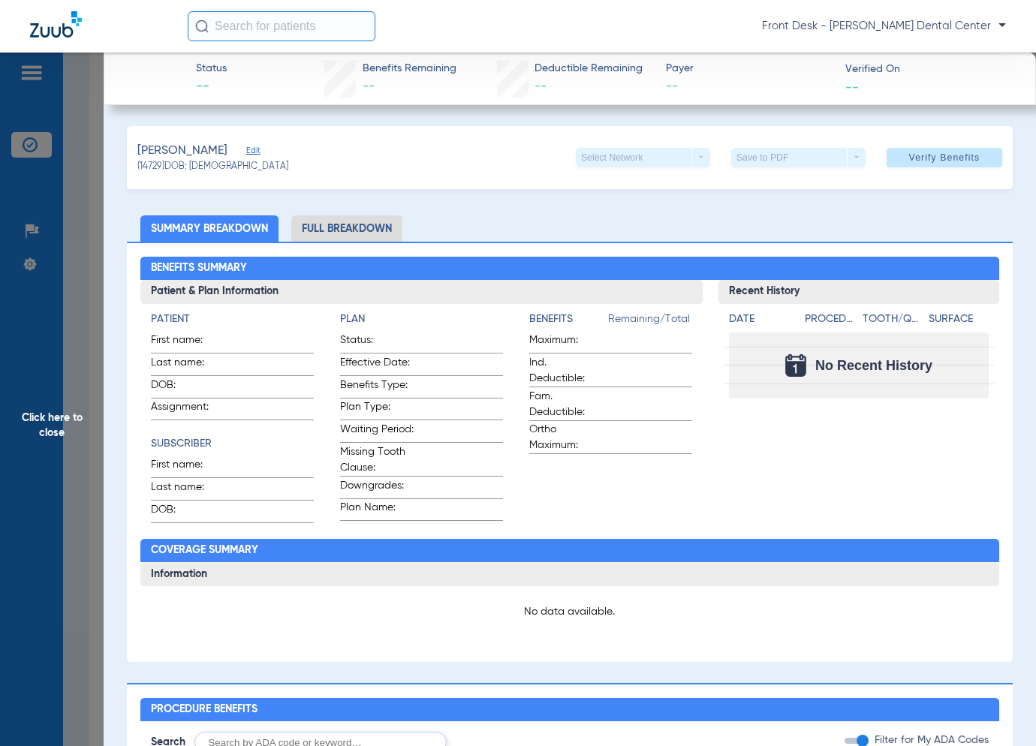
click at [74, 426] on span "Click here to close" at bounding box center [52, 426] width 104 height 746
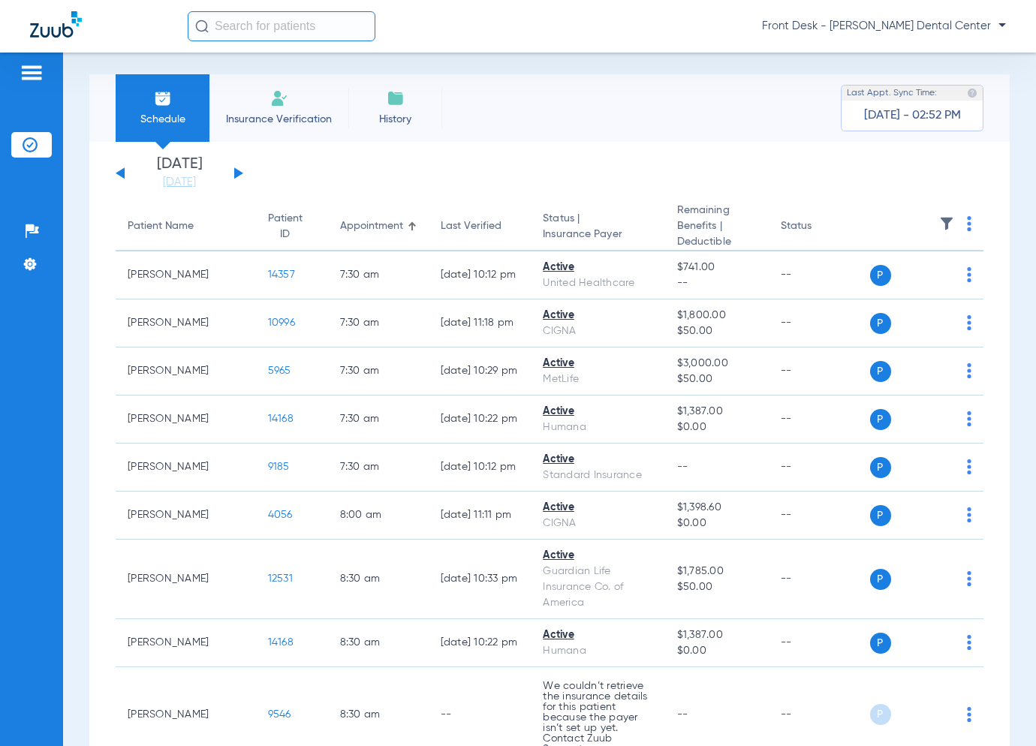
scroll to position [0, 0]
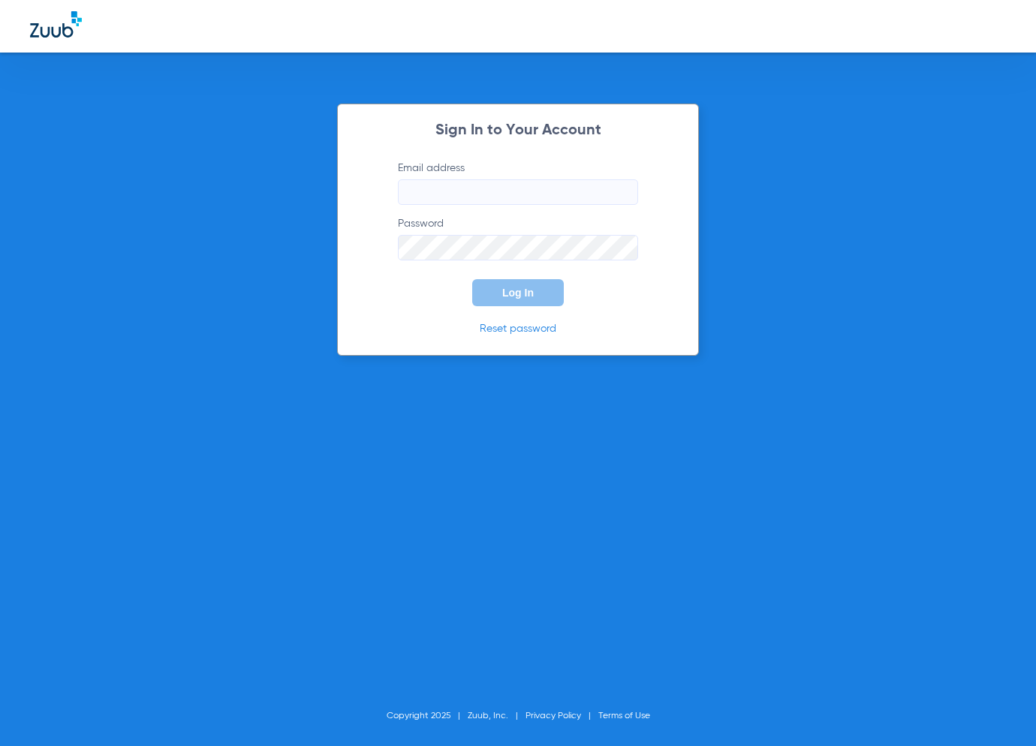
type input "[EMAIL_ADDRESS][DOMAIN_NAME]"
click at [531, 287] on span "Log In" at bounding box center [518, 293] width 32 height 12
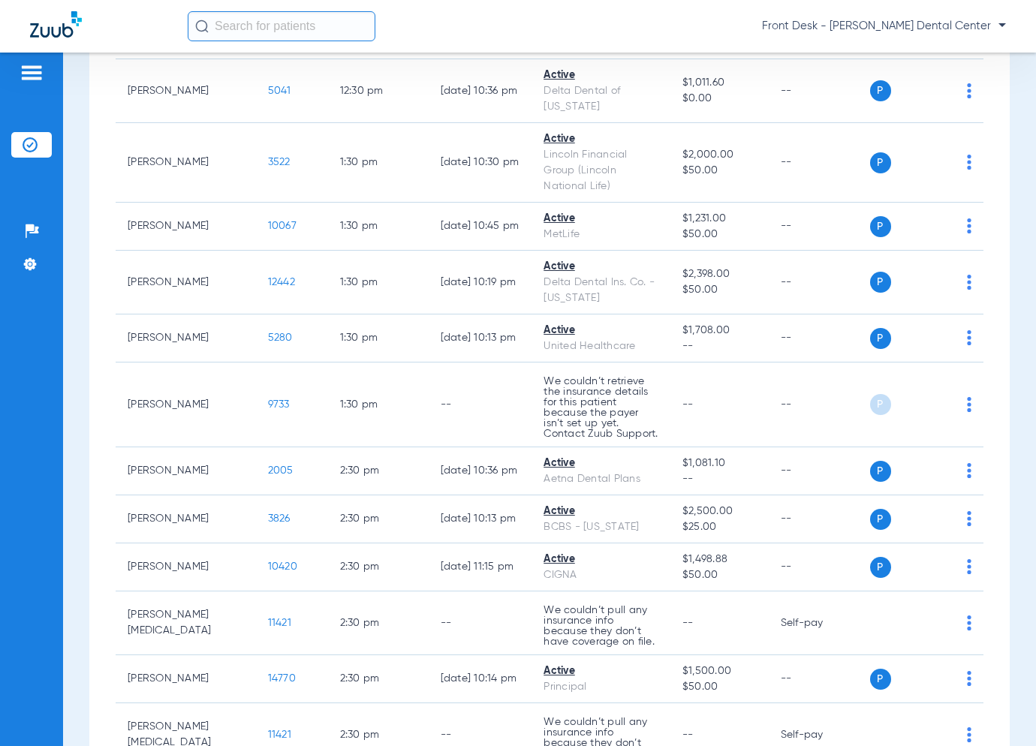
scroll to position [1226, 0]
